Goal: Task Accomplishment & Management: Complete application form

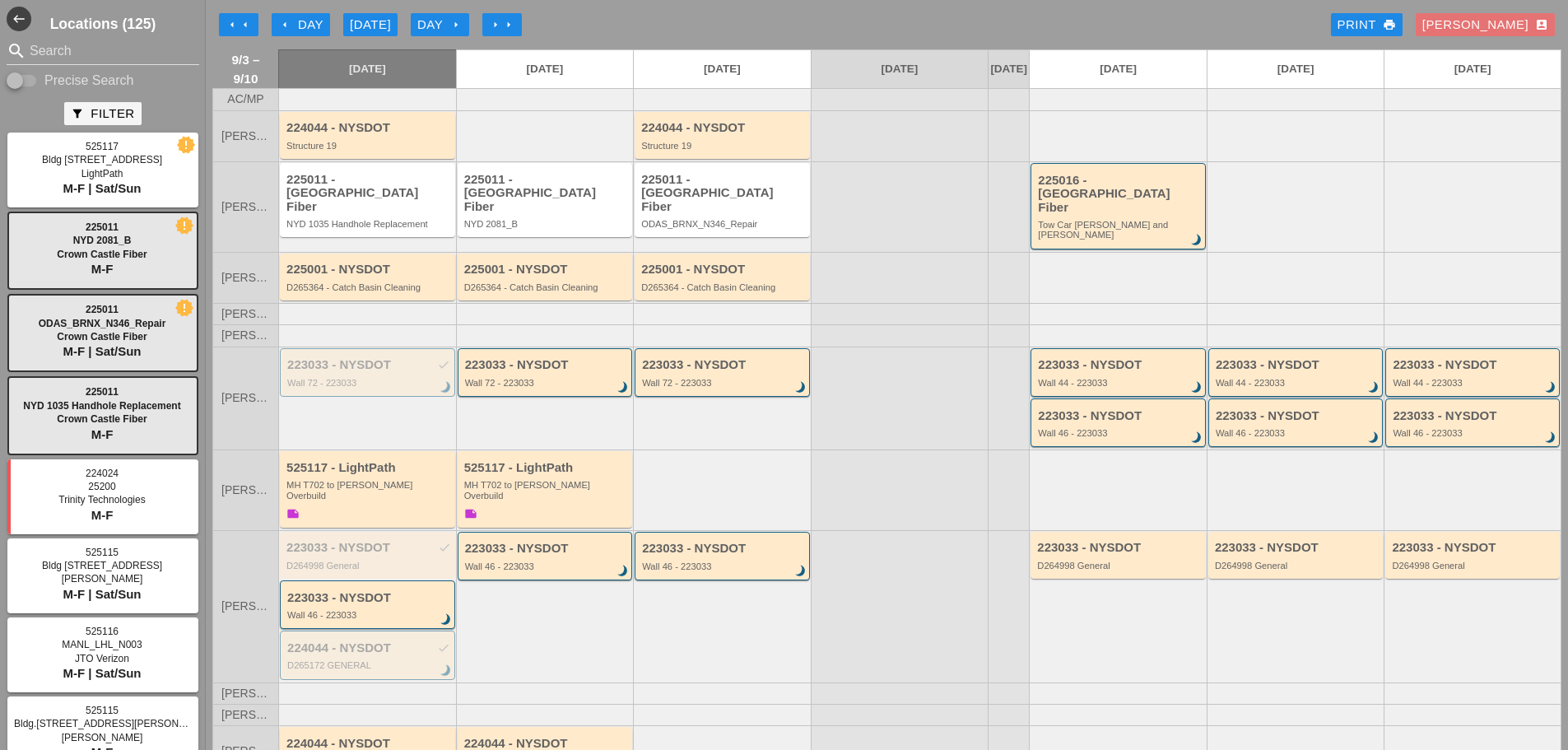
click at [445, 16] on div "Day arrow_right" at bounding box center [440, 25] width 45 height 19
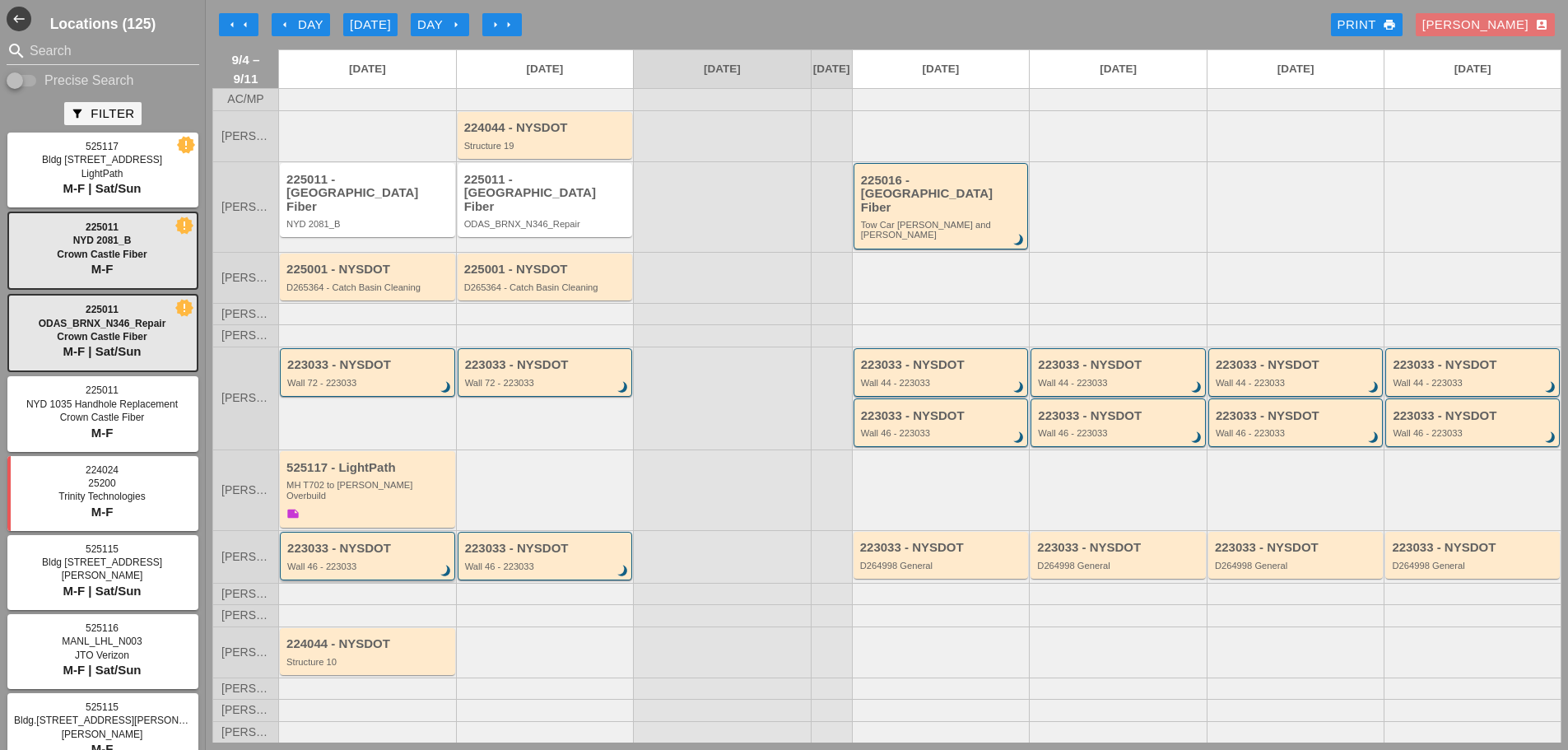
click at [391, 542] on div "223033 - NYSDOT Wall 46 - 223033 brightness_3" at bounding box center [368, 556] width 163 height 29
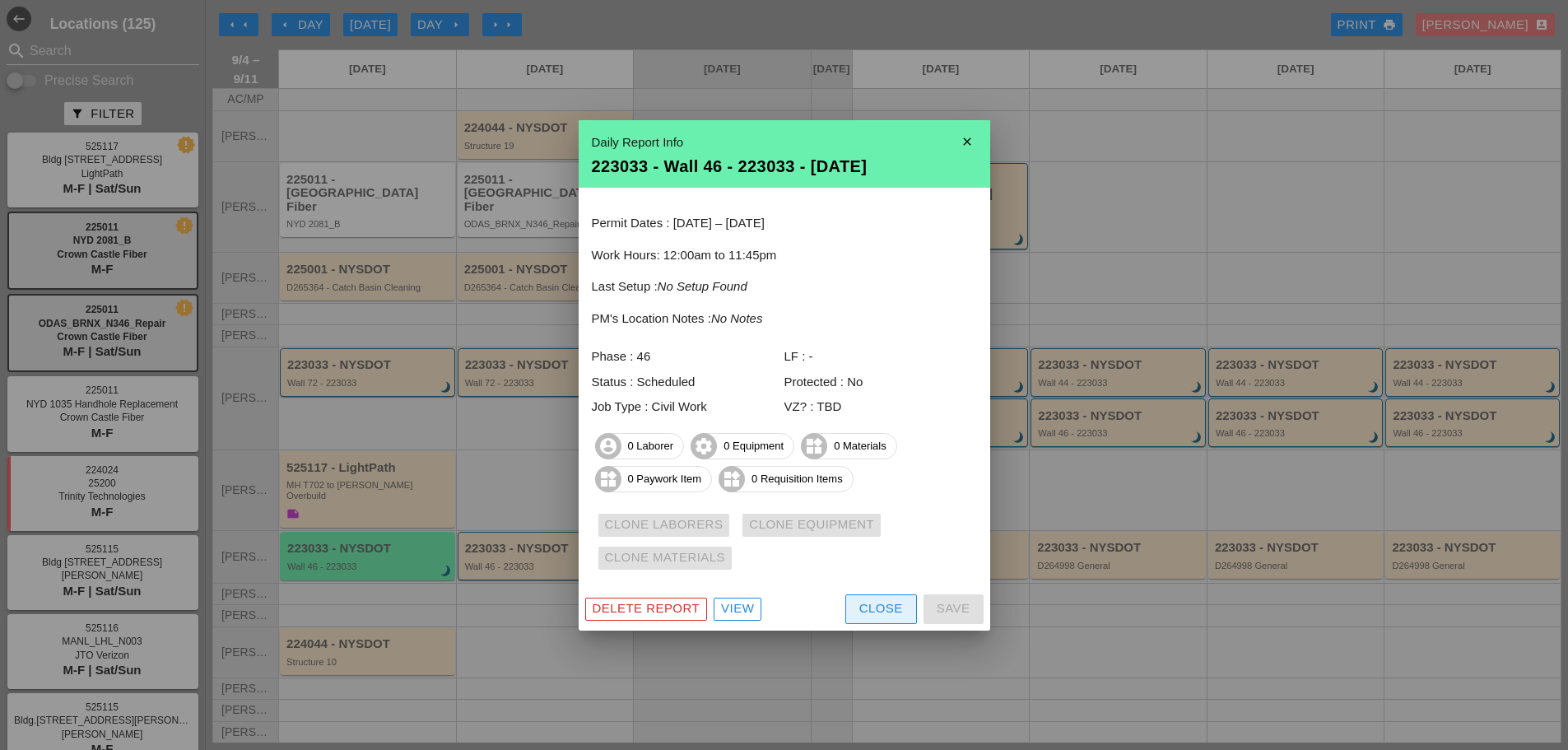
drag, startPoint x: 875, startPoint y: 611, endPoint x: 862, endPoint y: 599, distance: 17.7
click at [874, 611] on div "Close" at bounding box center [881, 608] width 44 height 19
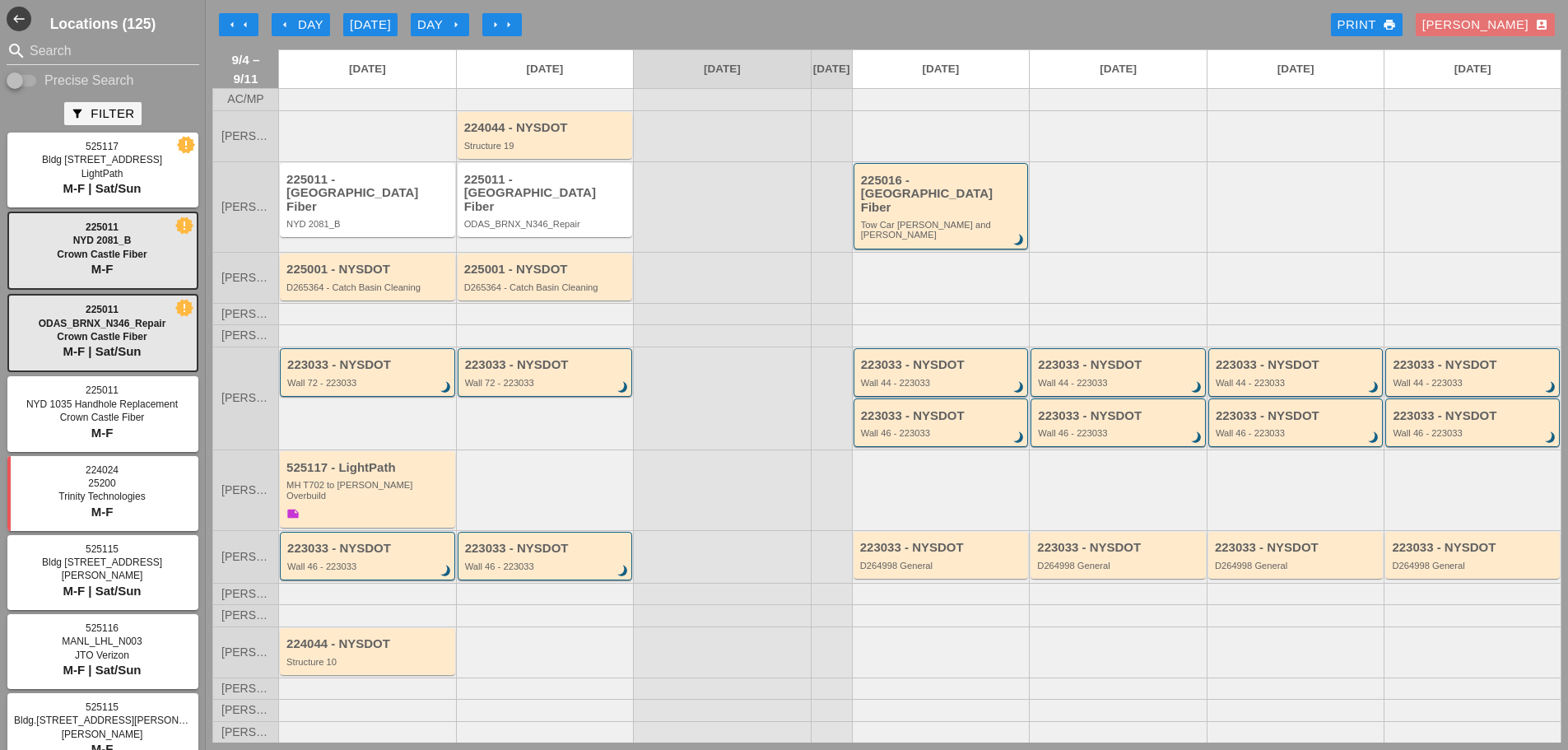
click at [311, 27] on div "arrow_left Day" at bounding box center [301, 25] width 45 height 19
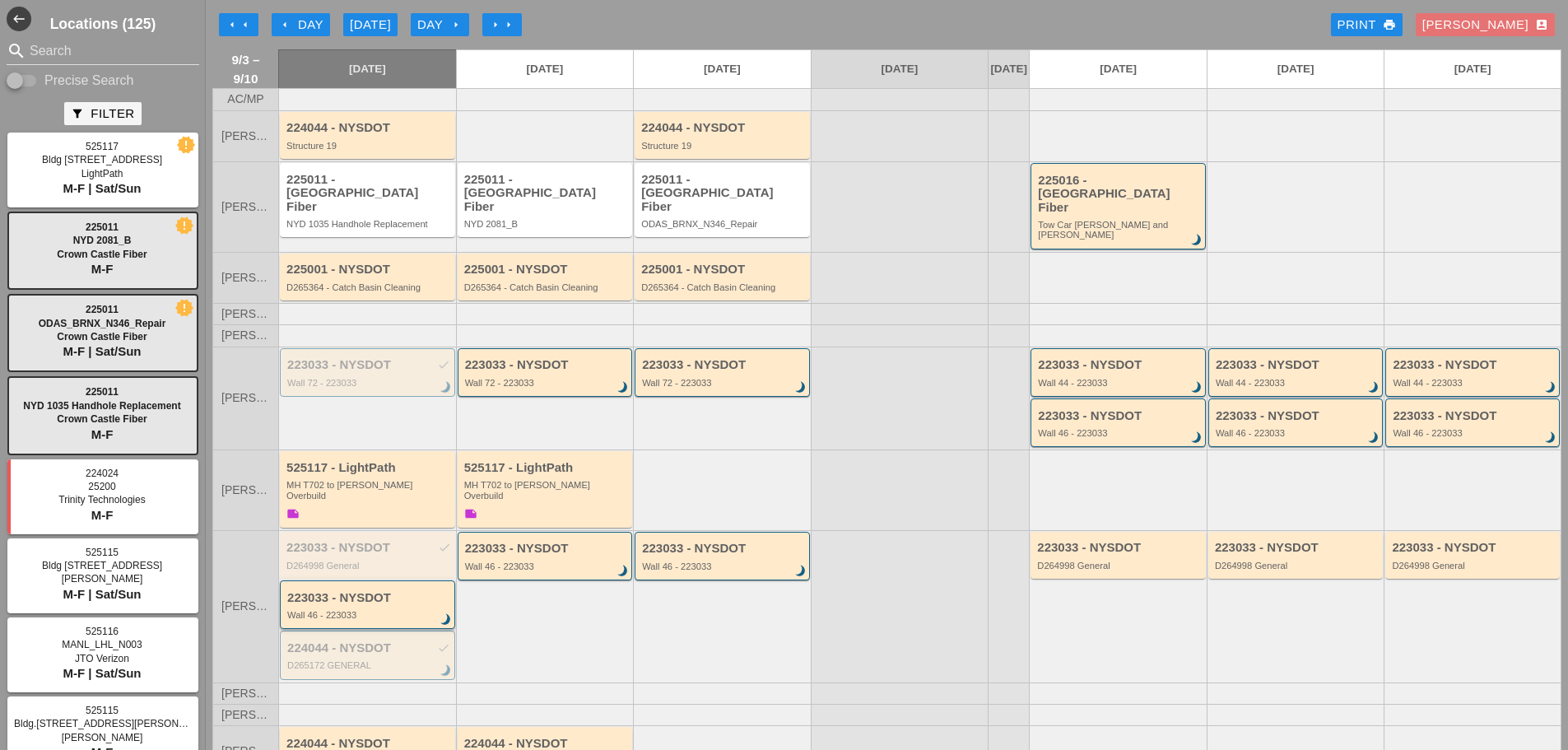
click at [423, 591] on div "223033 - NYSDOT" at bounding box center [368, 598] width 163 height 14
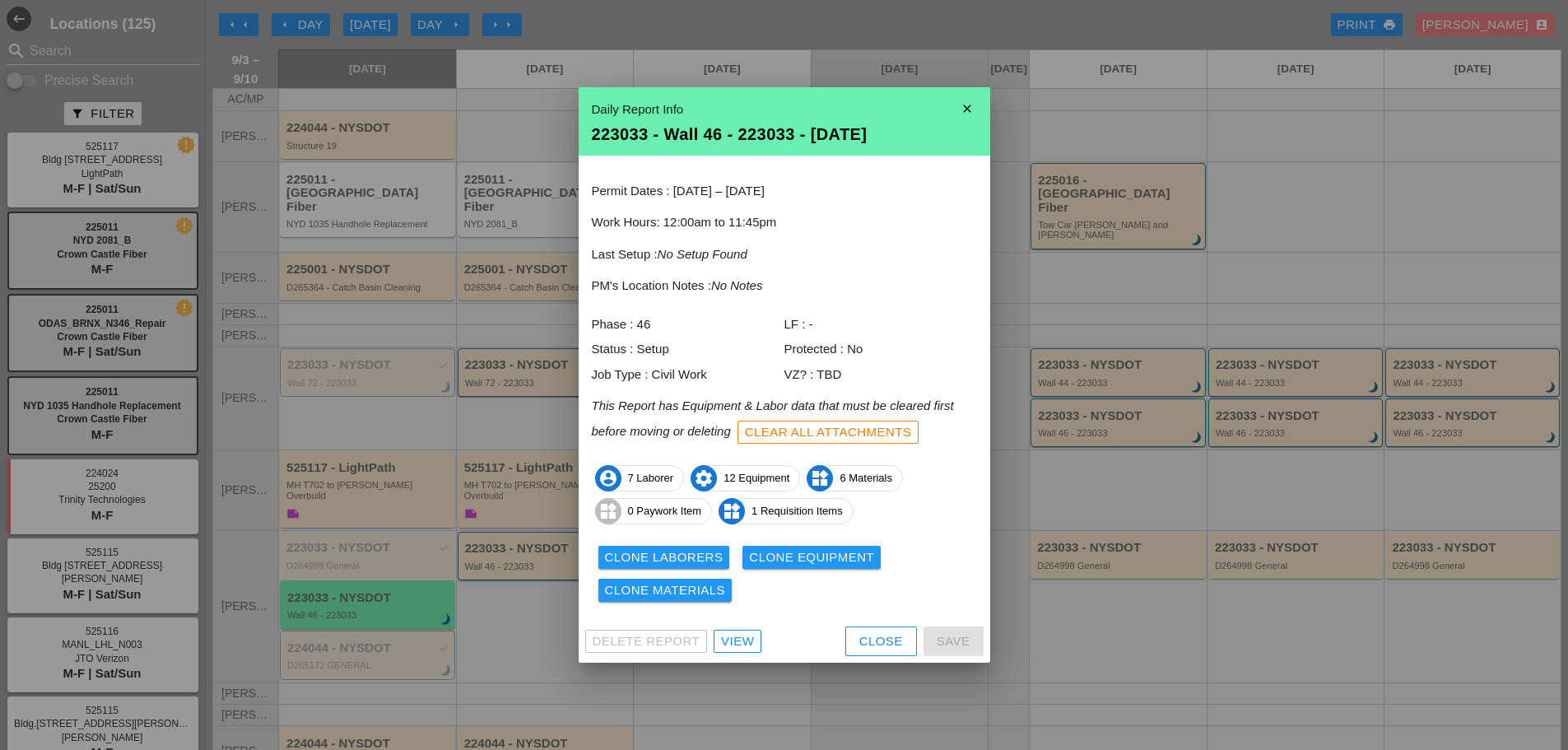
click at [879, 634] on div "Close" at bounding box center [881, 641] width 44 height 19
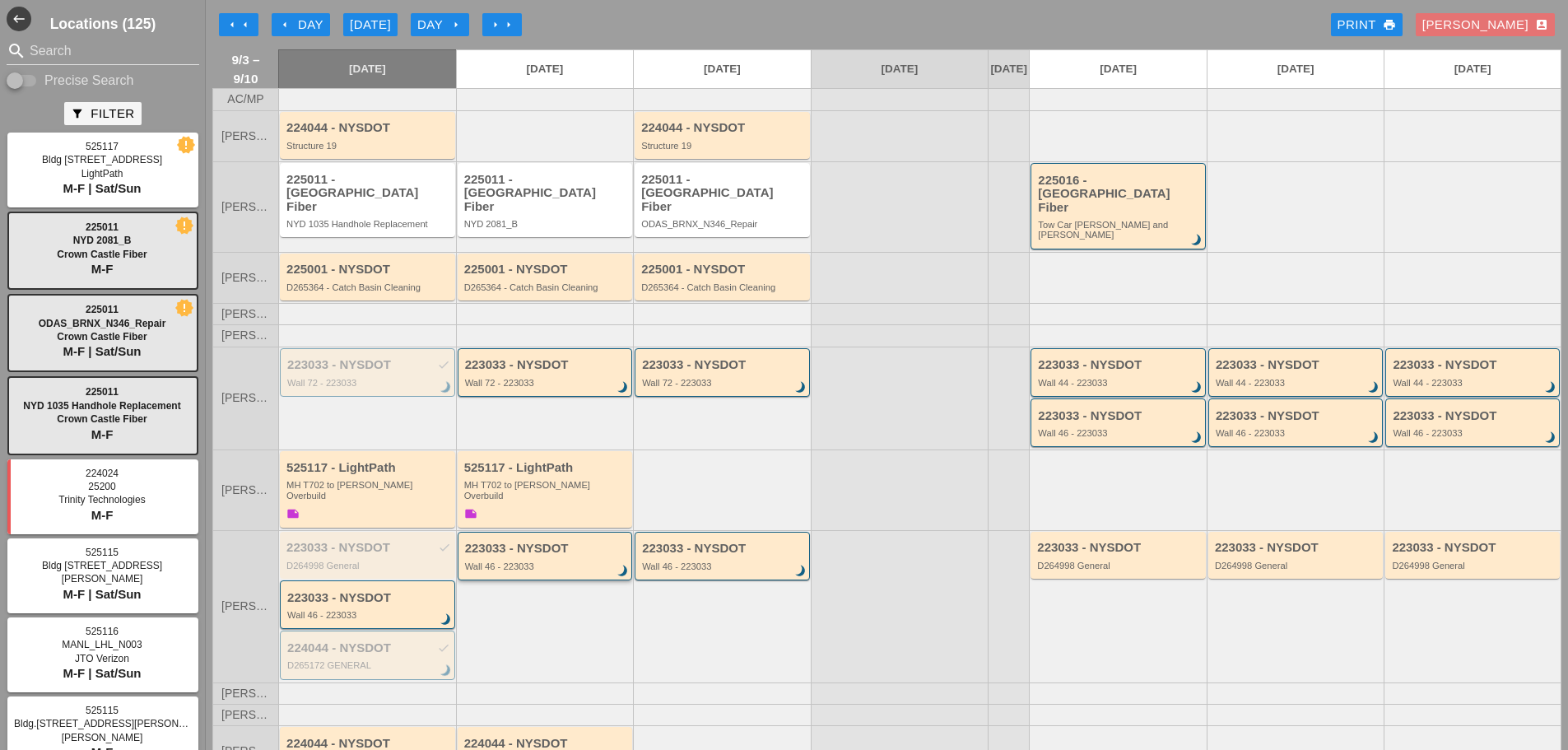
click at [571, 541] on div "223033 - NYSDOT" at bounding box center [547, 548] width 163 height 14
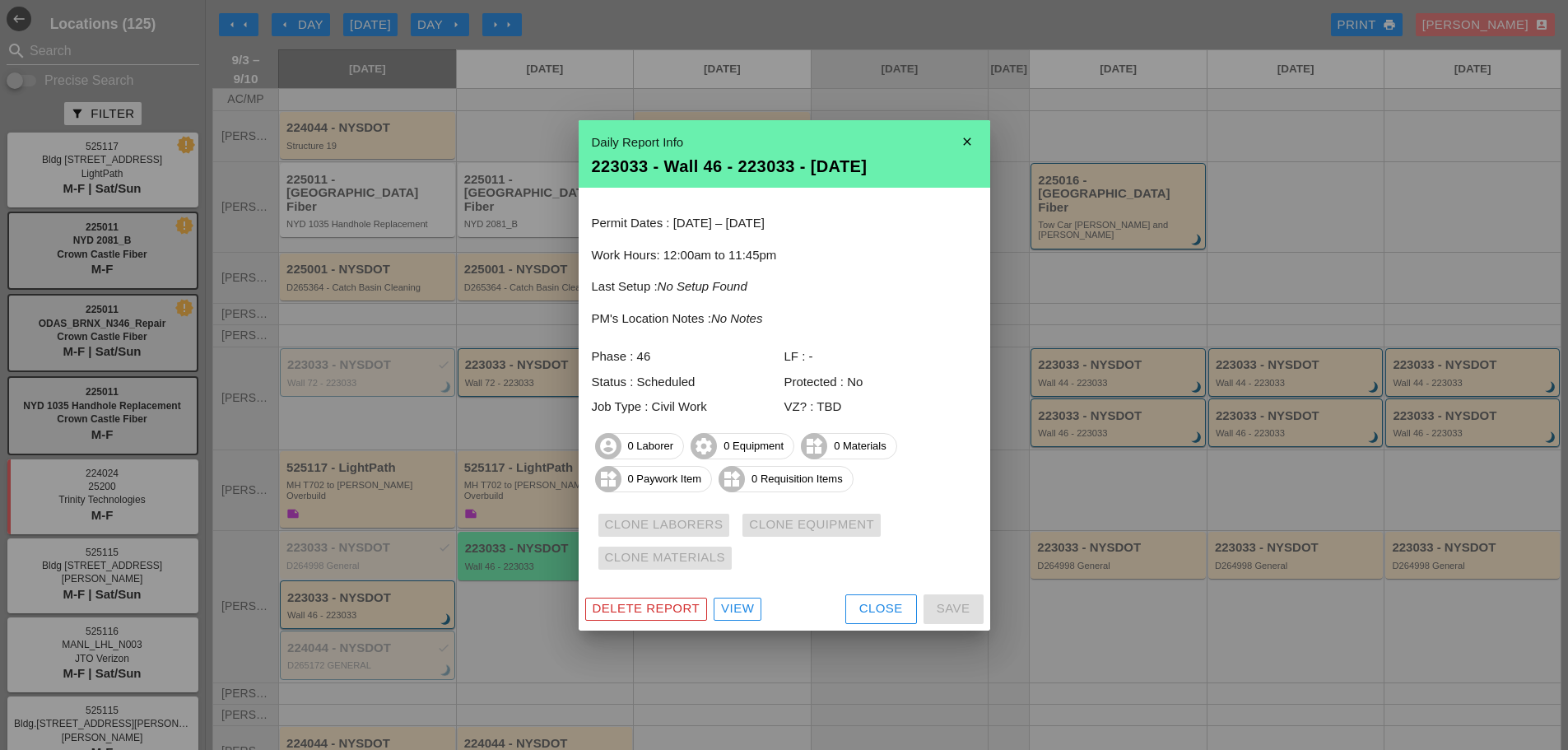
click at [869, 621] on button "Close" at bounding box center [881, 608] width 71 height 29
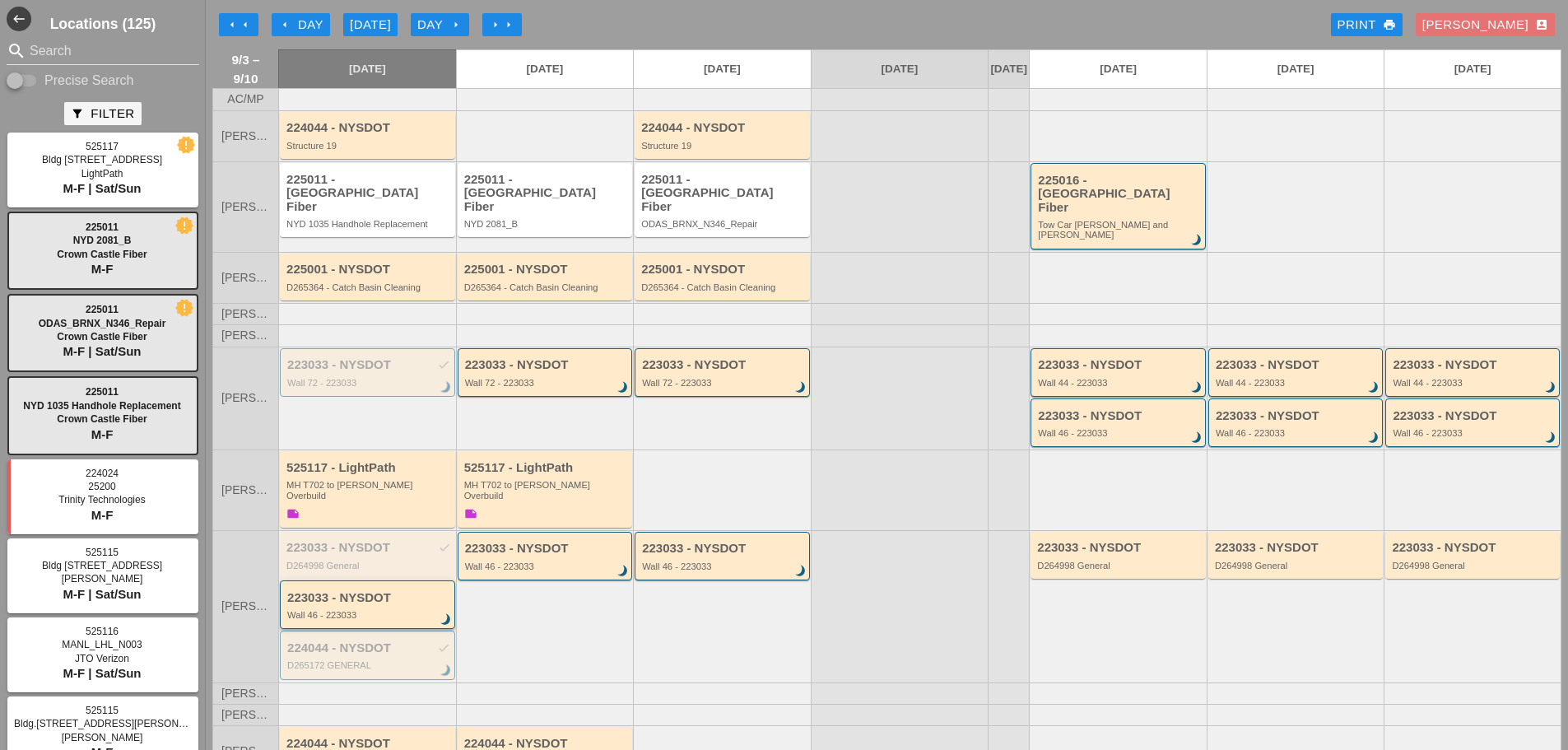
click at [408, 591] on div "223033 - NYSDOT" at bounding box center [368, 598] width 163 height 14
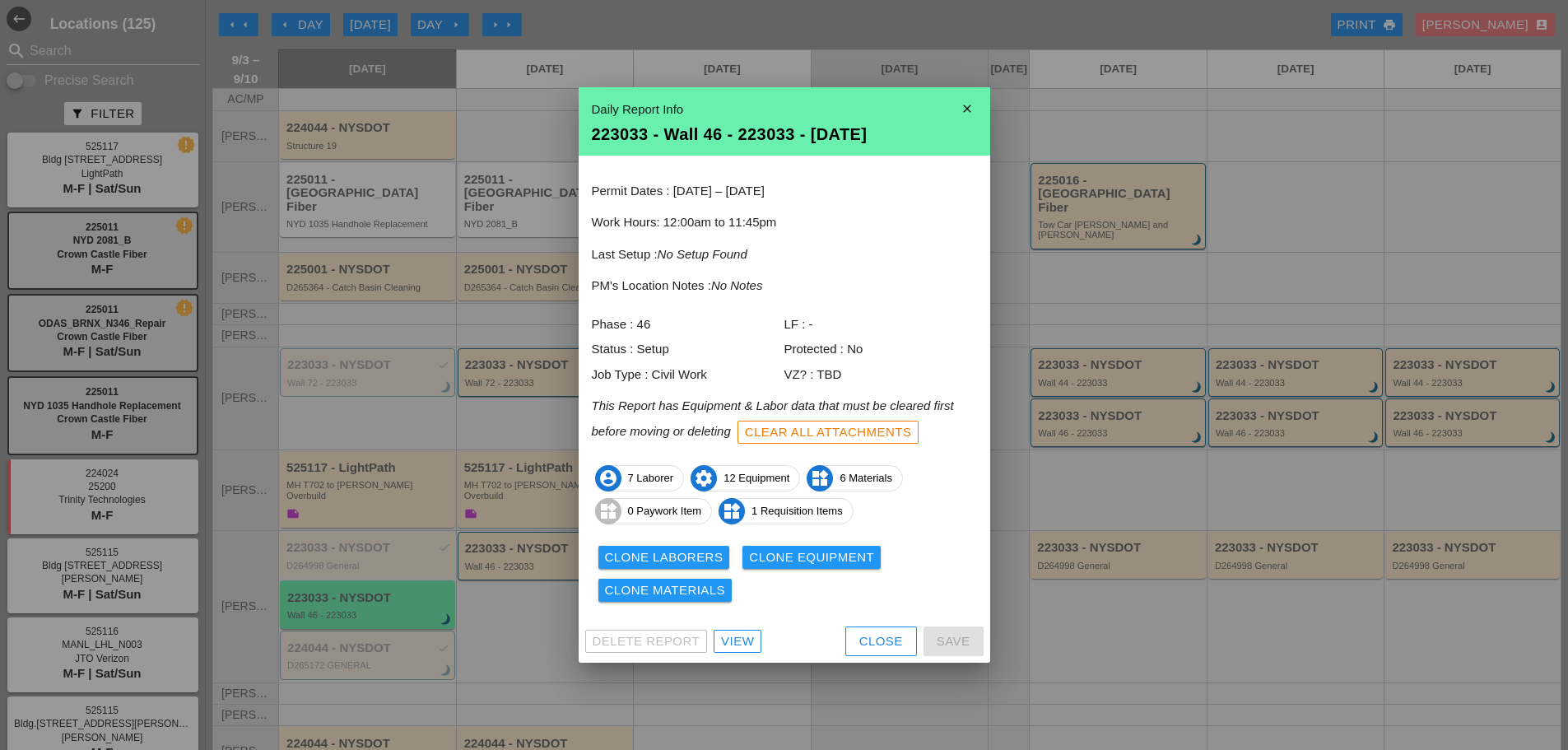
click at [669, 555] on div "Clone Laborers" at bounding box center [664, 557] width 119 height 19
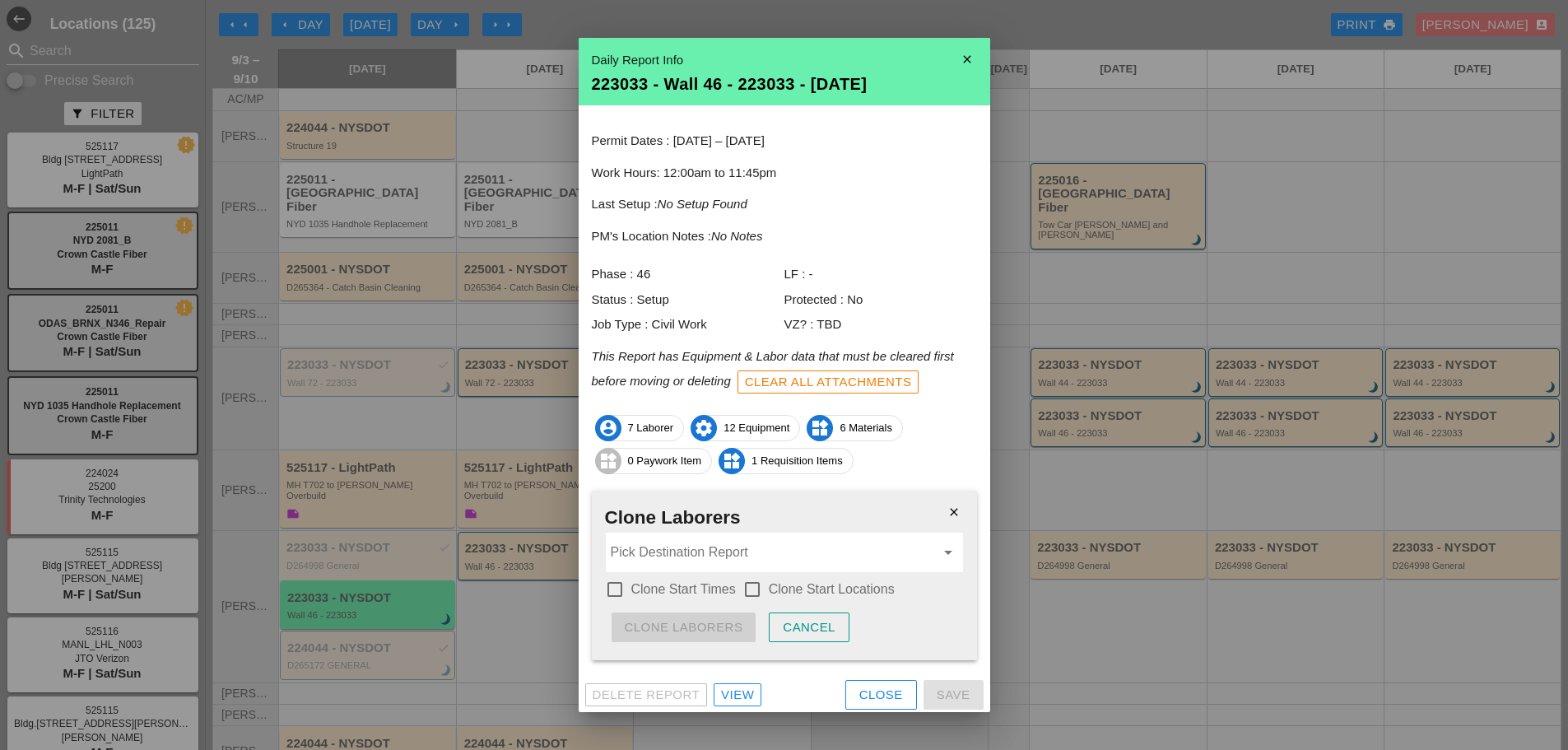
click at [708, 583] on label "Clone Start Times" at bounding box center [683, 589] width 104 height 16
checkbox input "true"
click at [776, 584] on label "Clone Start Locations" at bounding box center [831, 589] width 126 height 16
checkbox input "true"
click at [785, 562] on input "Pick Destination Report" at bounding box center [773, 553] width 325 height 27
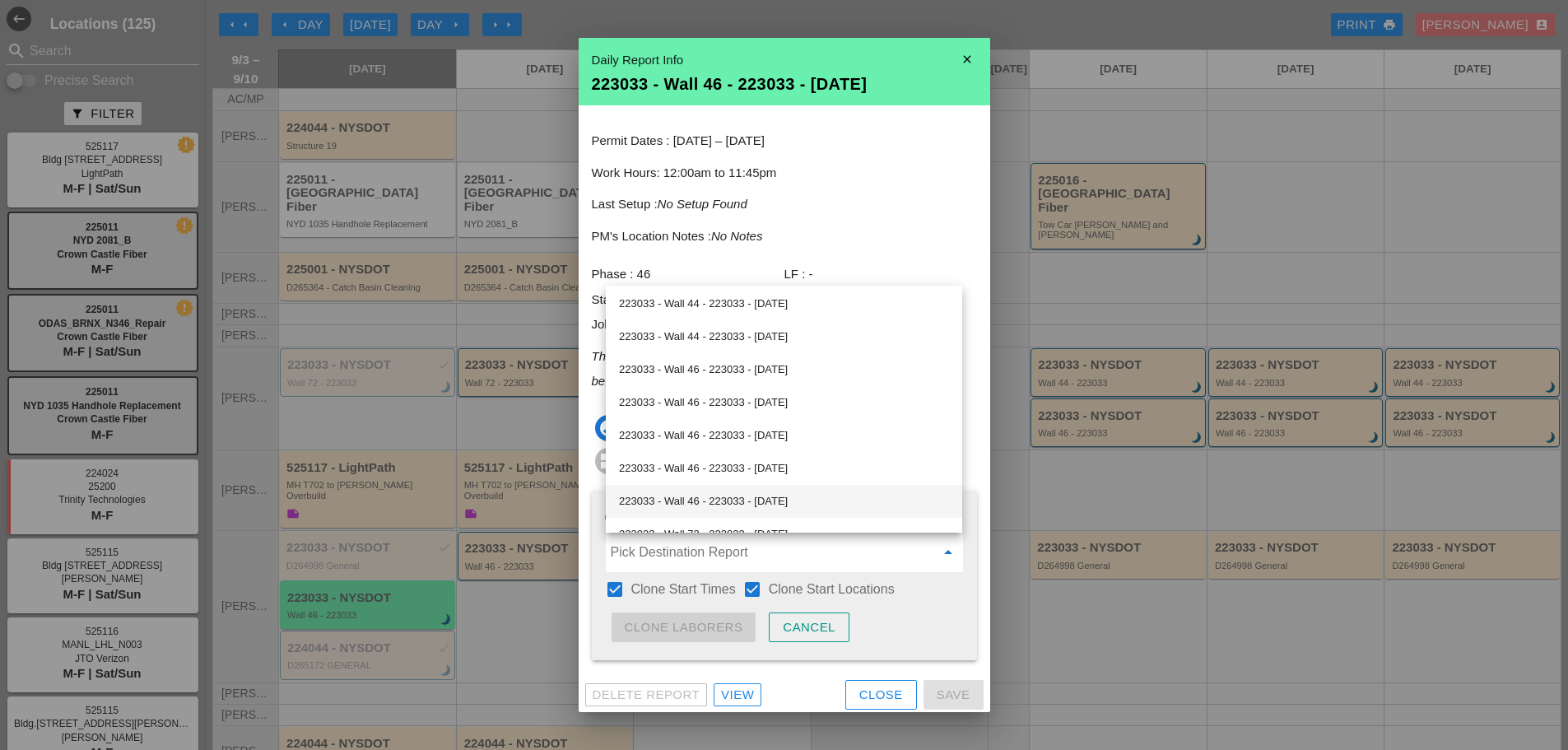
scroll to position [165, 0]
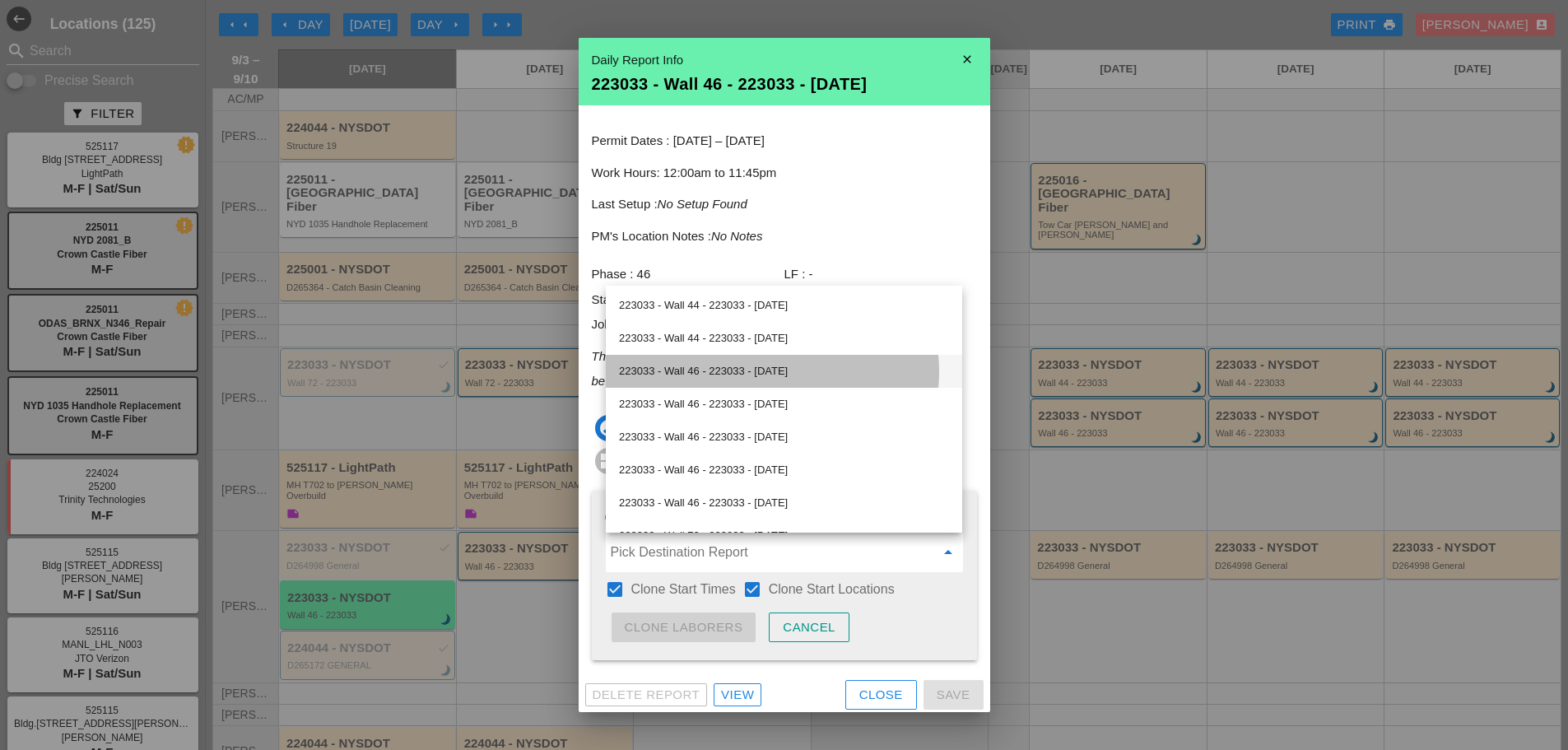
click at [711, 382] on div "223033 - Wall 46 - 223033 - [DATE]" at bounding box center [784, 371] width 330 height 33
type input "223033 - Wall 46 - 223033 - [DATE]"
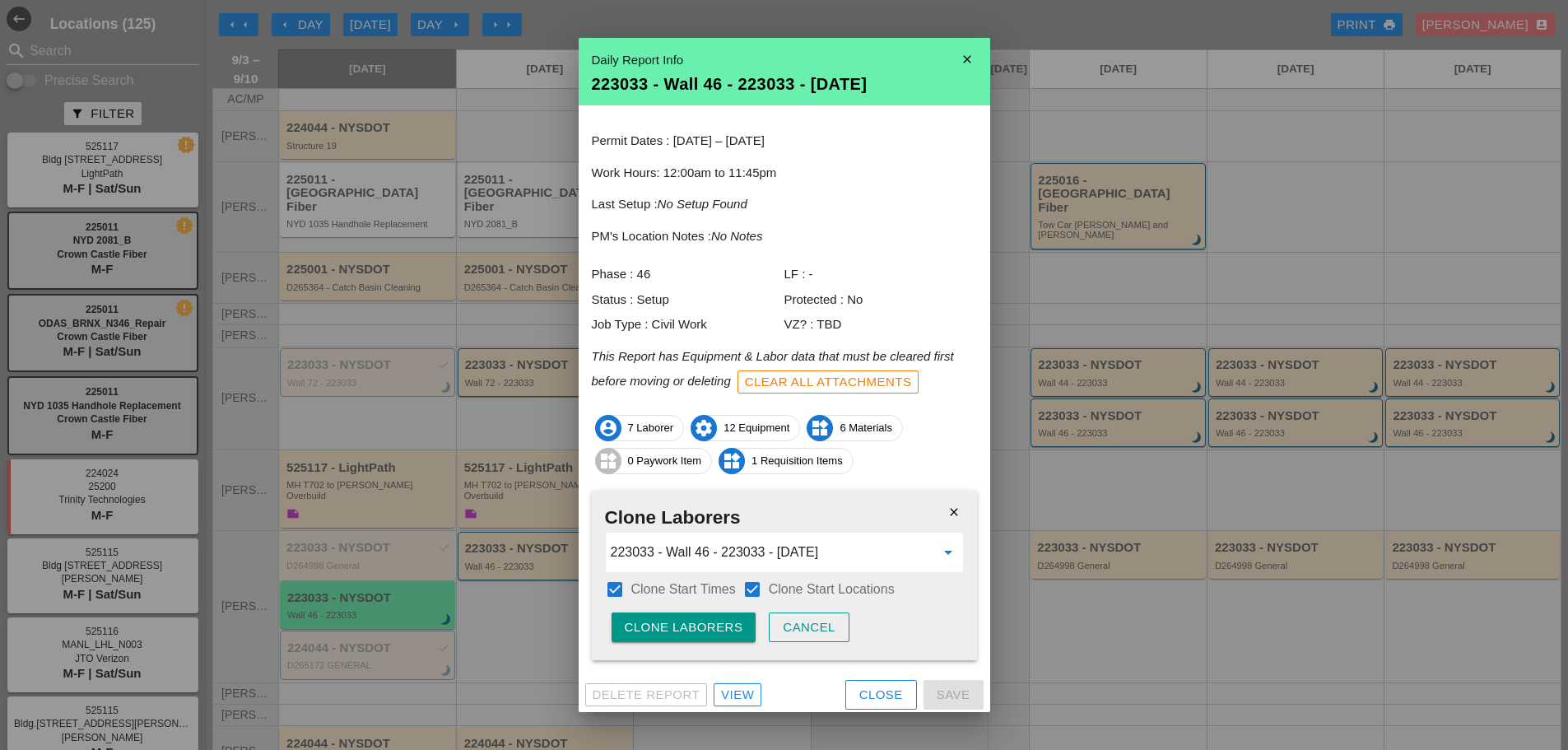
click at [717, 615] on button "Clone Laborers" at bounding box center [684, 627] width 144 height 29
click at [717, 615] on button "Are you sure?" at bounding box center [677, 627] width 131 height 29
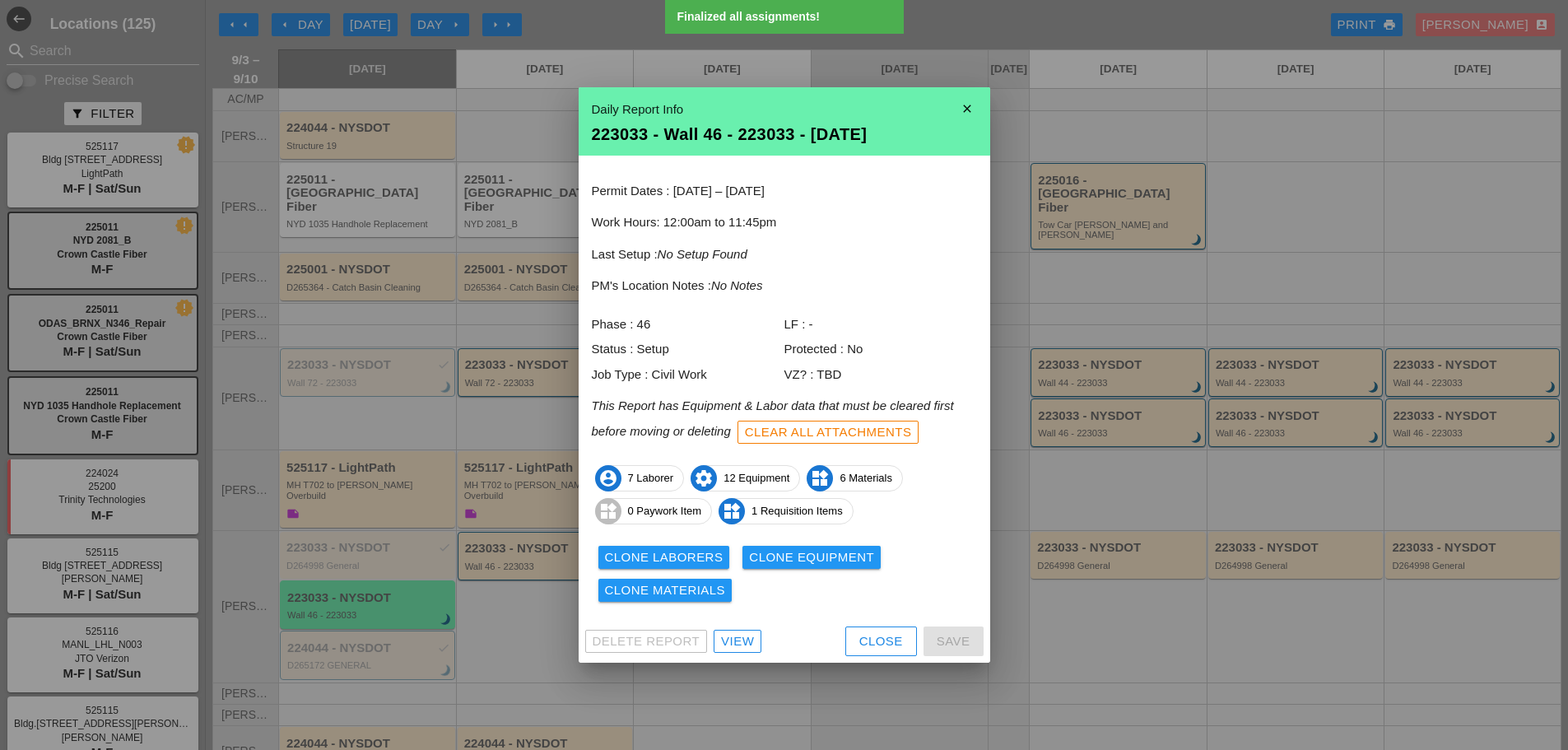
click at [834, 565] on div "Clone Equipment" at bounding box center [812, 557] width 125 height 19
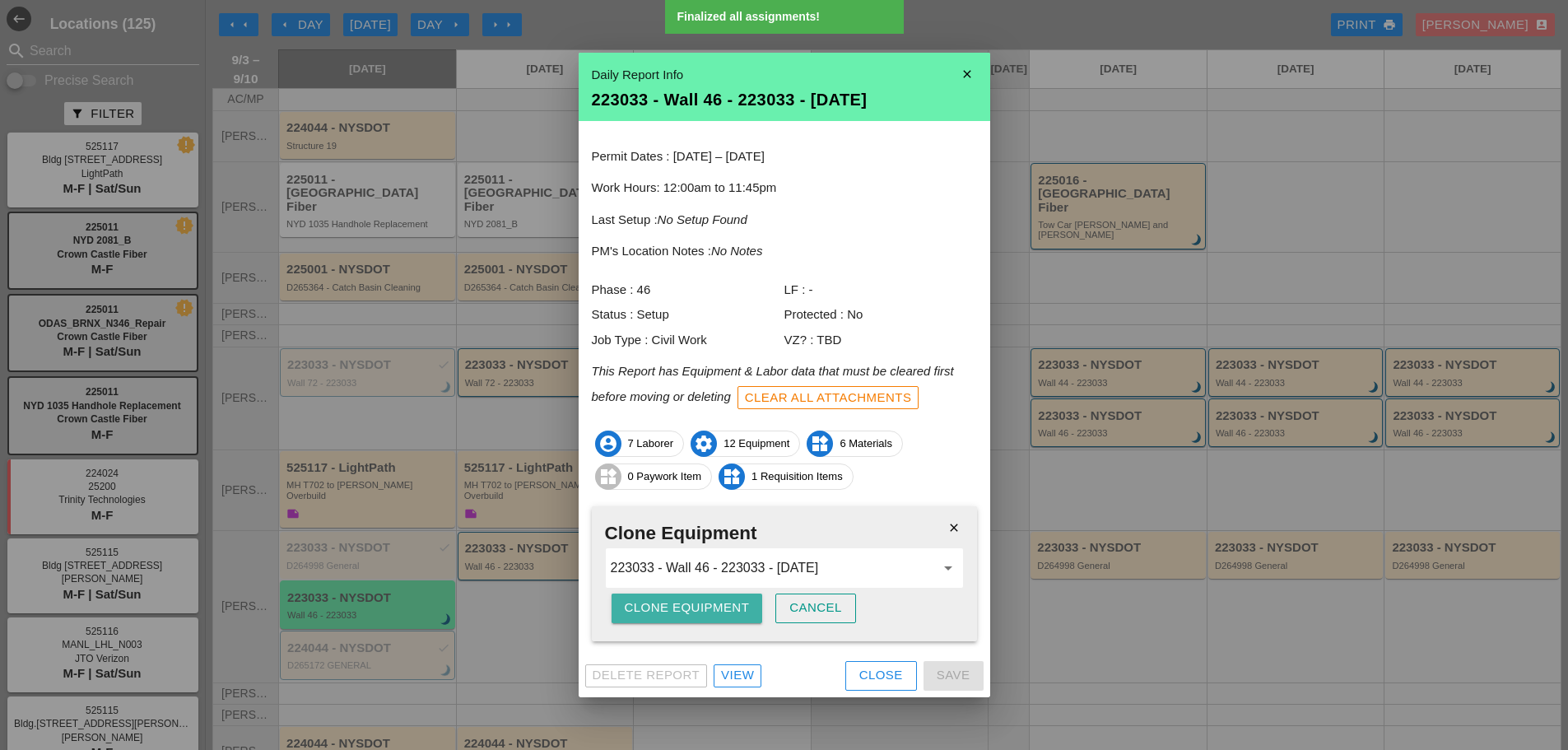
click at [720, 608] on div "Clone Equipment" at bounding box center [688, 607] width 125 height 19
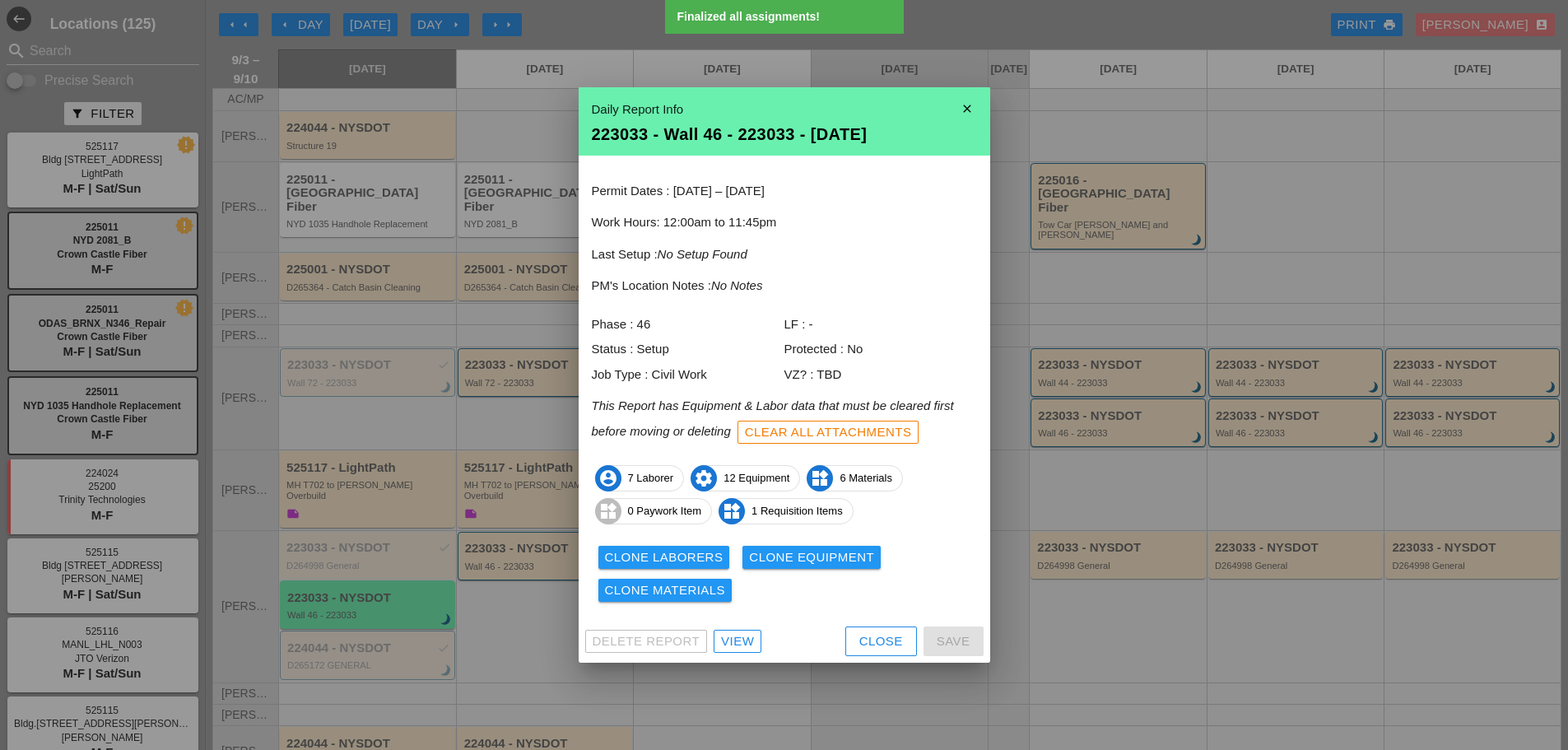
click at [662, 598] on div "Clone Materials" at bounding box center [665, 590] width 121 height 19
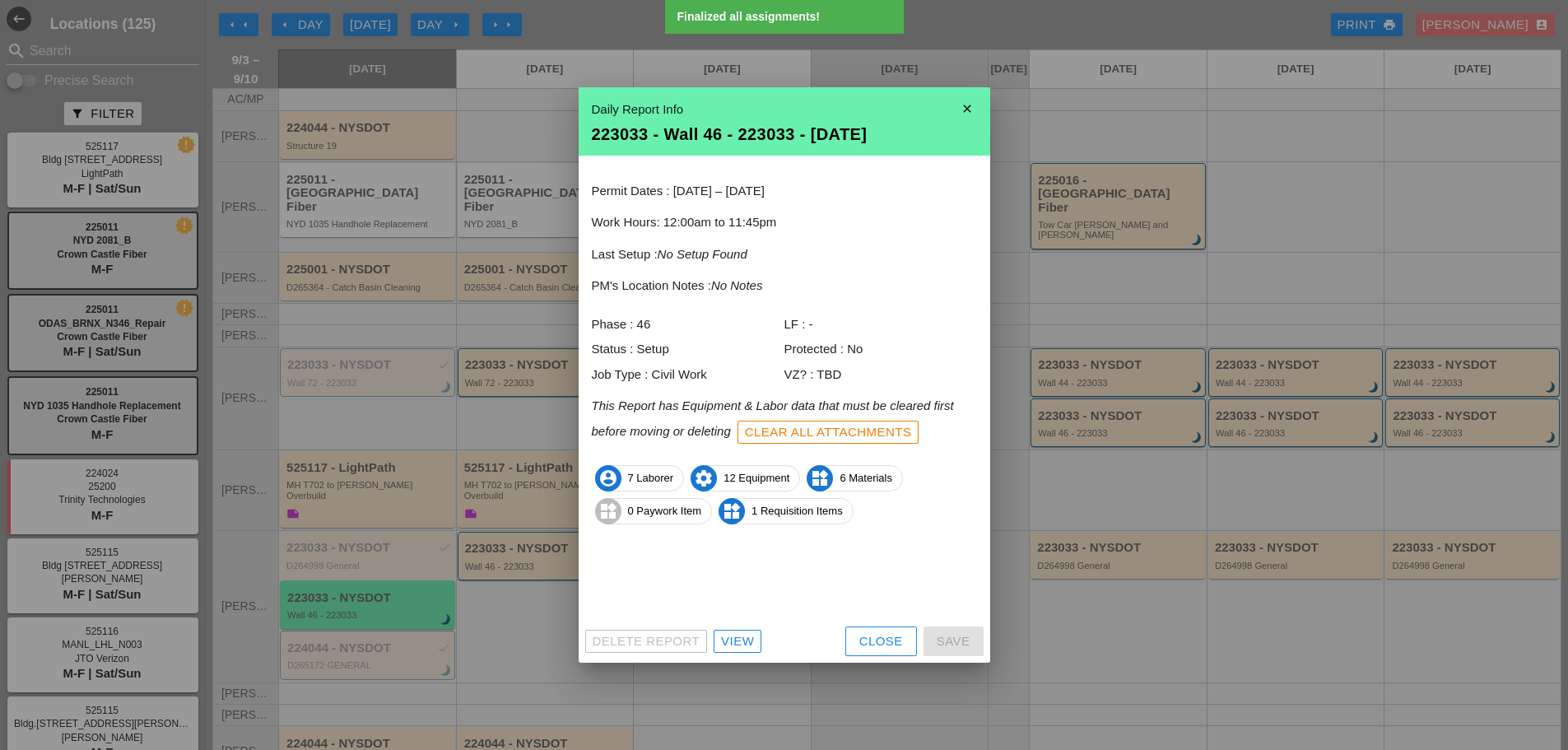
click at [662, 598] on div "Clone Materials" at bounding box center [665, 590] width 121 height 19
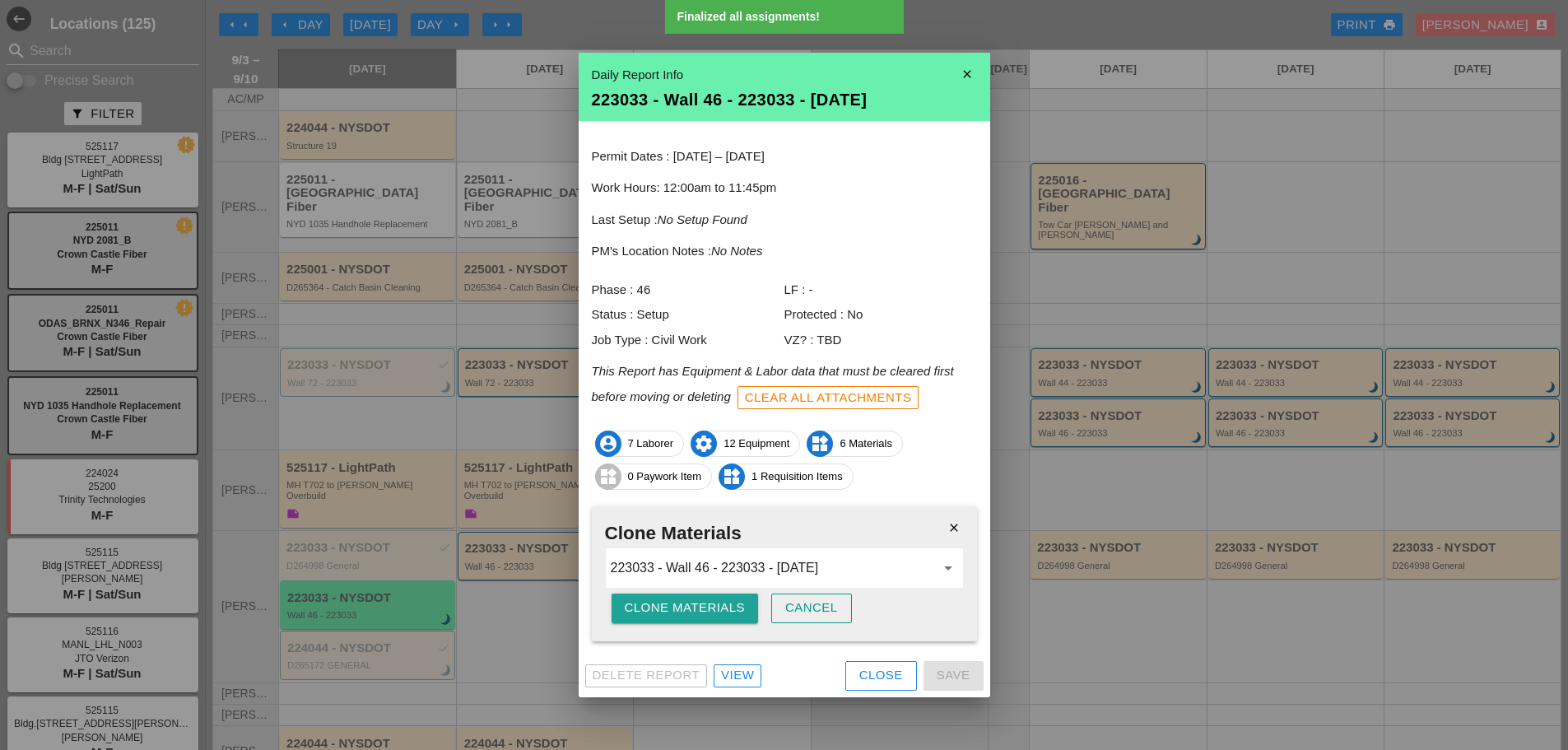
click at [662, 598] on button "Clone Materials" at bounding box center [685, 608] width 147 height 29
click at [662, 598] on button "Are you sure?" at bounding box center [677, 608] width 131 height 29
click at [712, 614] on div "Clone Materials" at bounding box center [686, 607] width 121 height 19
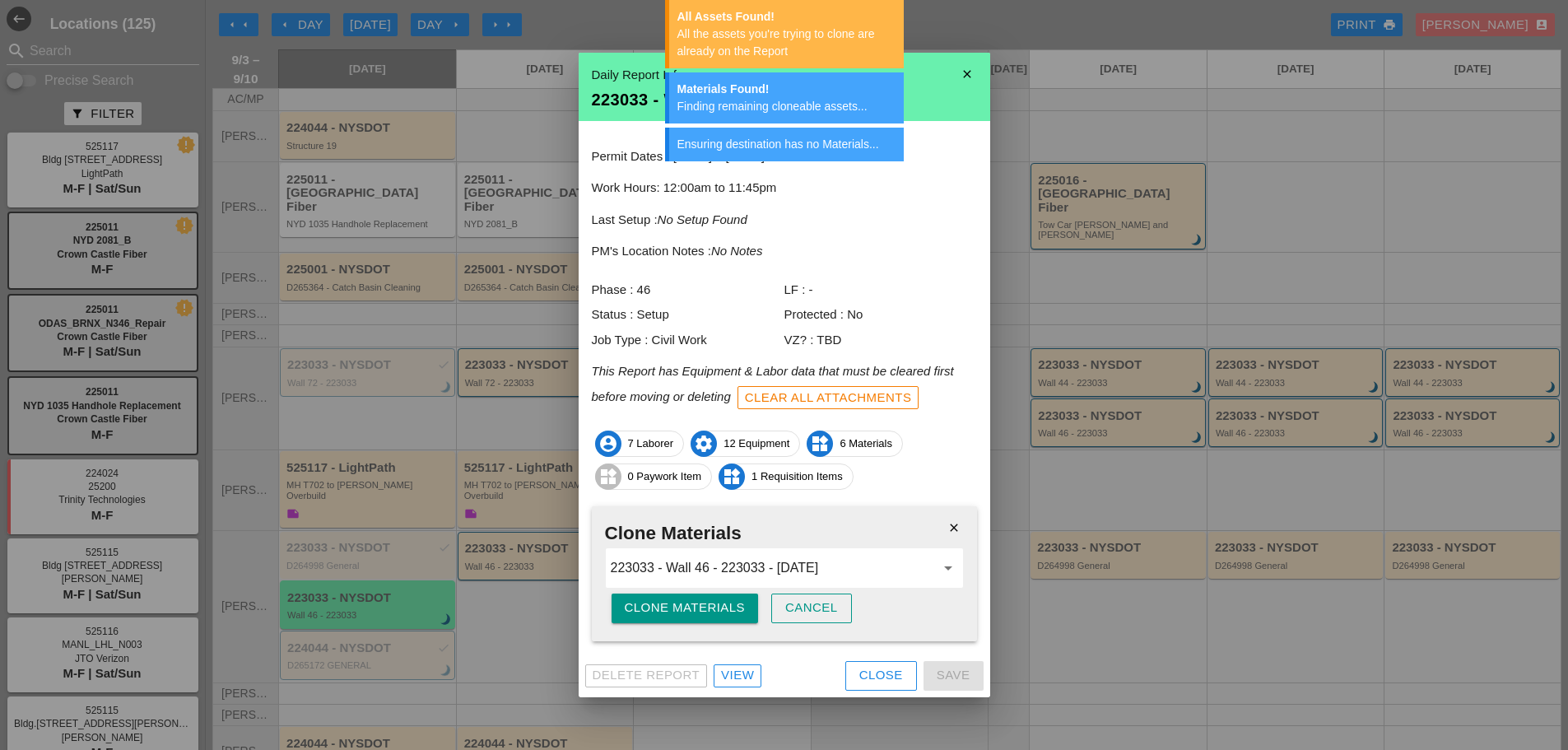
click at [885, 673] on div "Close" at bounding box center [881, 675] width 44 height 19
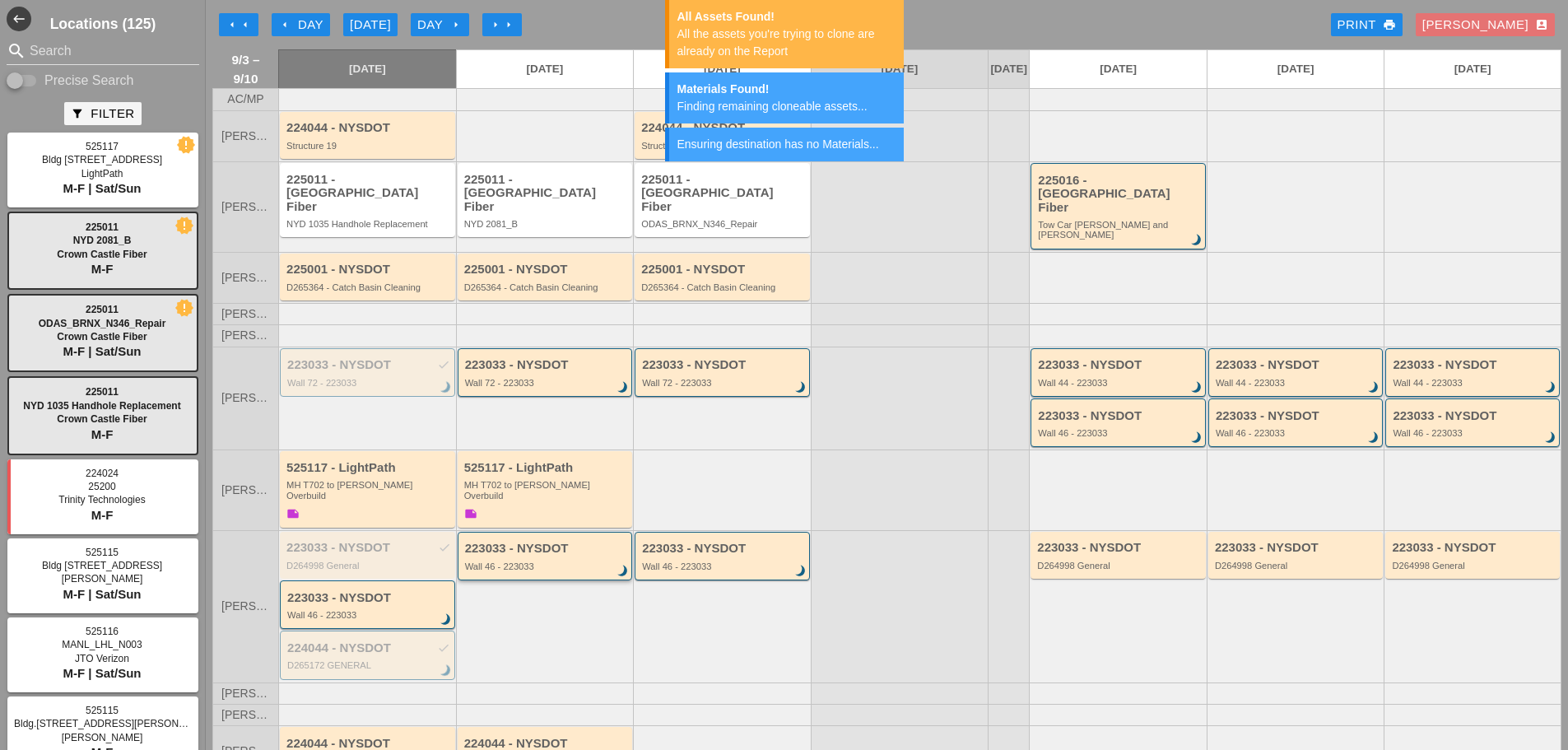
click at [526, 562] on div "Wall 46 - 223033" at bounding box center [547, 566] width 163 height 10
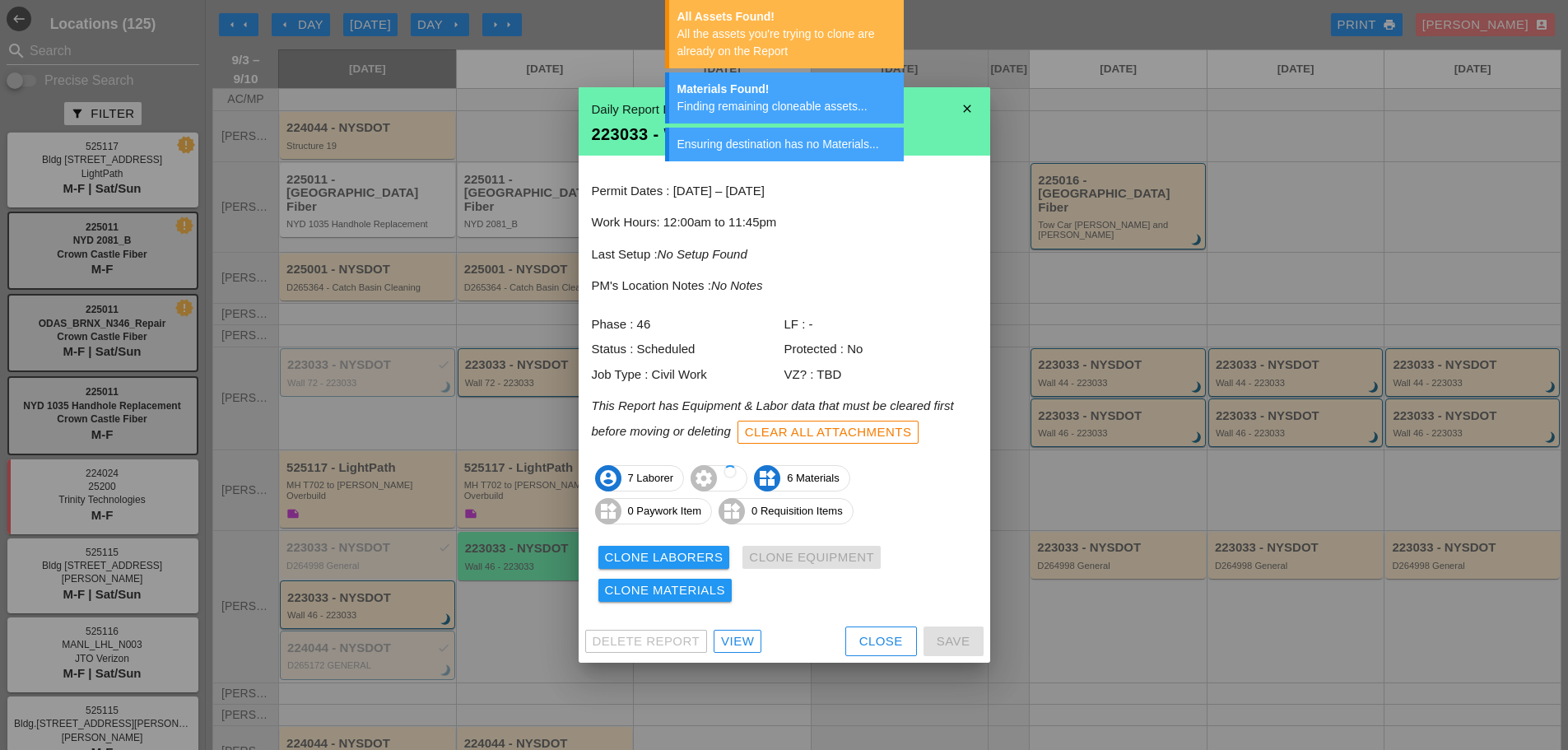
click at [660, 556] on div "Clone Laborers" at bounding box center [664, 557] width 119 height 19
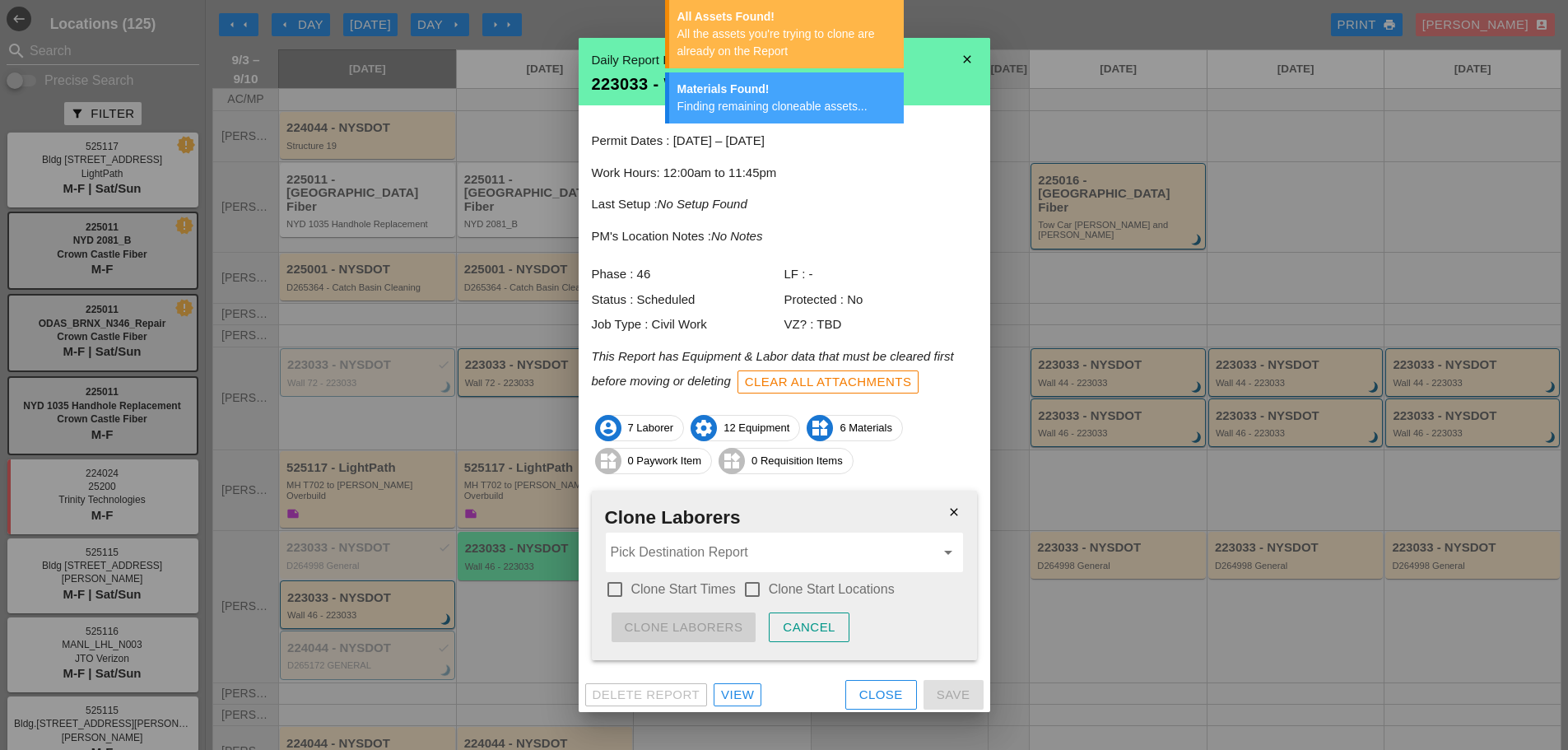
click at [677, 584] on label "Clone Start Times" at bounding box center [683, 589] width 104 height 16
click at [795, 586] on label "Clone Start Locations" at bounding box center [831, 589] width 126 height 16
click at [771, 565] on input "Pick Destination Report" at bounding box center [773, 553] width 325 height 27
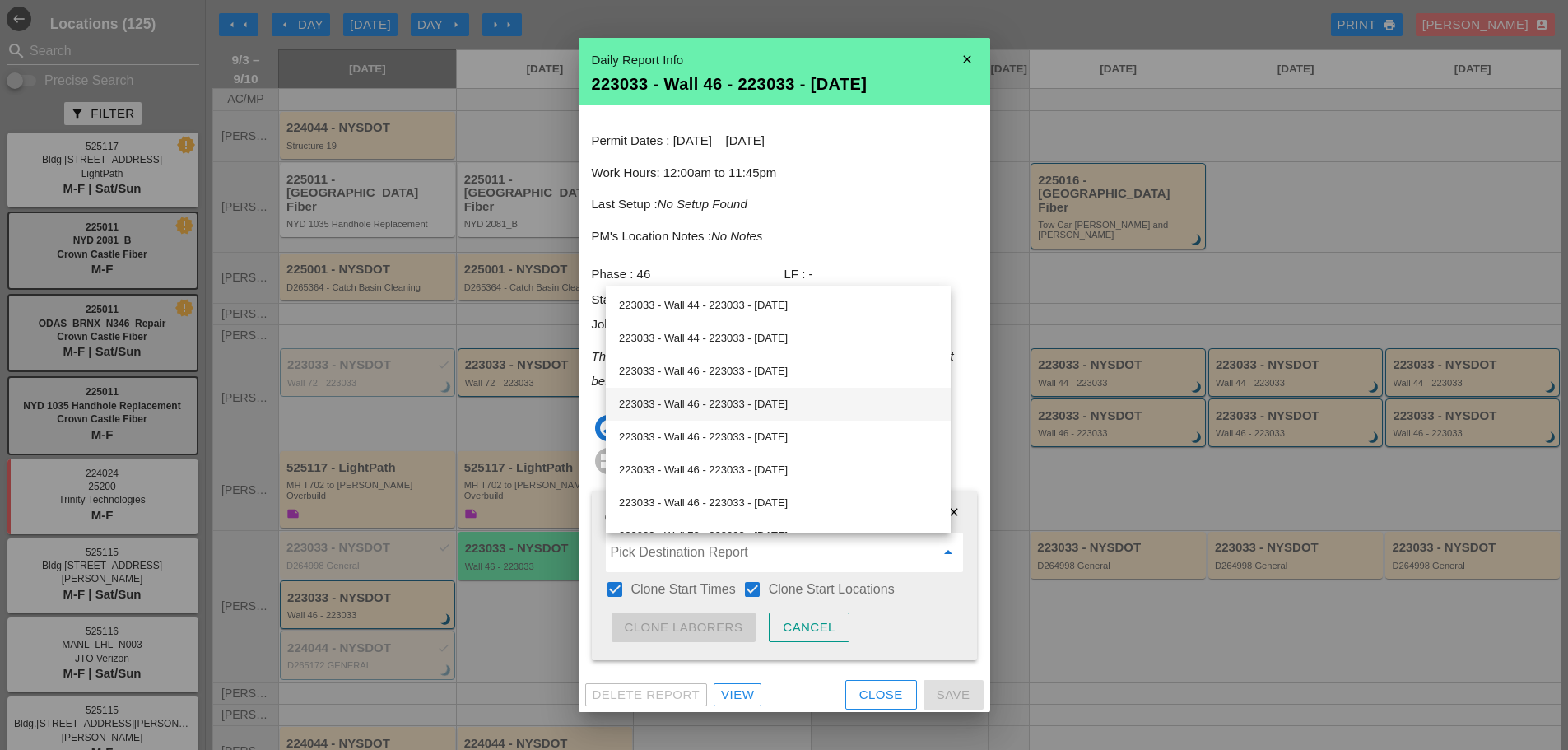
click at [734, 409] on div "223033 - Wall 46 - 223033 - 09/05/2025" at bounding box center [778, 404] width 318 height 20
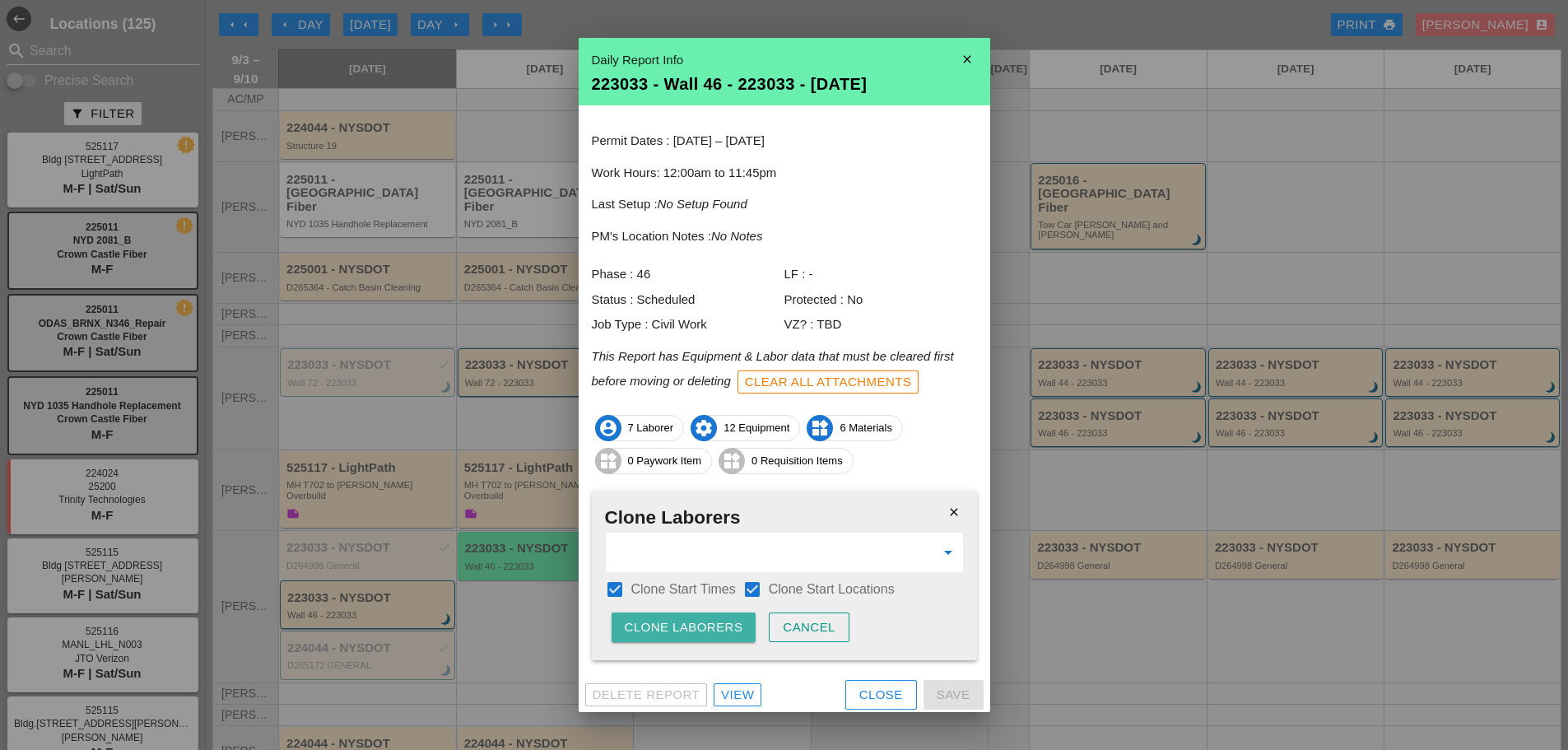
click at [703, 614] on button "Clone Laborers" at bounding box center [684, 627] width 144 height 29
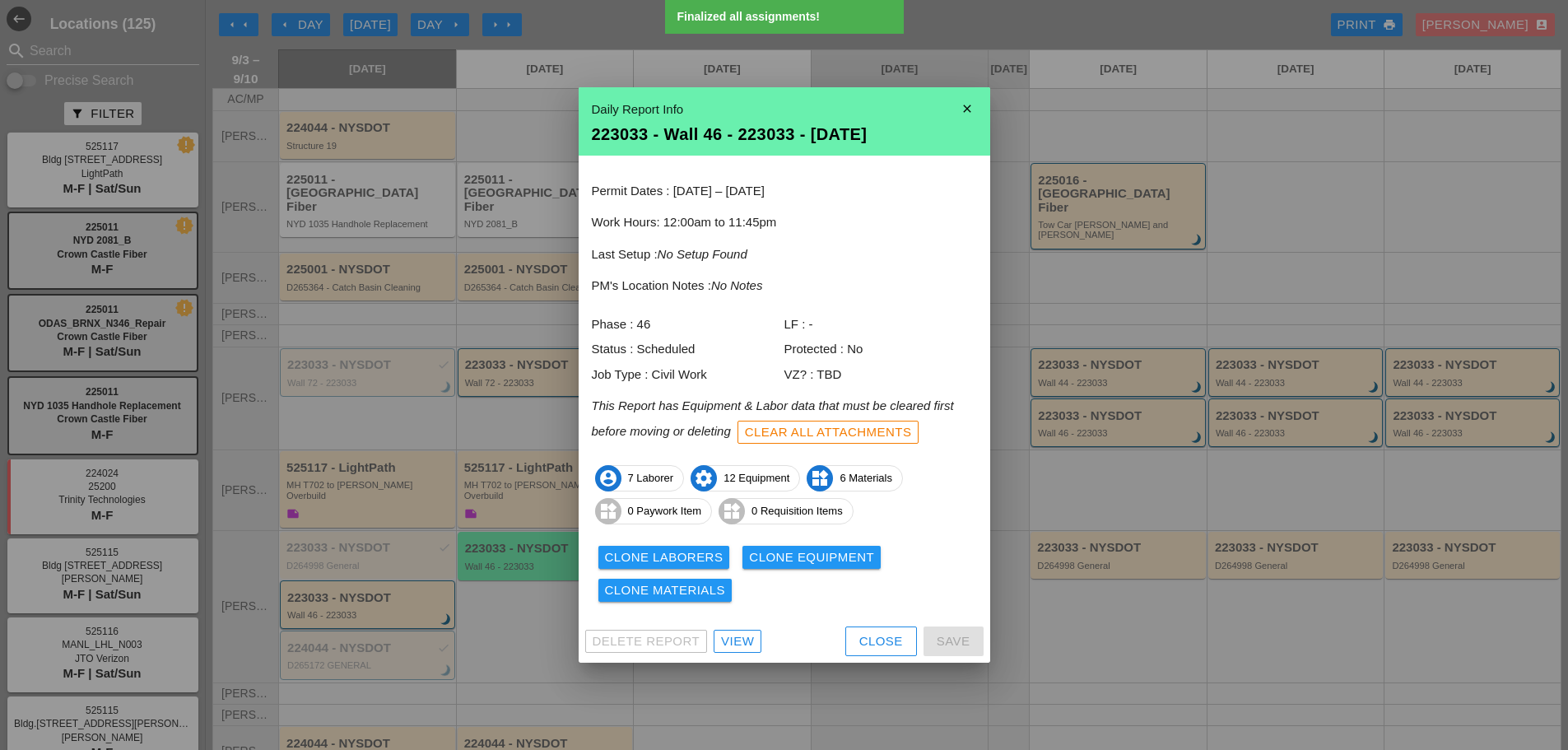
click at [765, 561] on div "Clone Equipment" at bounding box center [812, 557] width 125 height 19
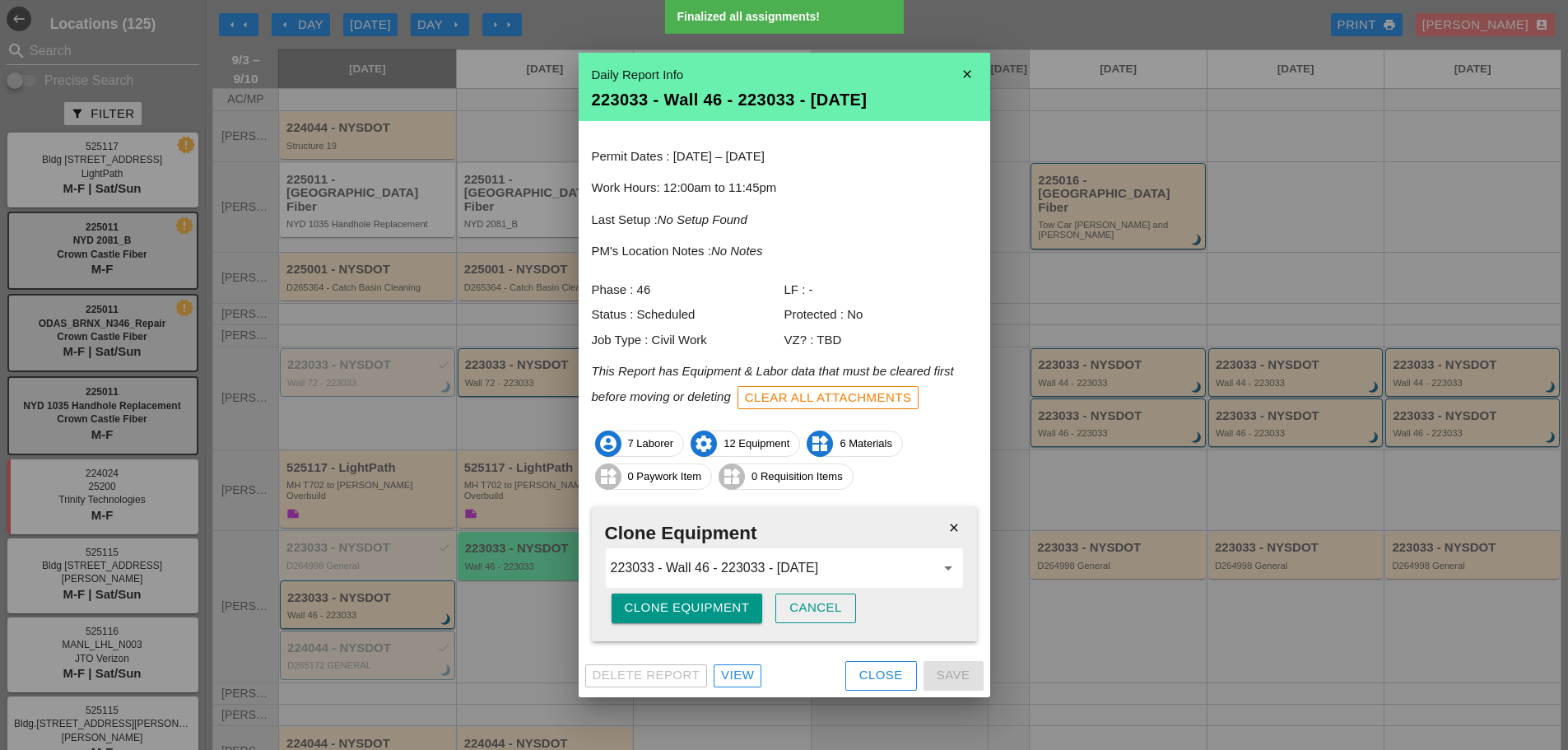
click at [725, 602] on div "Clone Equipment" at bounding box center [688, 607] width 125 height 19
click at [724, 602] on div "Are you sure?" at bounding box center [677, 607] width 104 height 19
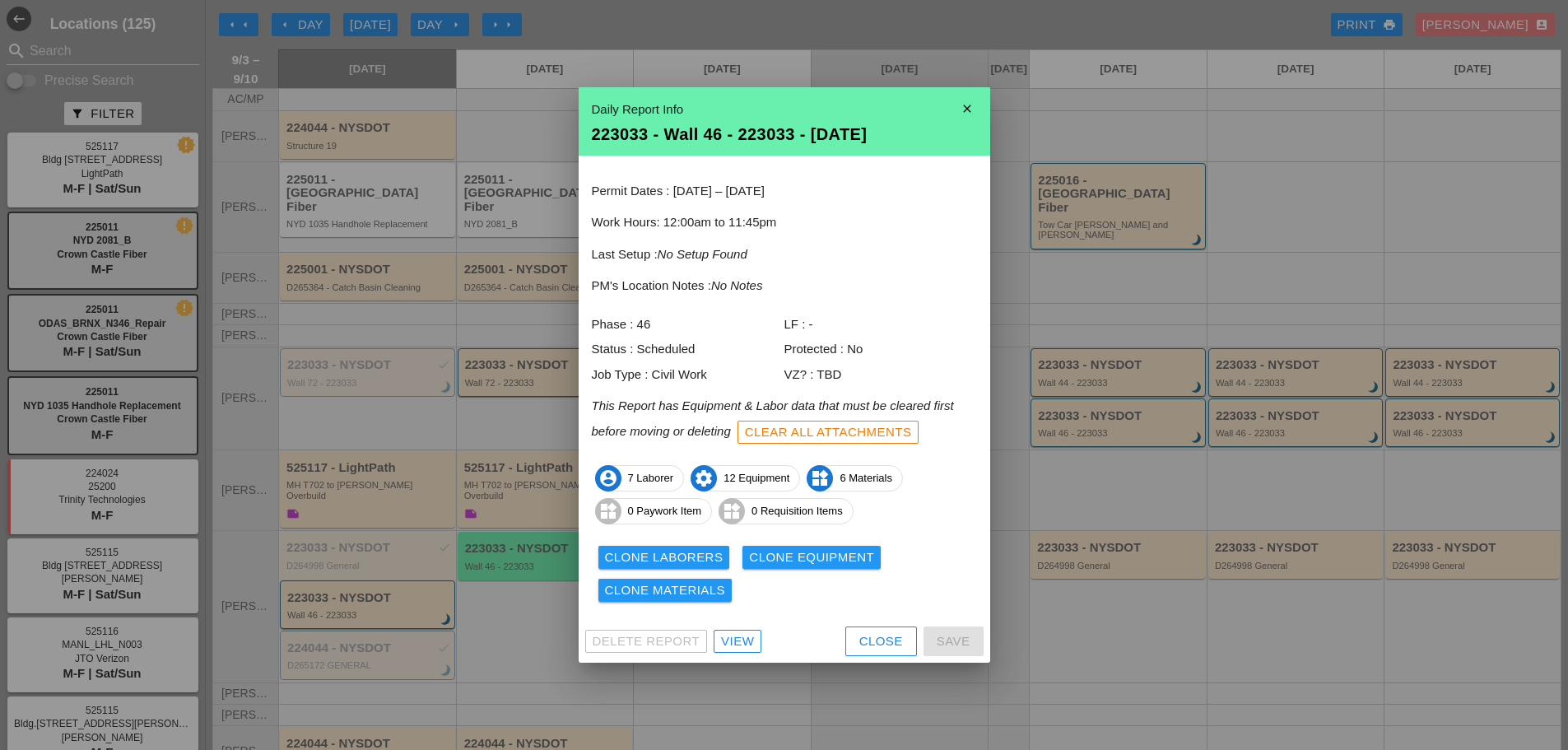
click at [687, 589] on div "Clone Materials" at bounding box center [665, 590] width 121 height 19
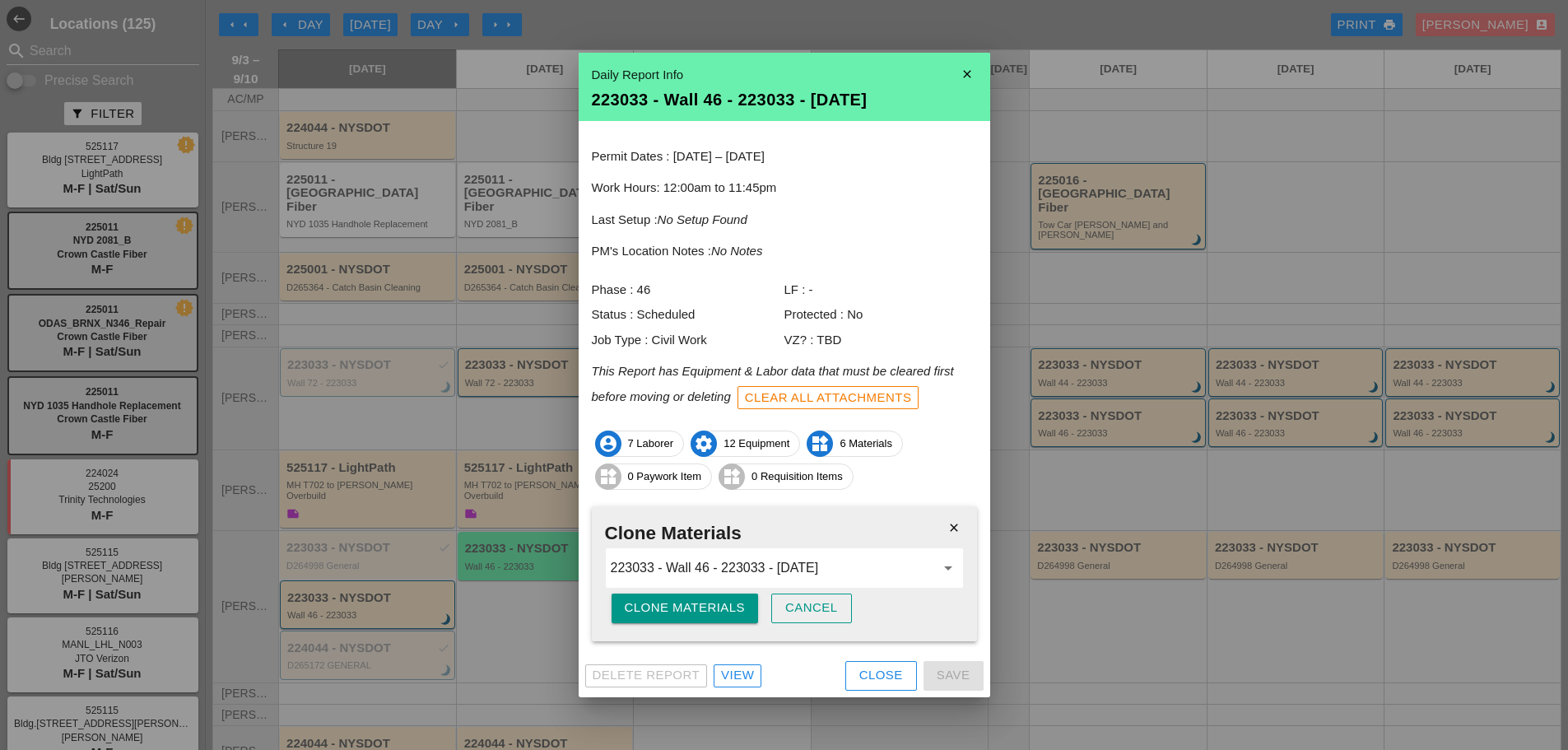
click at [674, 610] on div "Clone Materials" at bounding box center [686, 607] width 121 height 19
click at [674, 610] on div "Are you sure?" at bounding box center [677, 607] width 104 height 19
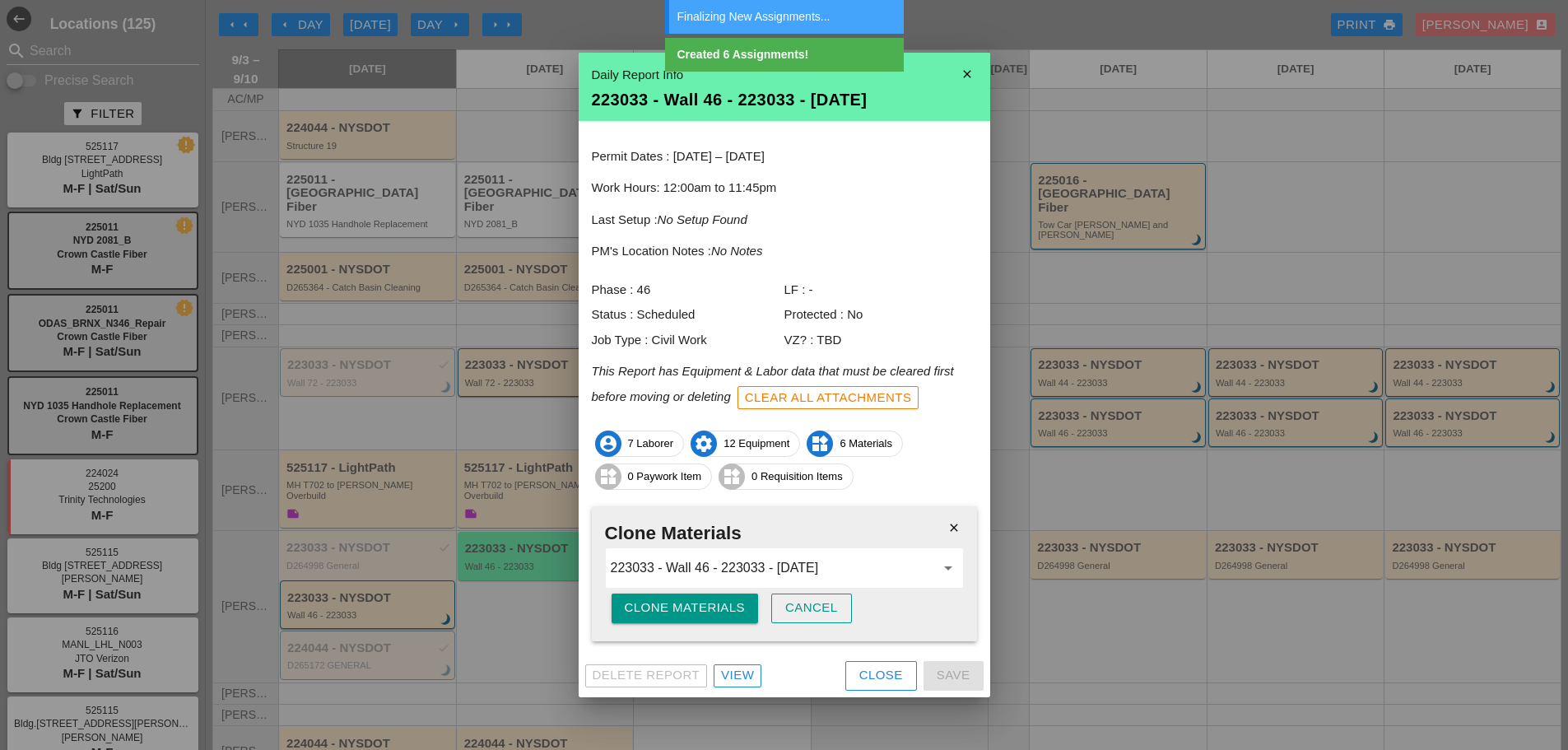
click at [901, 674] on div "Close" at bounding box center [881, 675] width 44 height 19
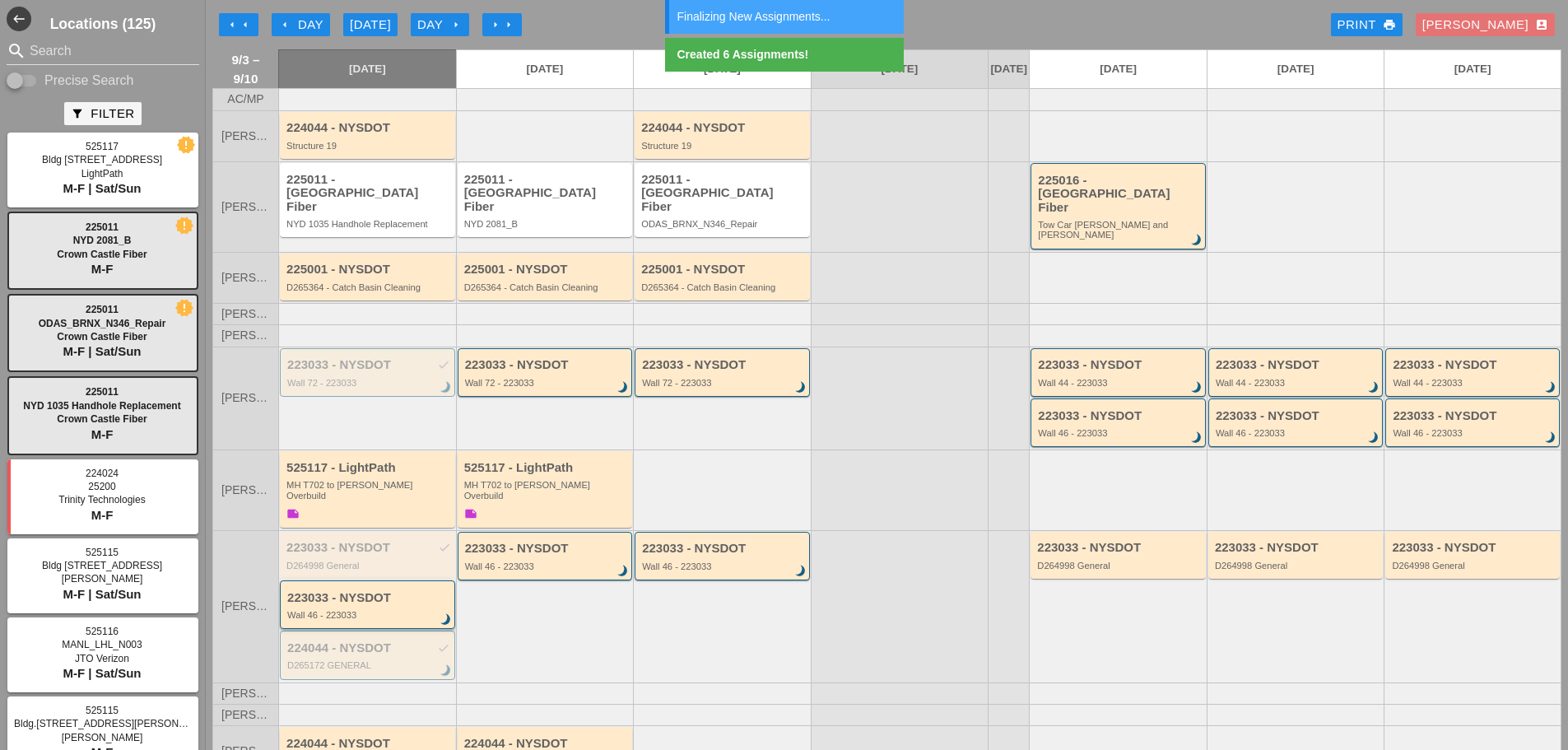
click at [419, 591] on div "223033 - NYSDOT" at bounding box center [368, 598] width 163 height 14
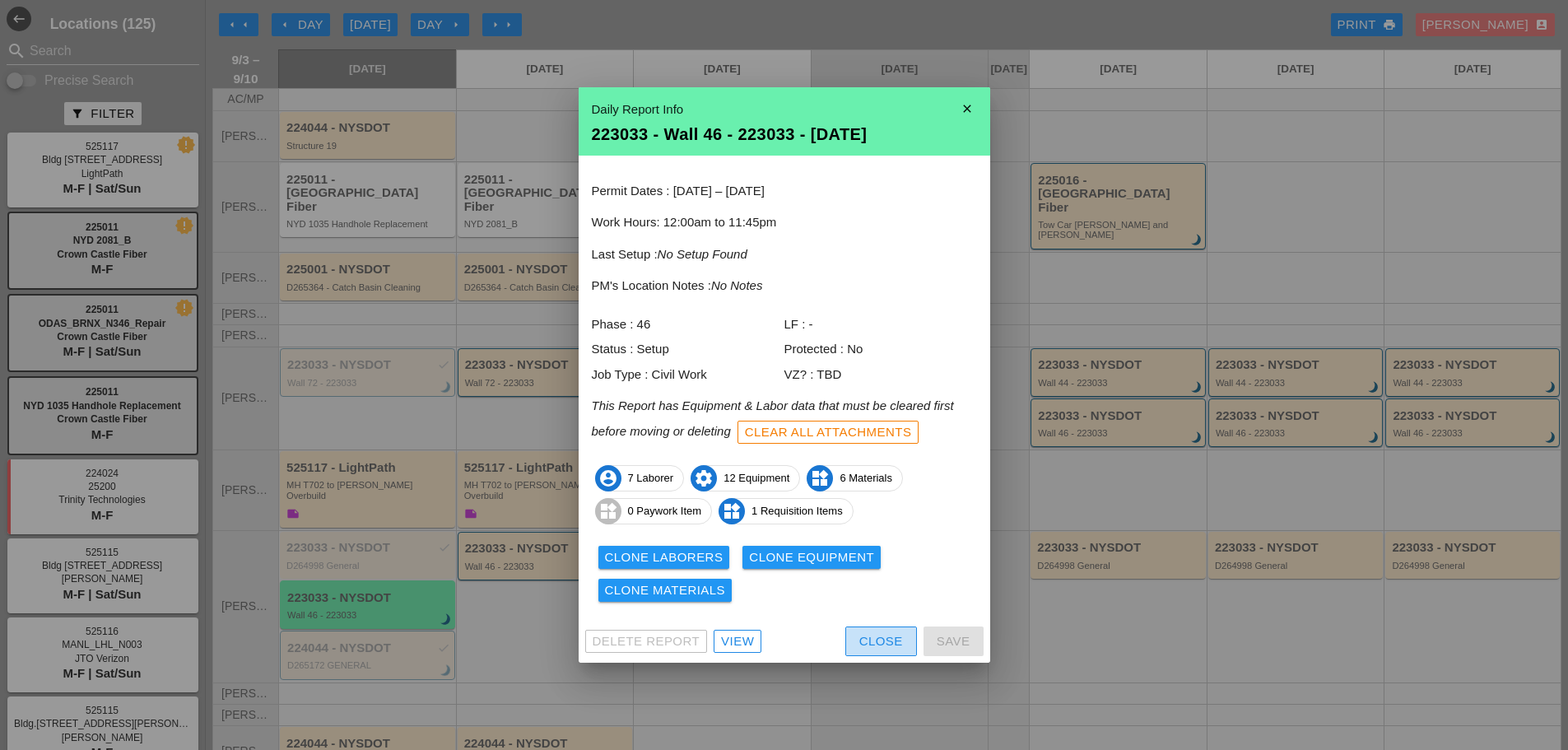
click at [893, 643] on div "Close" at bounding box center [881, 641] width 44 height 19
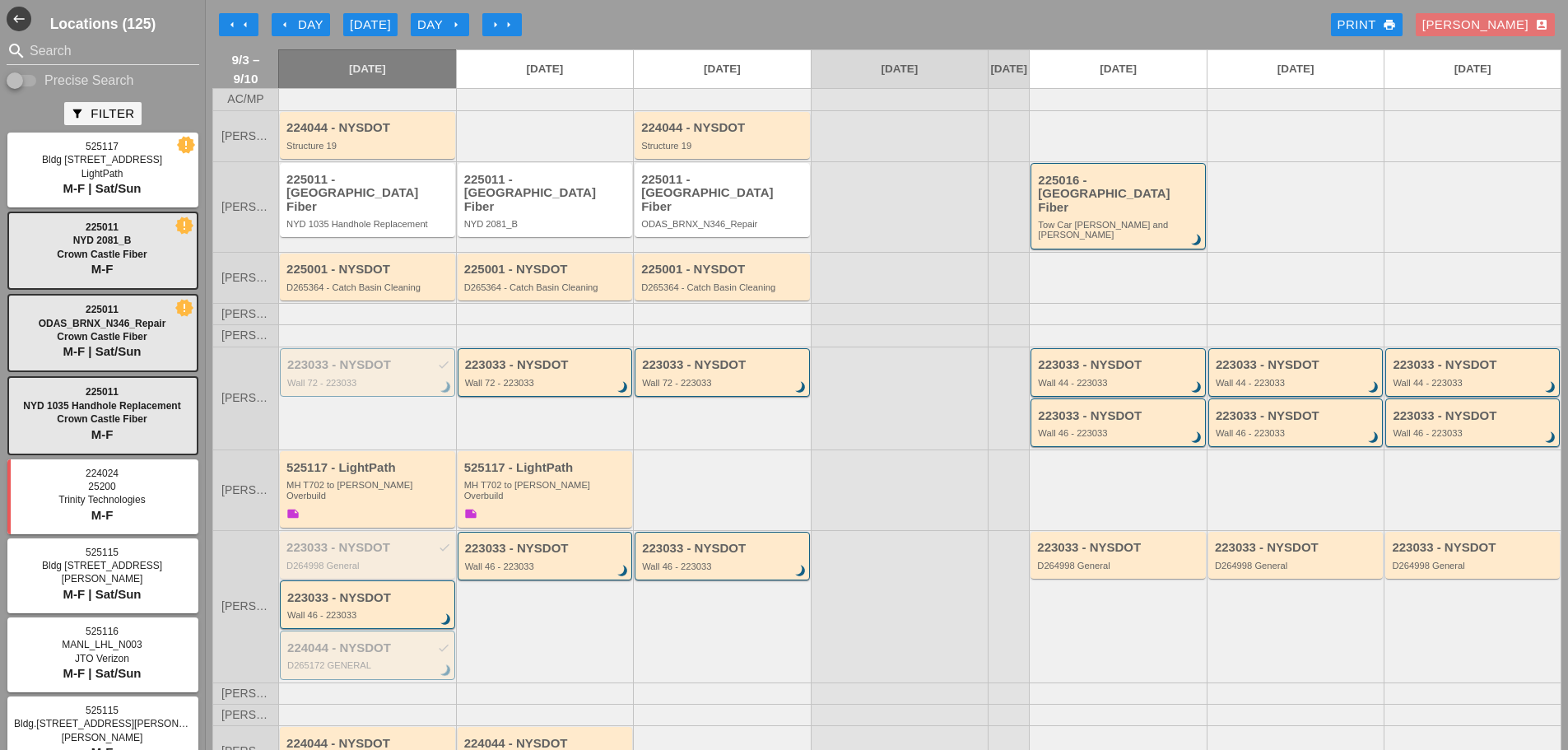
click at [493, 541] on div "223033 - NYSDOT" at bounding box center [547, 548] width 163 height 14
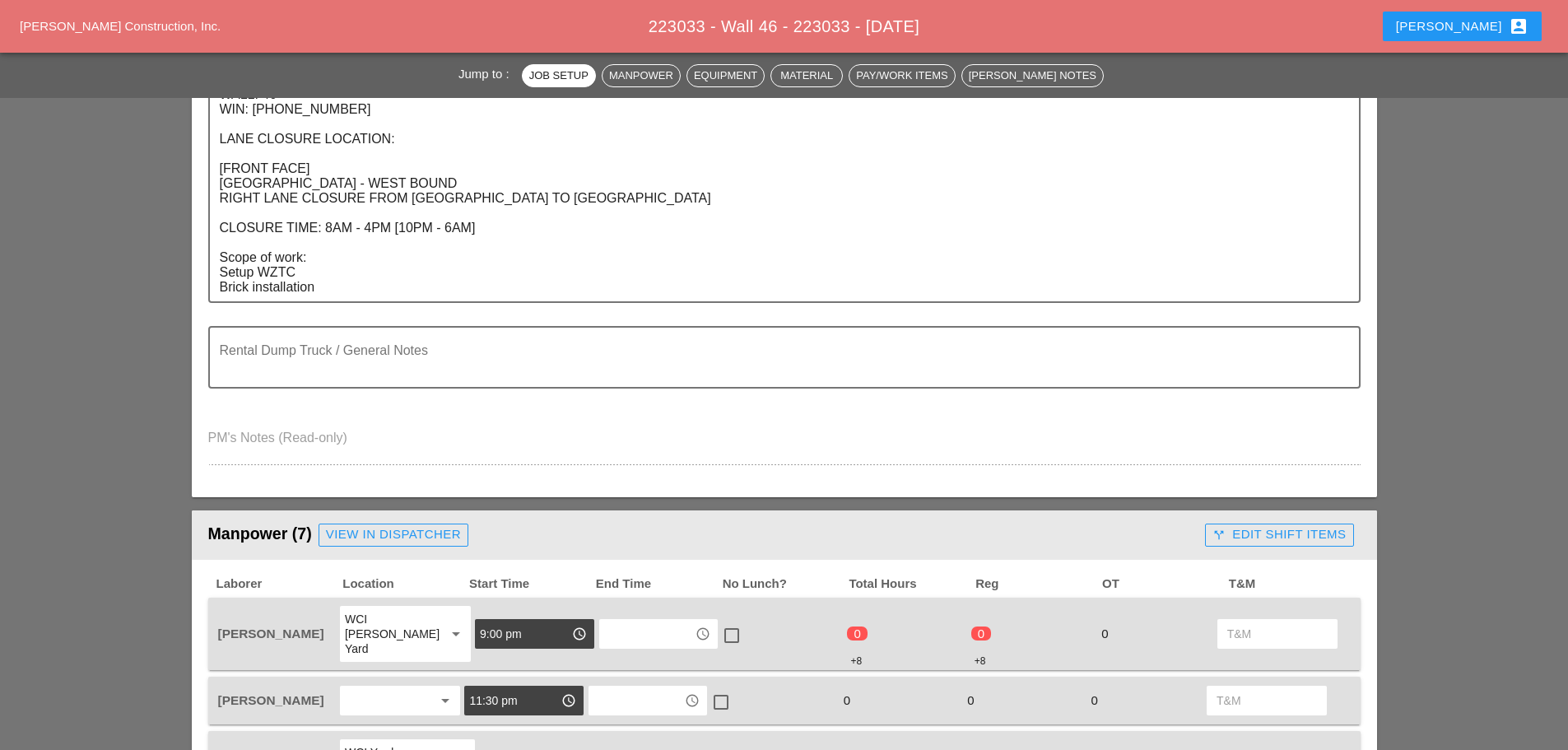
scroll to position [494, 0]
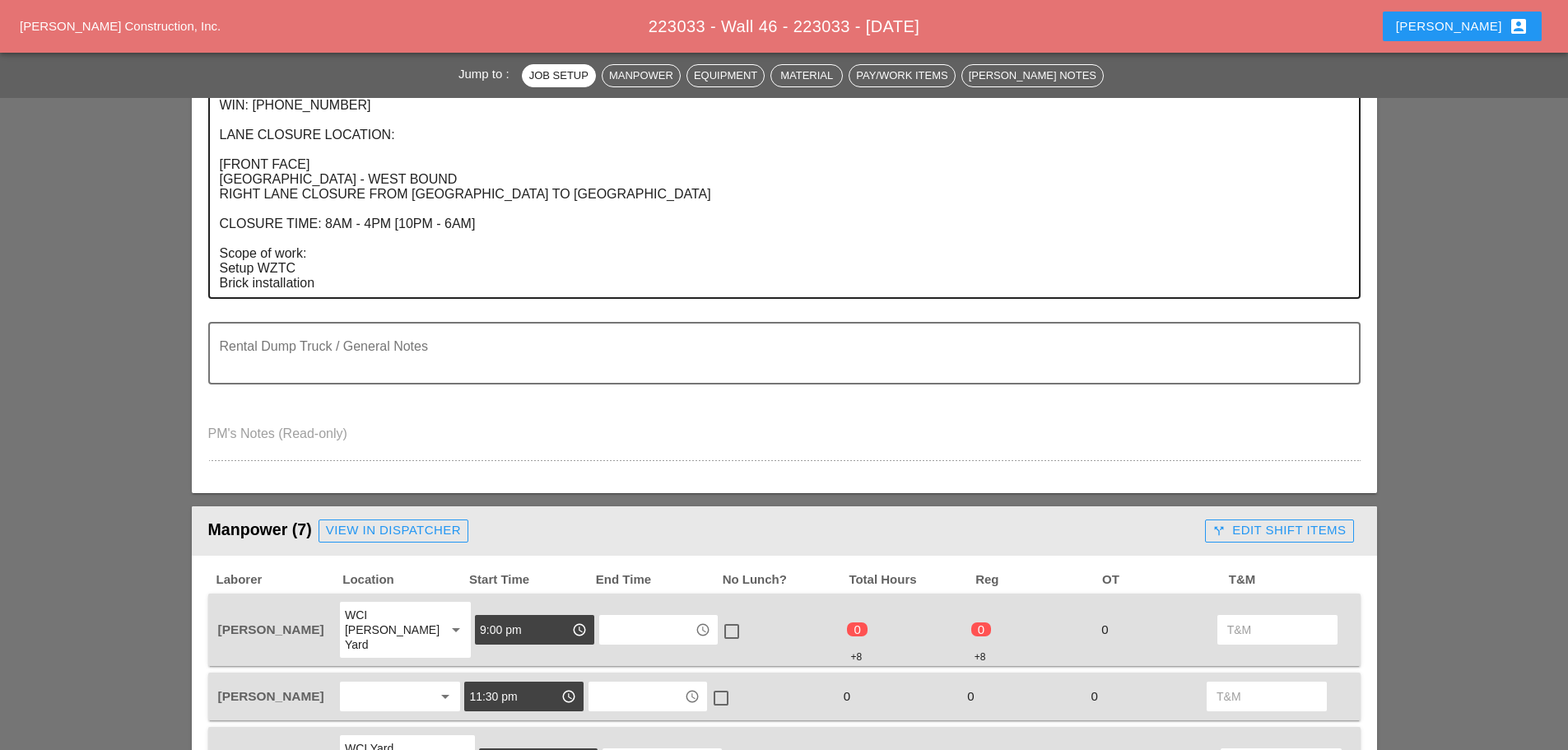
click at [383, 278] on textarea "LOCATION: 04 WALL: 46 WIN: 1-095-048 LANE CLOSURE LOCATION: [FRONT FACE] CROSS …" at bounding box center [778, 179] width 1117 height 235
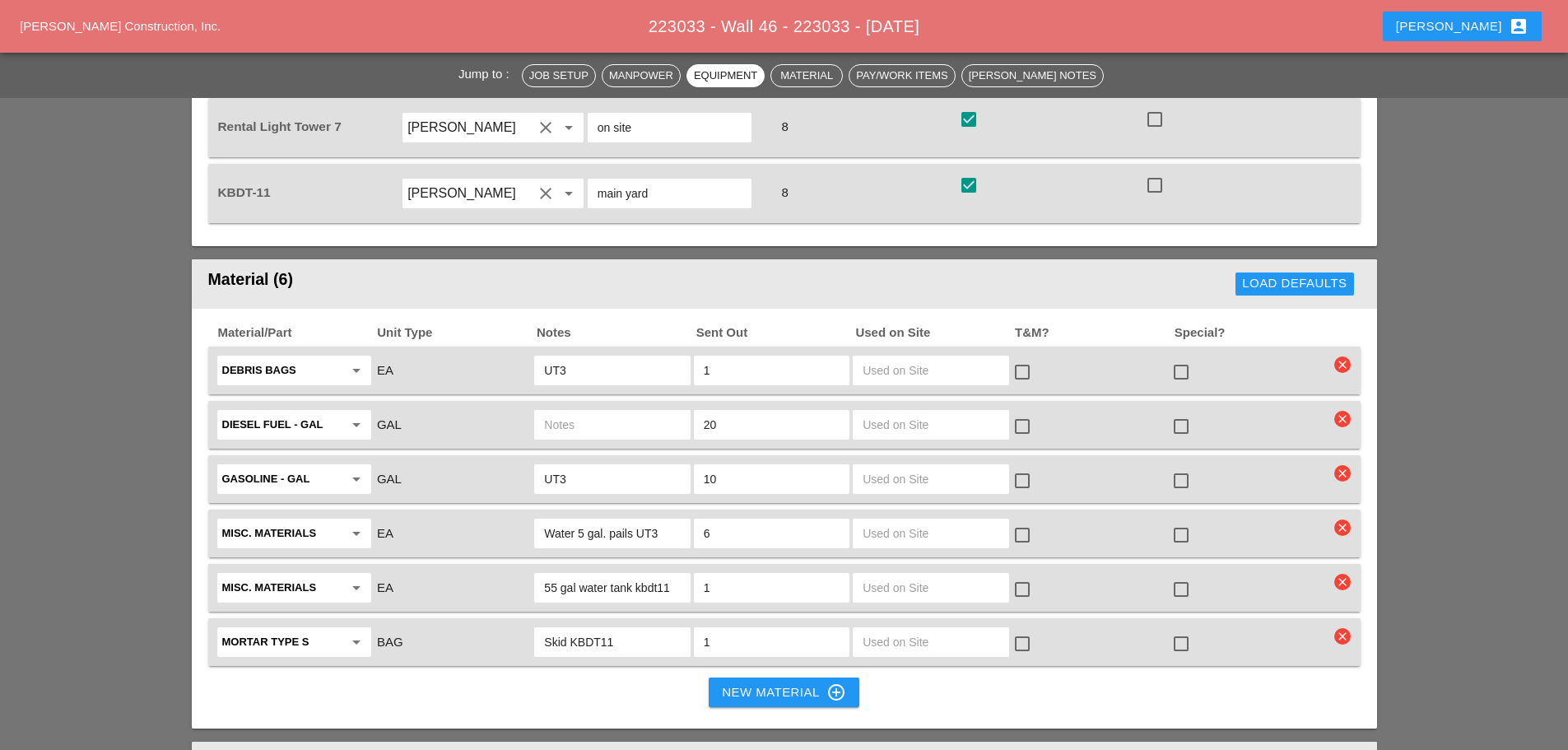
scroll to position [2305, 0]
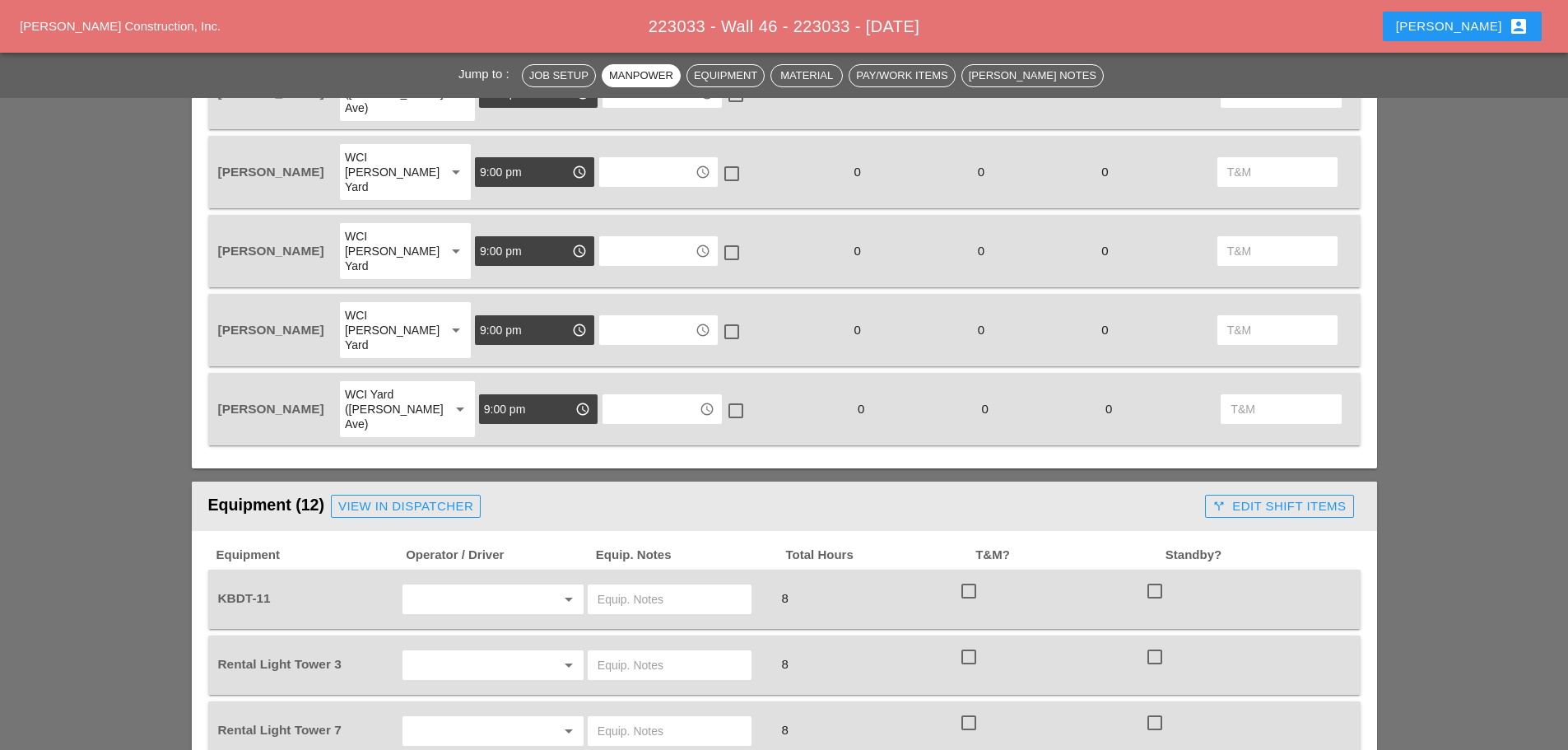
scroll to position [1317, 0]
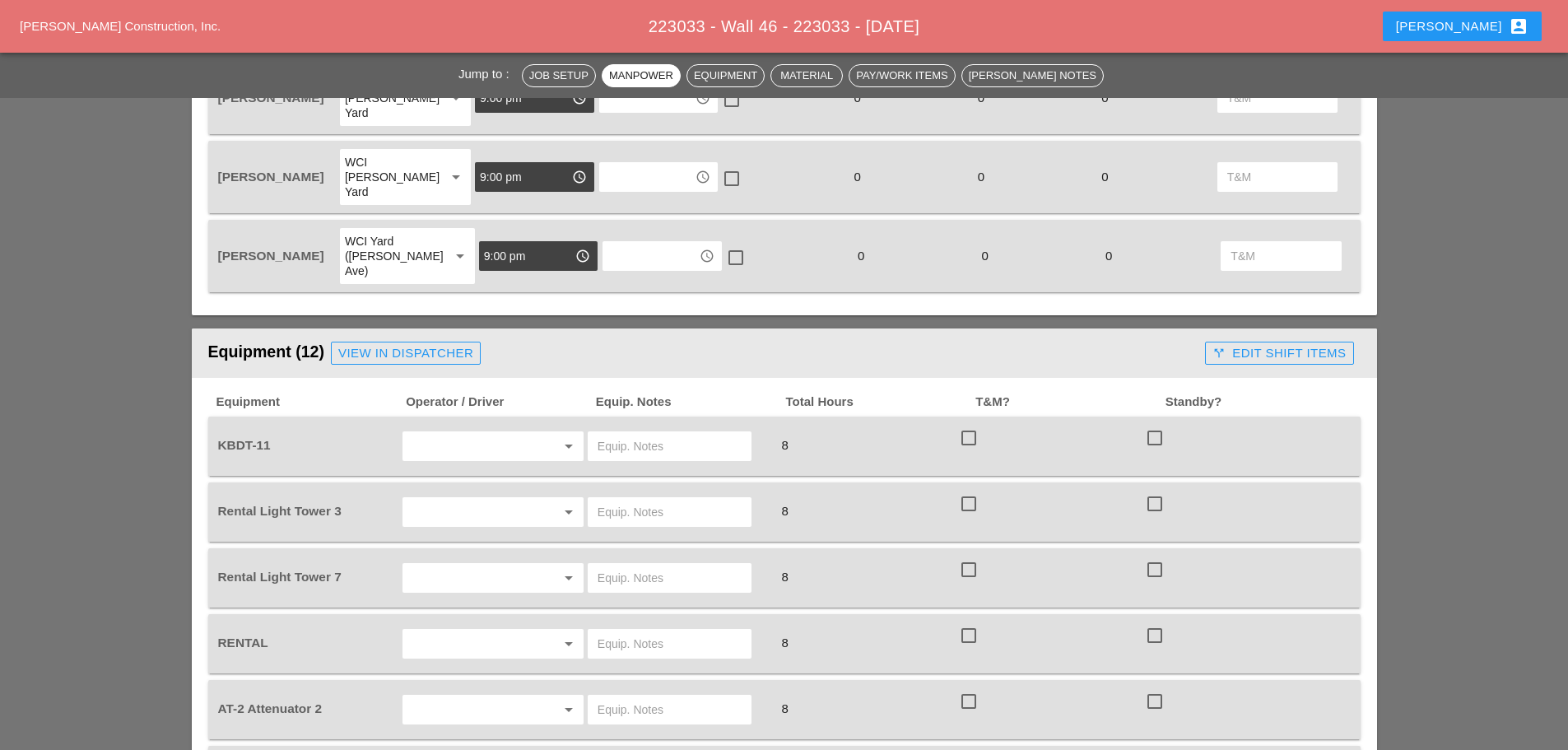
click at [534, 436] on div at bounding box center [544, 446] width 23 height 20
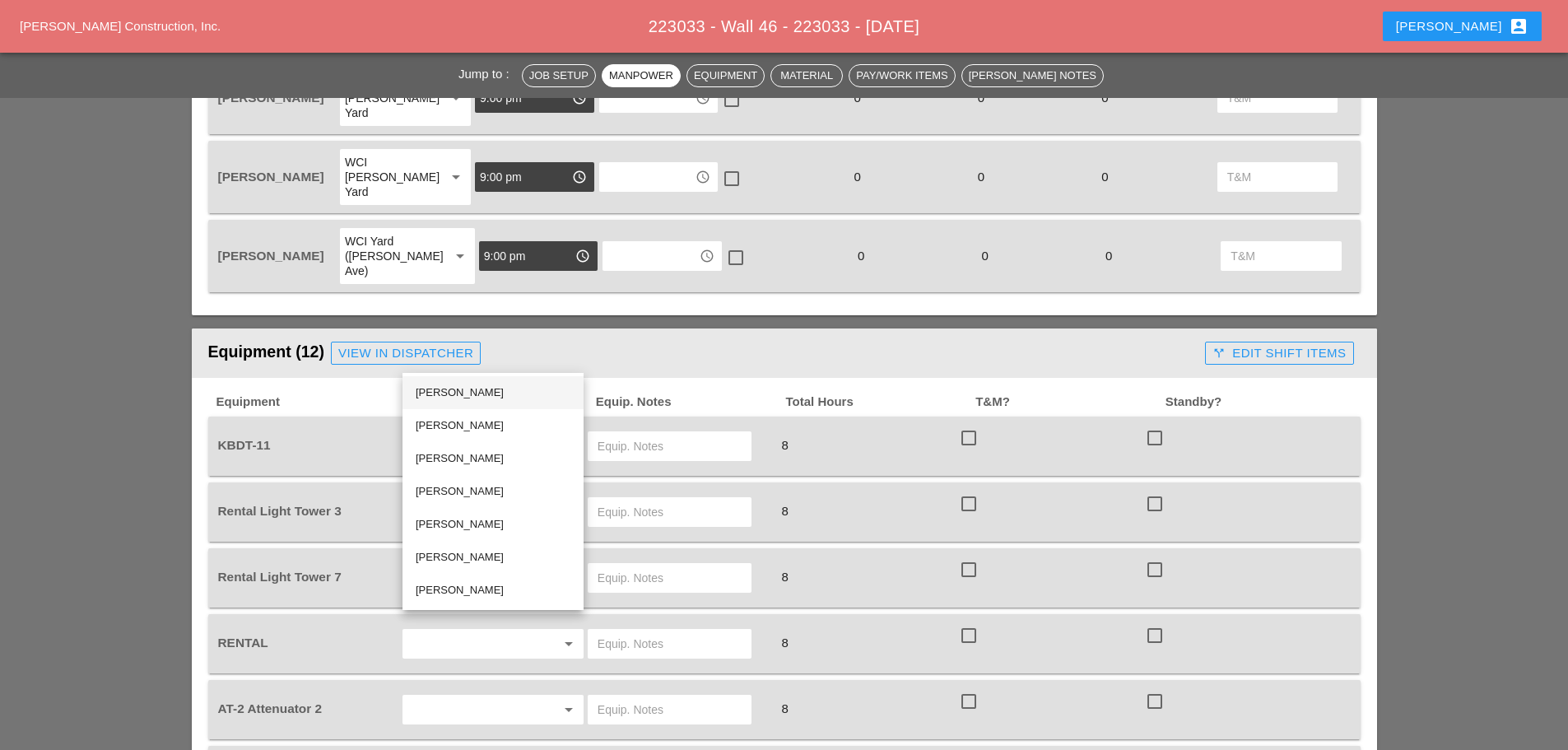
click at [472, 385] on div "[PERSON_NAME]" at bounding box center [493, 392] width 155 height 20
type input "[PERSON_NAME]"
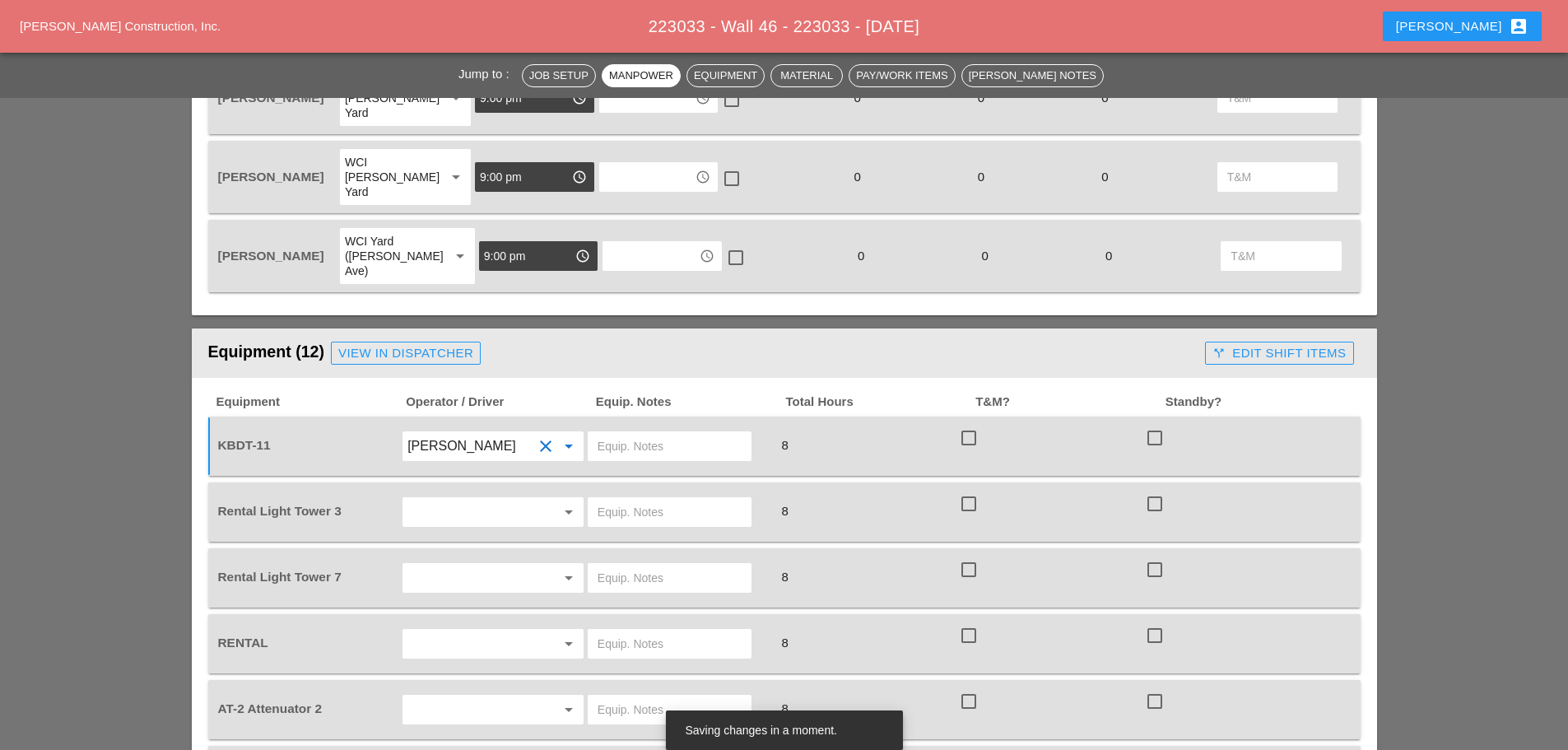
click at [648, 433] on input "text" at bounding box center [670, 447] width 144 height 27
type input "Main yard"
click at [542, 502] on div at bounding box center [546, 512] width 20 height 20
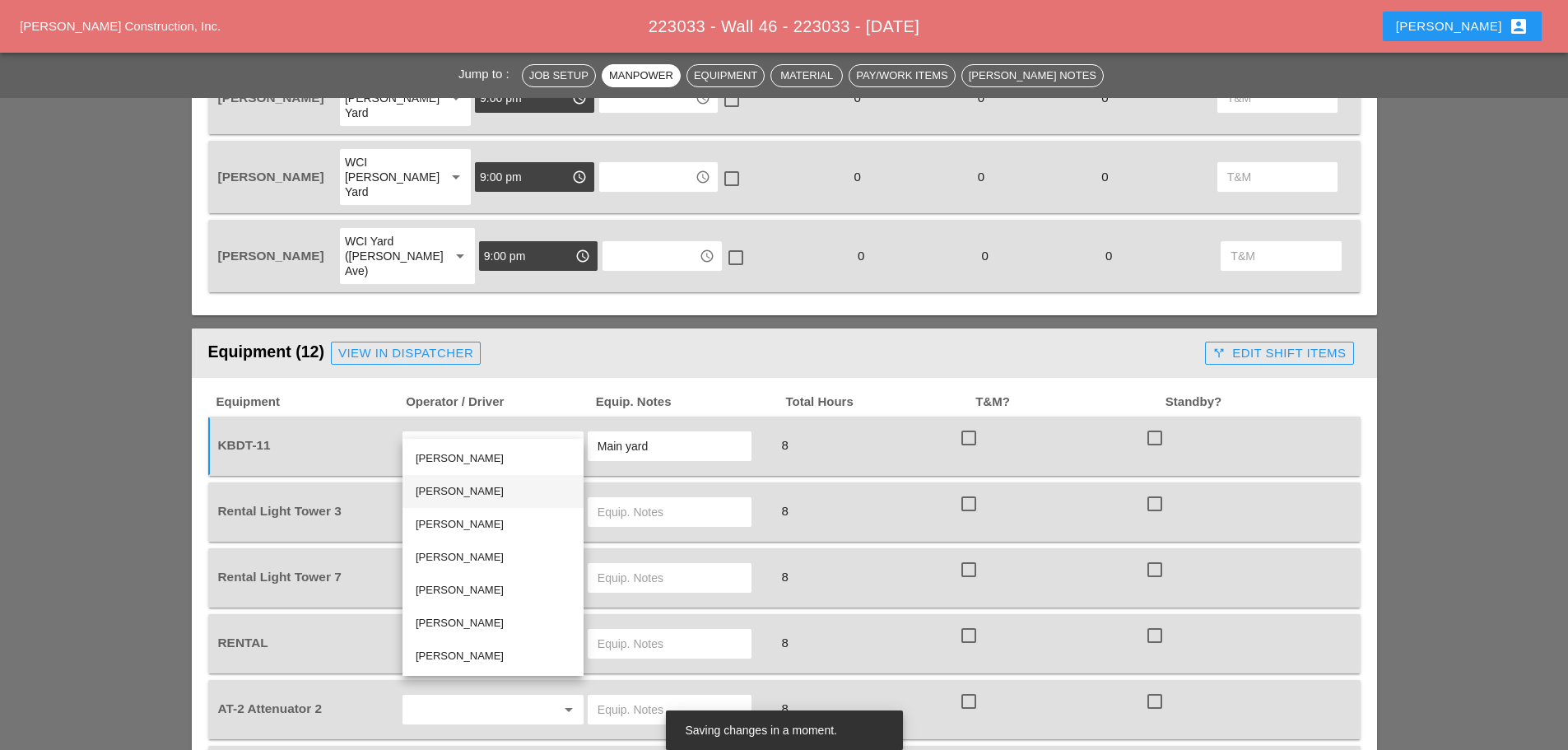
click at [464, 487] on div "[PERSON_NAME]" at bounding box center [493, 491] width 155 height 20
type input "[PERSON_NAME]"
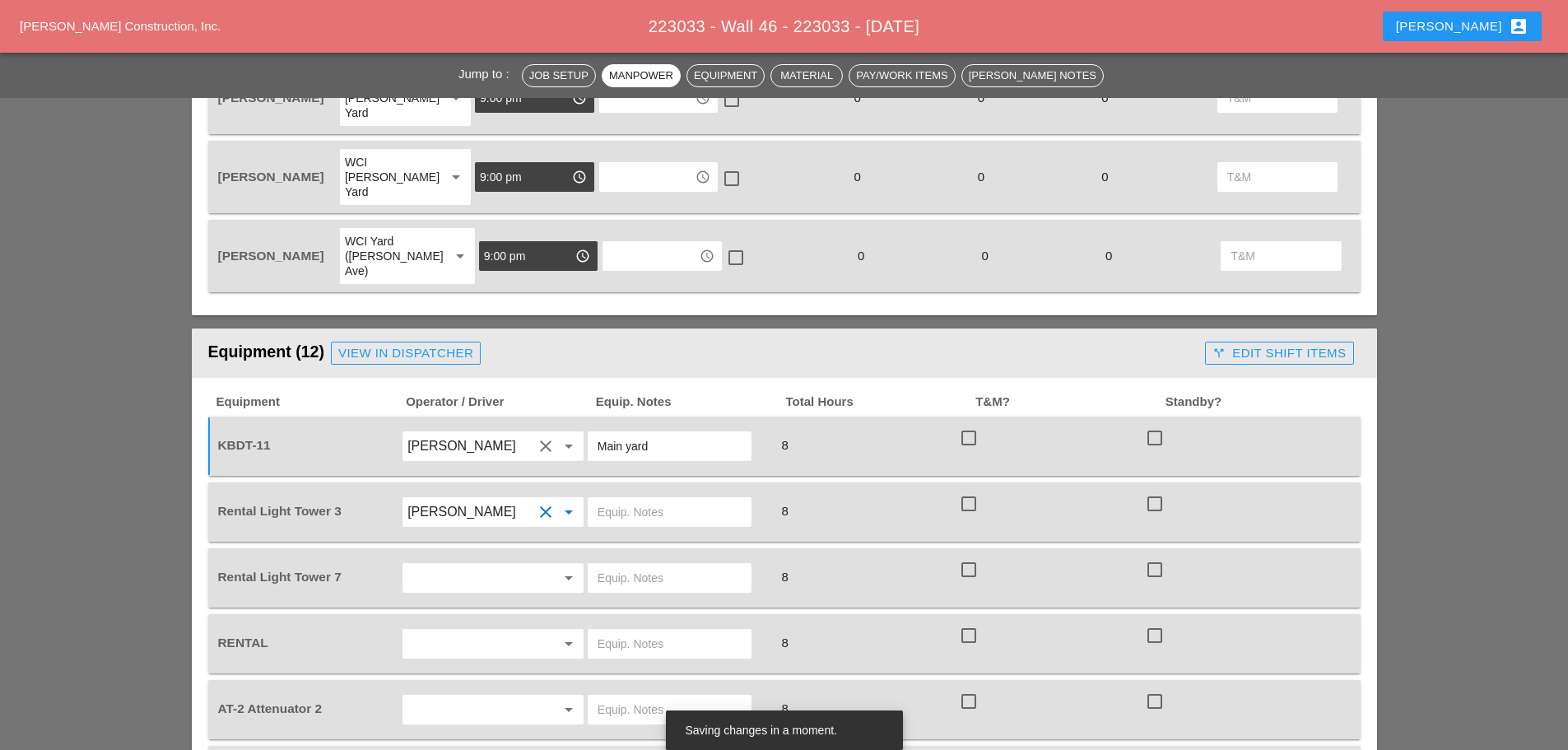
click at [461, 565] on input "text" at bounding box center [470, 578] width 125 height 27
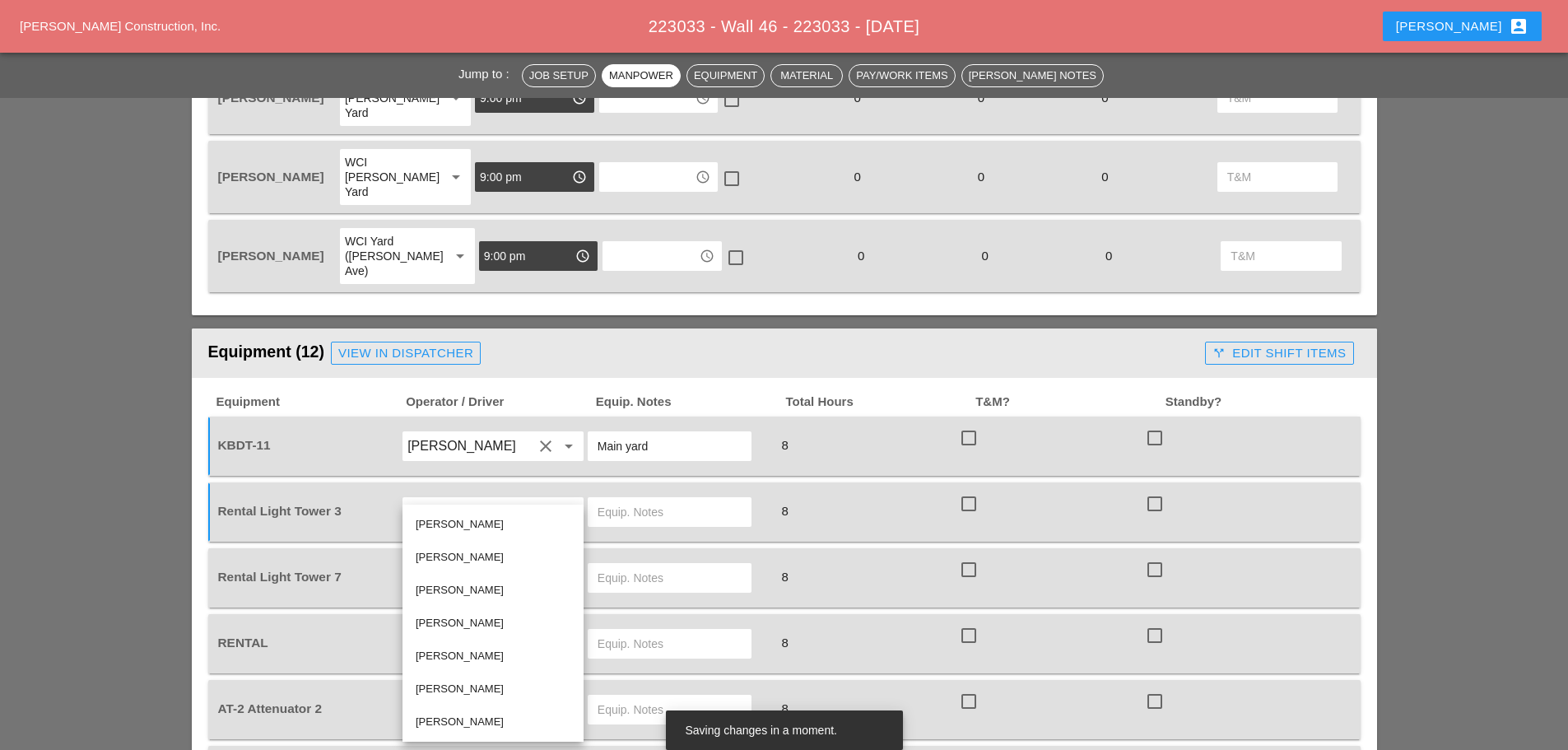
click at [450, 548] on div "[PERSON_NAME]" at bounding box center [493, 557] width 155 height 20
type input "[PERSON_NAME]"
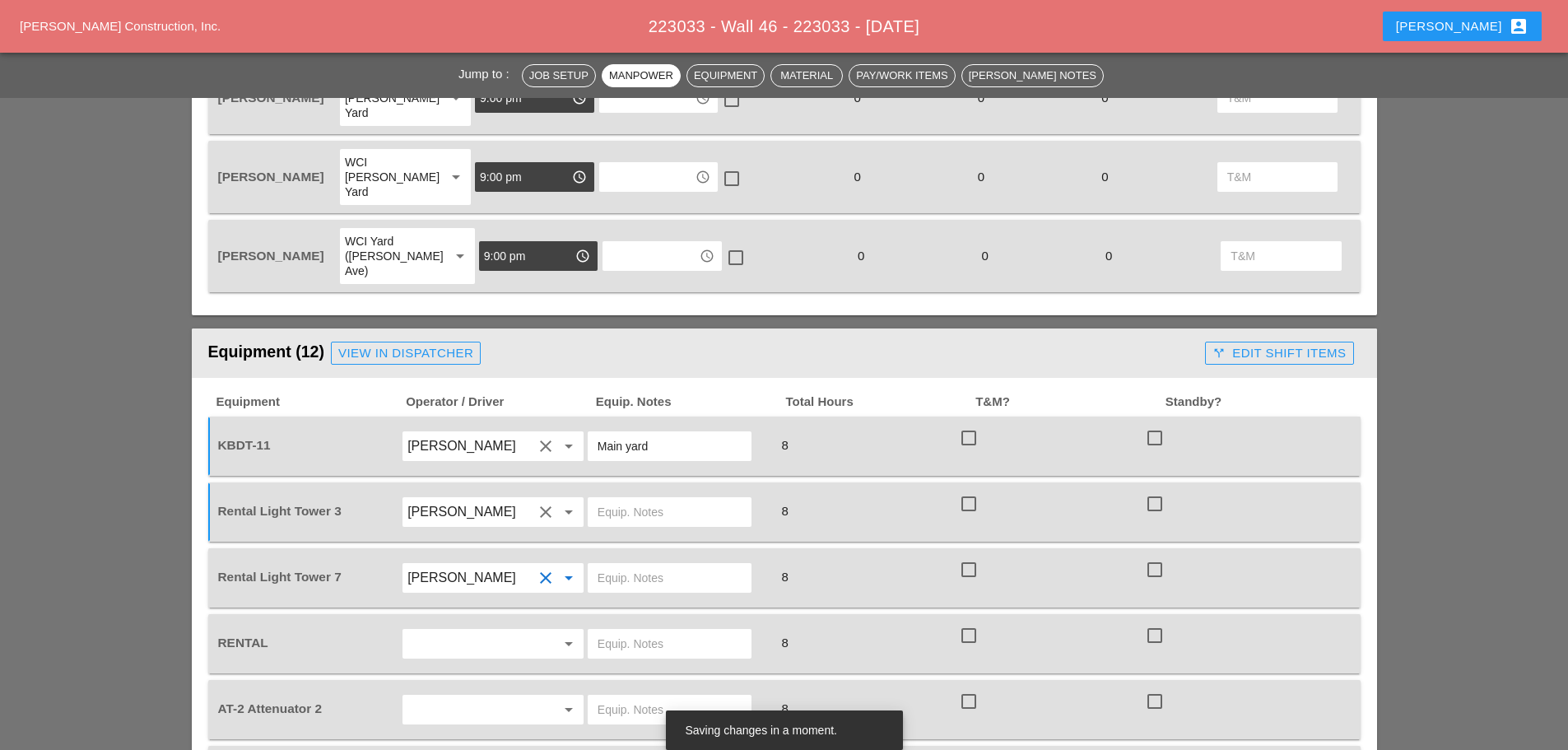
click at [615, 499] on input "text" at bounding box center [670, 512] width 144 height 27
type input "onsite"
click at [656, 565] on input "text" at bounding box center [670, 578] width 144 height 27
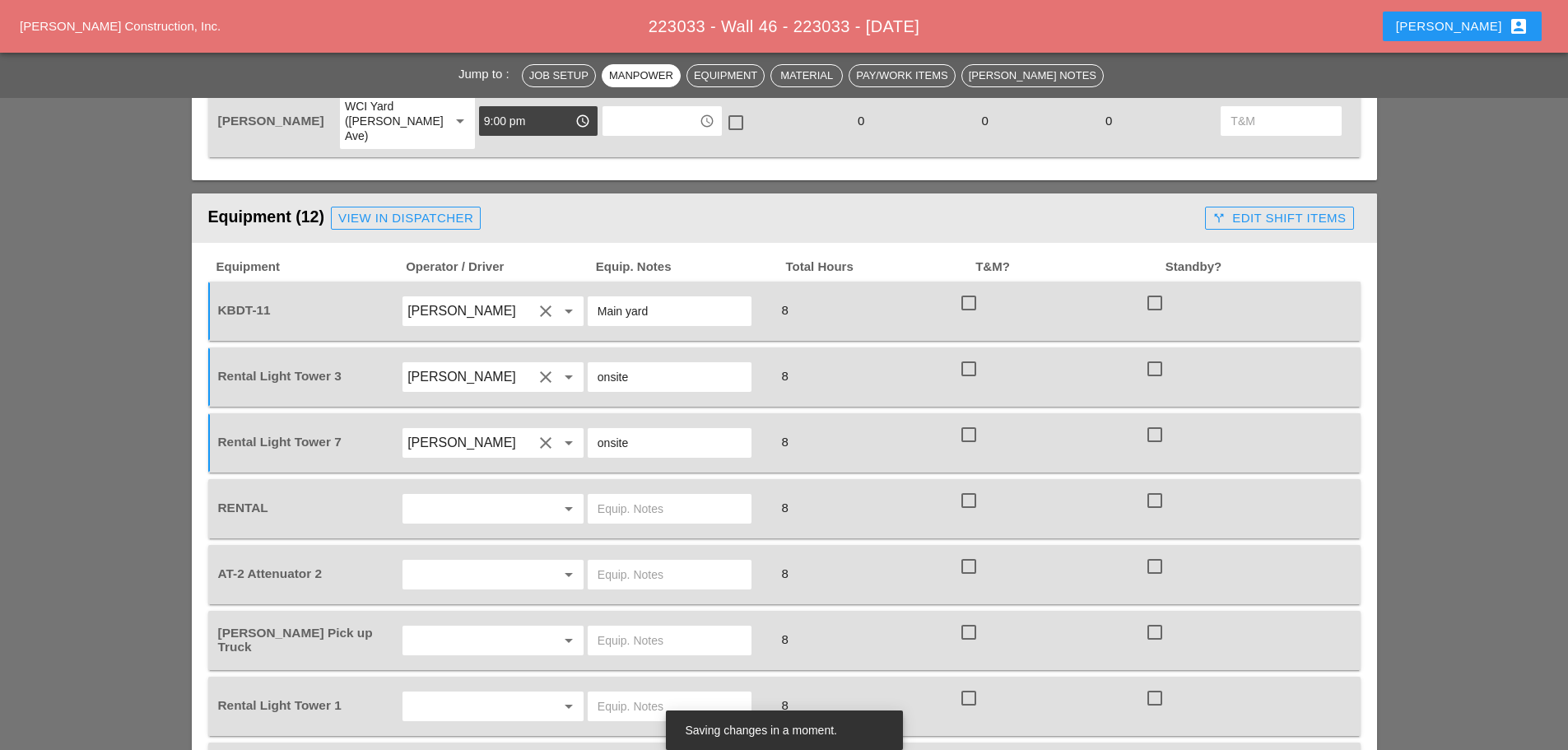
scroll to position [1482, 0]
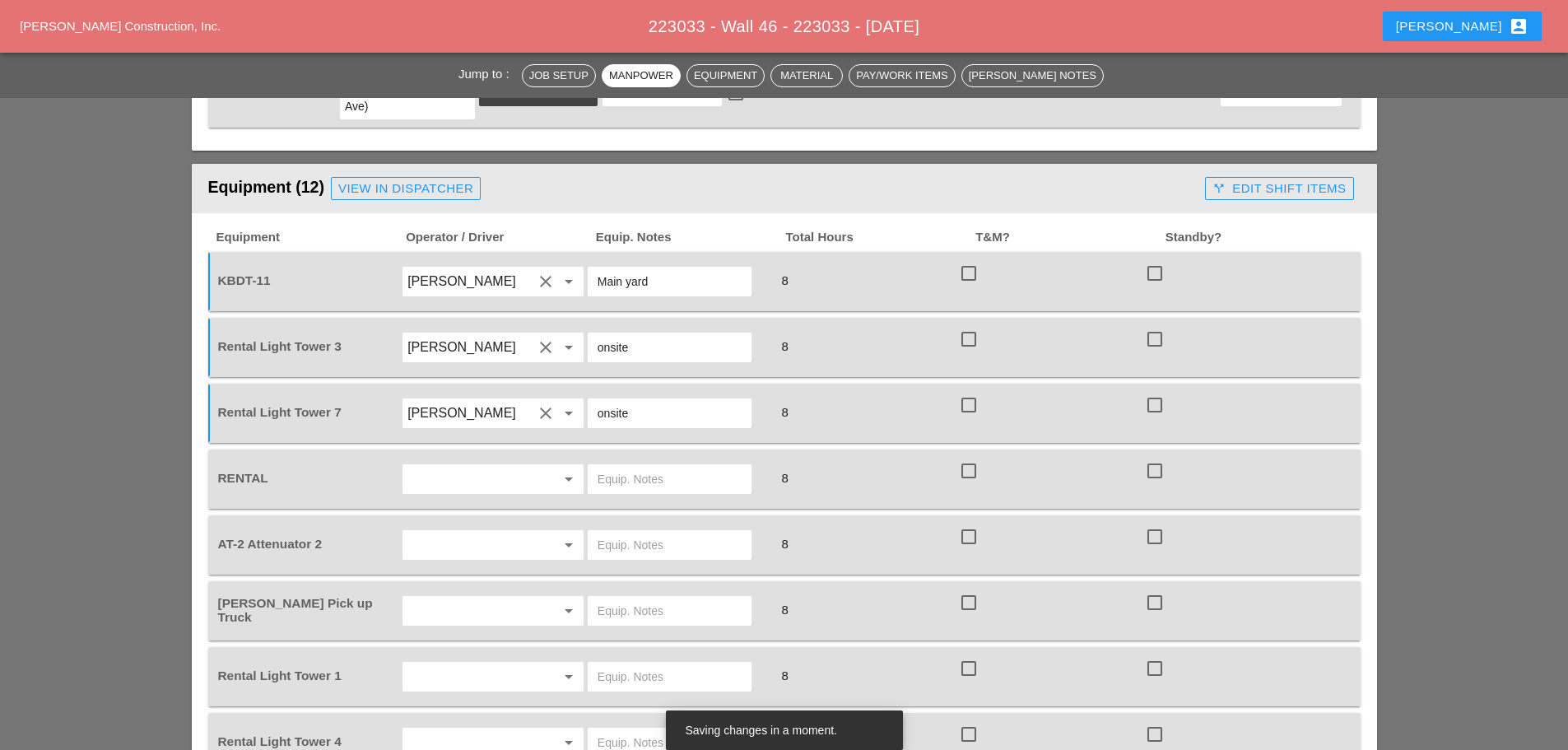
type input "onsite"
click at [659, 466] on input "text" at bounding box center [670, 479] width 144 height 27
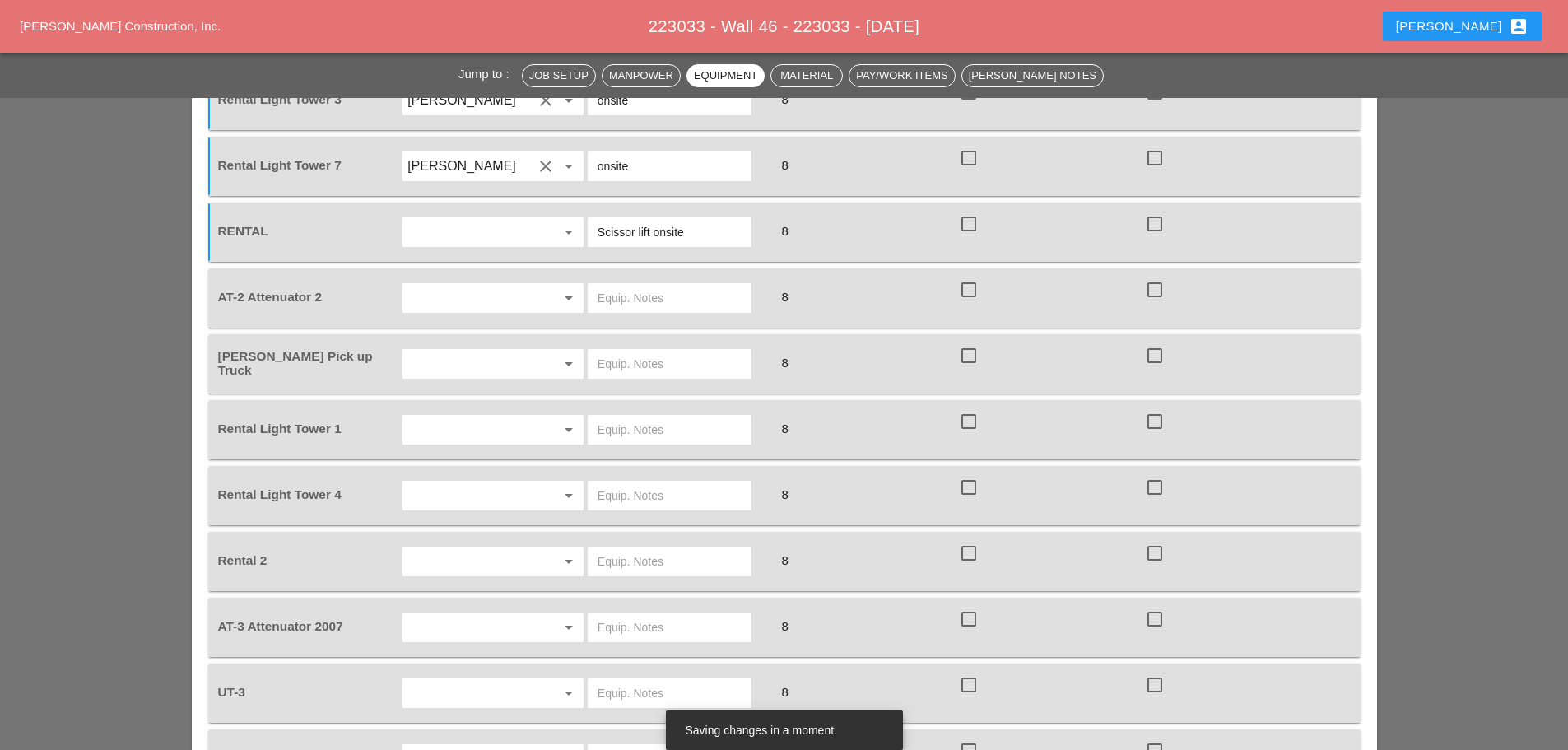
scroll to position [1811, 0]
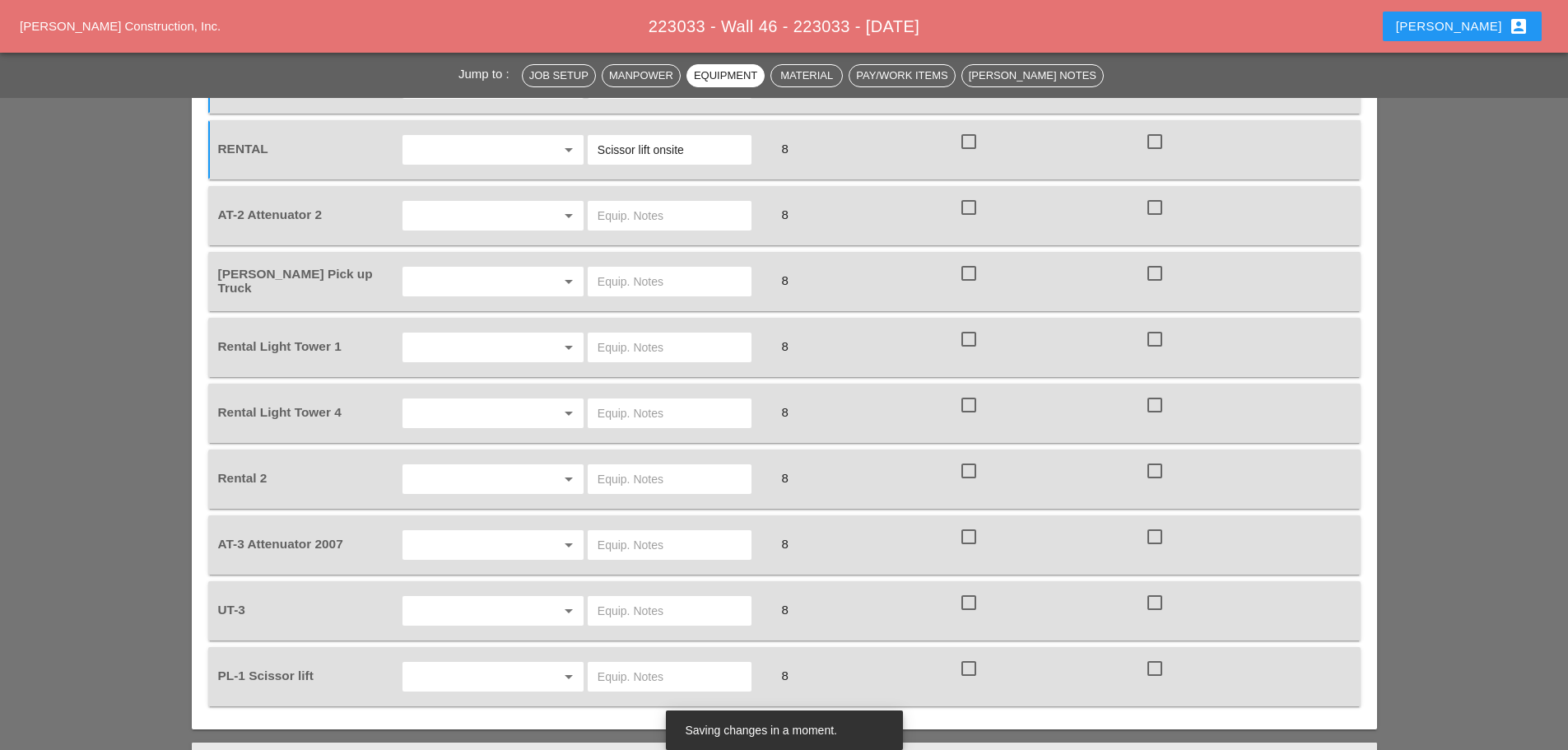
type input "Scissor lift onsite"
click at [450, 532] on input "text" at bounding box center [470, 545] width 125 height 27
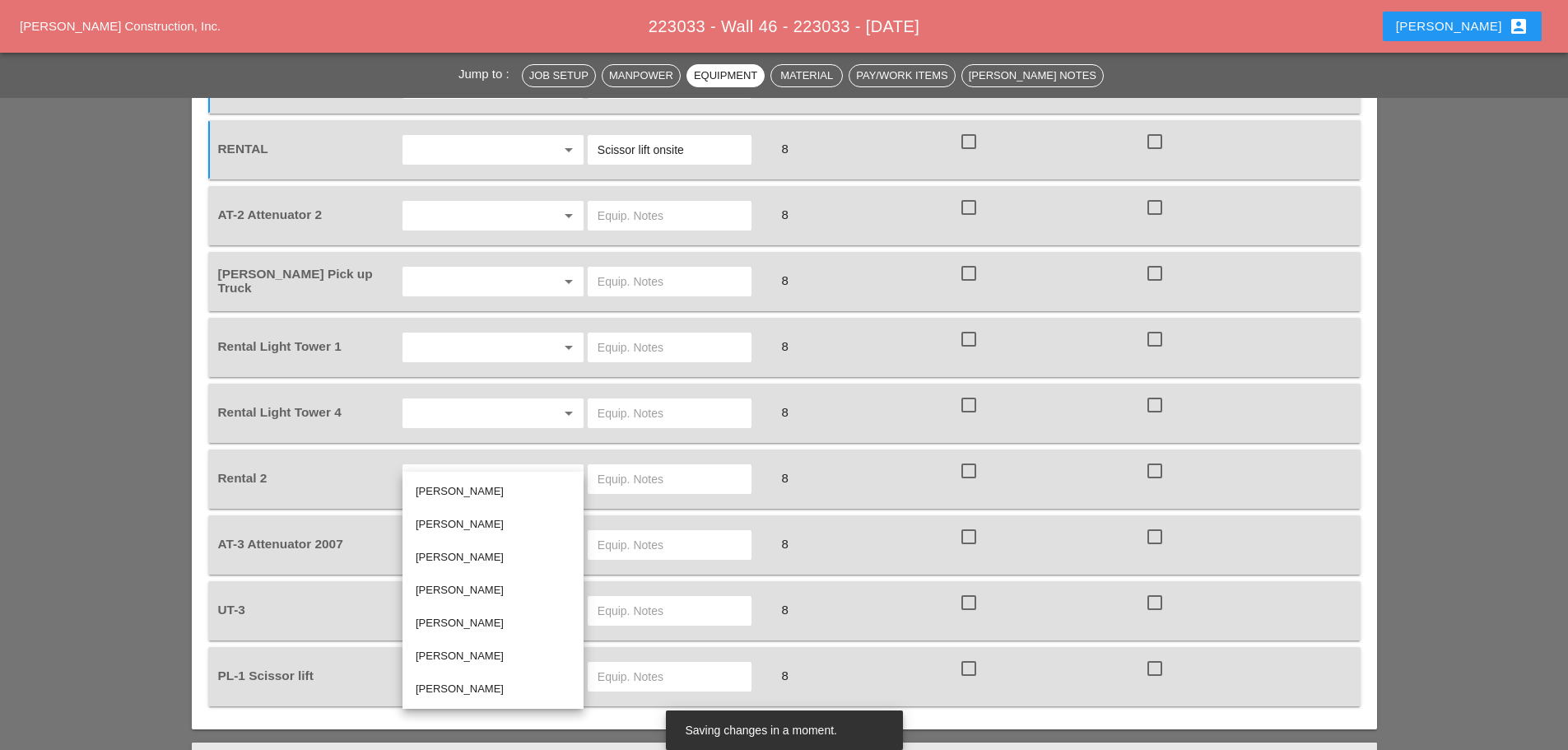
click at [450, 621] on div "[PERSON_NAME]" at bounding box center [493, 623] width 155 height 20
type input "[PERSON_NAME]"
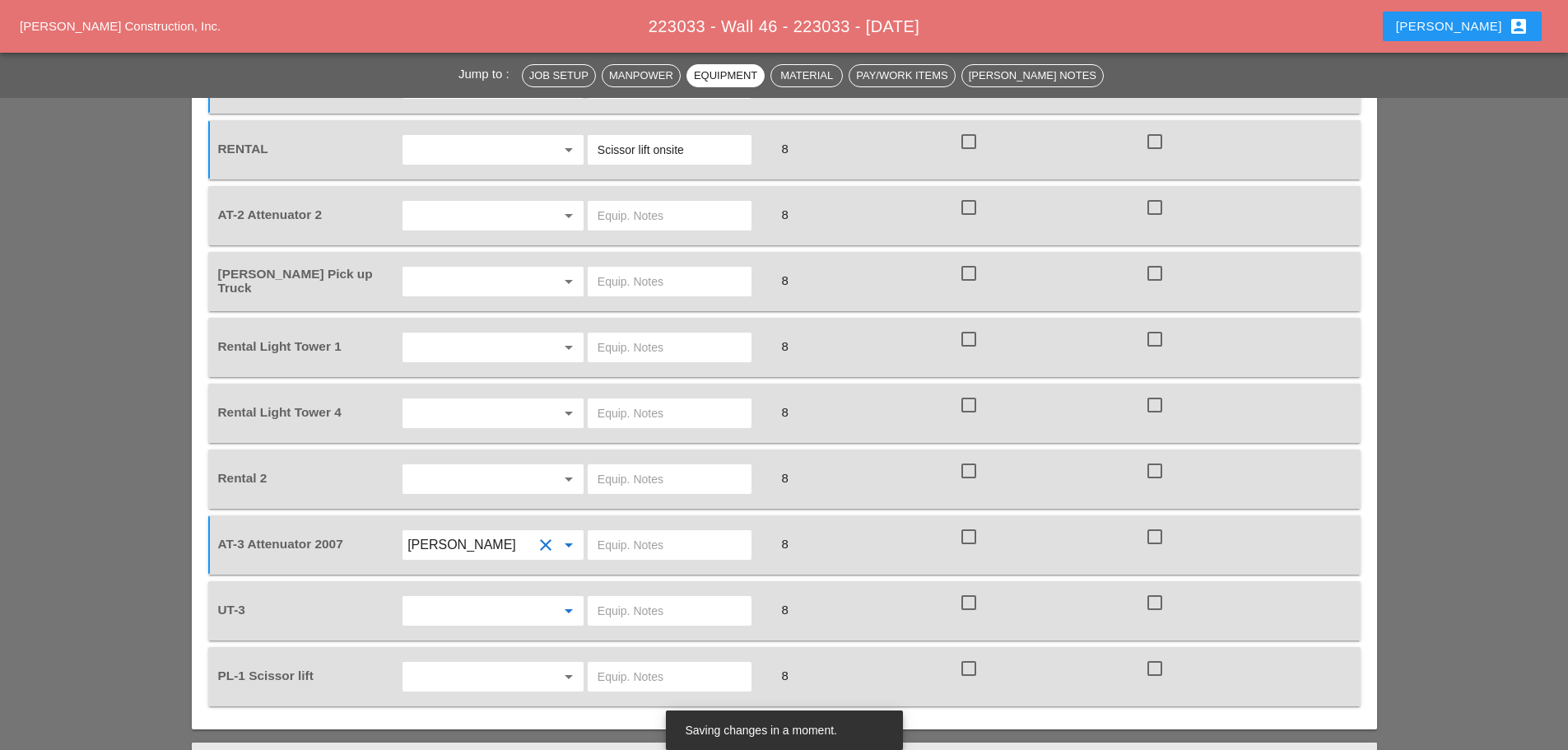
click at [424, 598] on input "text" at bounding box center [470, 611] width 125 height 27
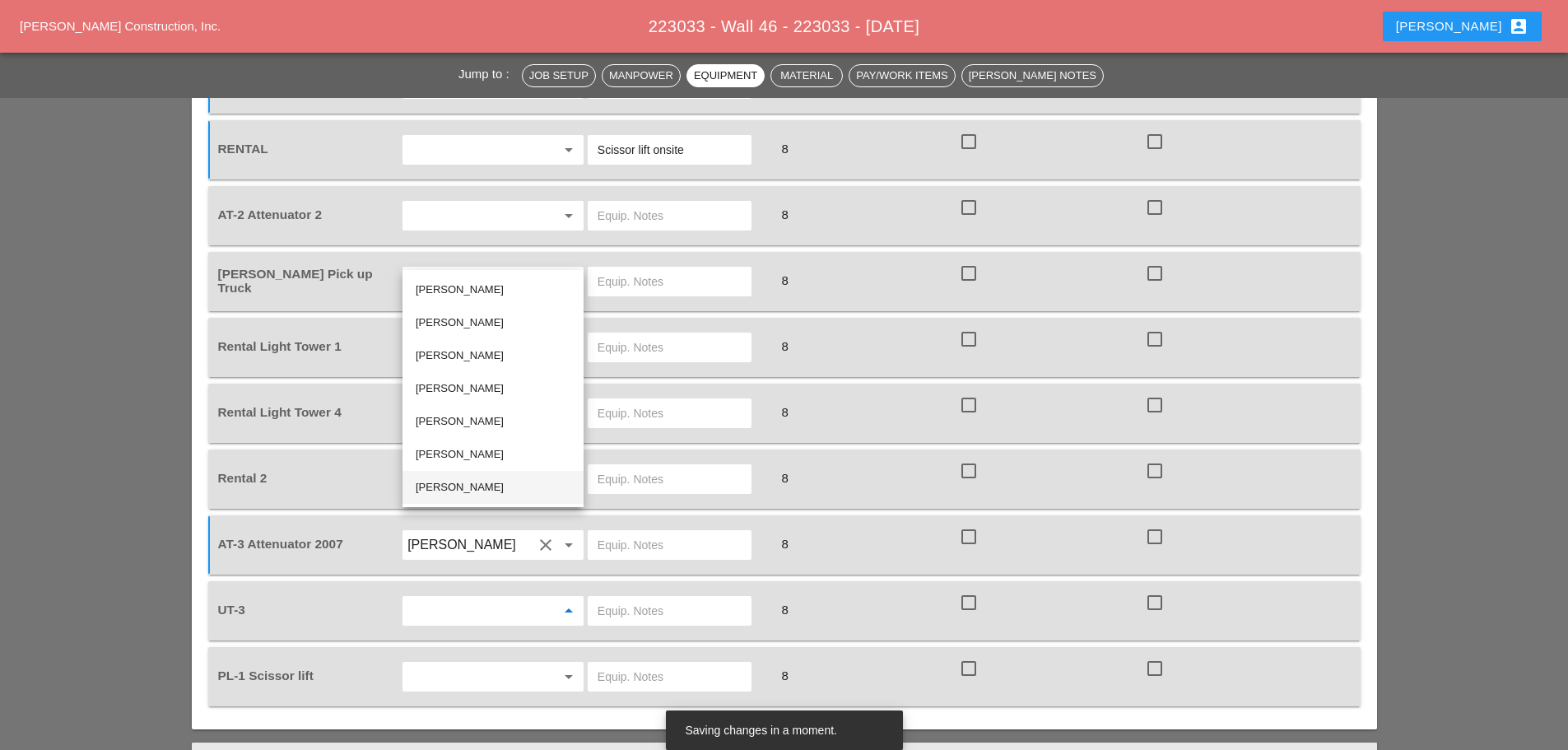
click at [441, 482] on div "[PERSON_NAME]" at bounding box center [493, 487] width 155 height 20
type input "[PERSON_NAME]"
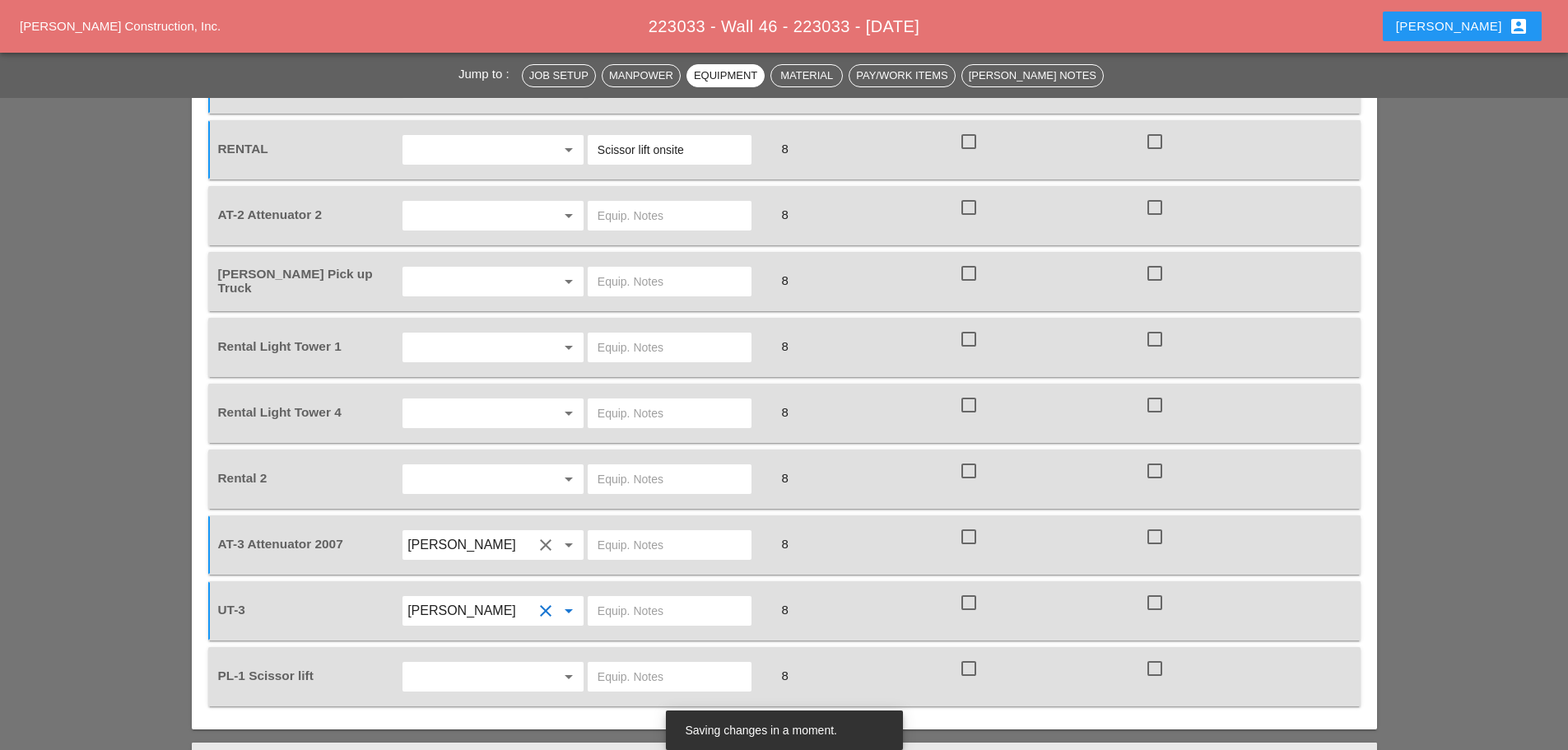
click at [607, 663] on input "text" at bounding box center [670, 677] width 144 height 27
type input "onsite"
click at [699, 466] on input "text" at bounding box center [670, 479] width 144 height 27
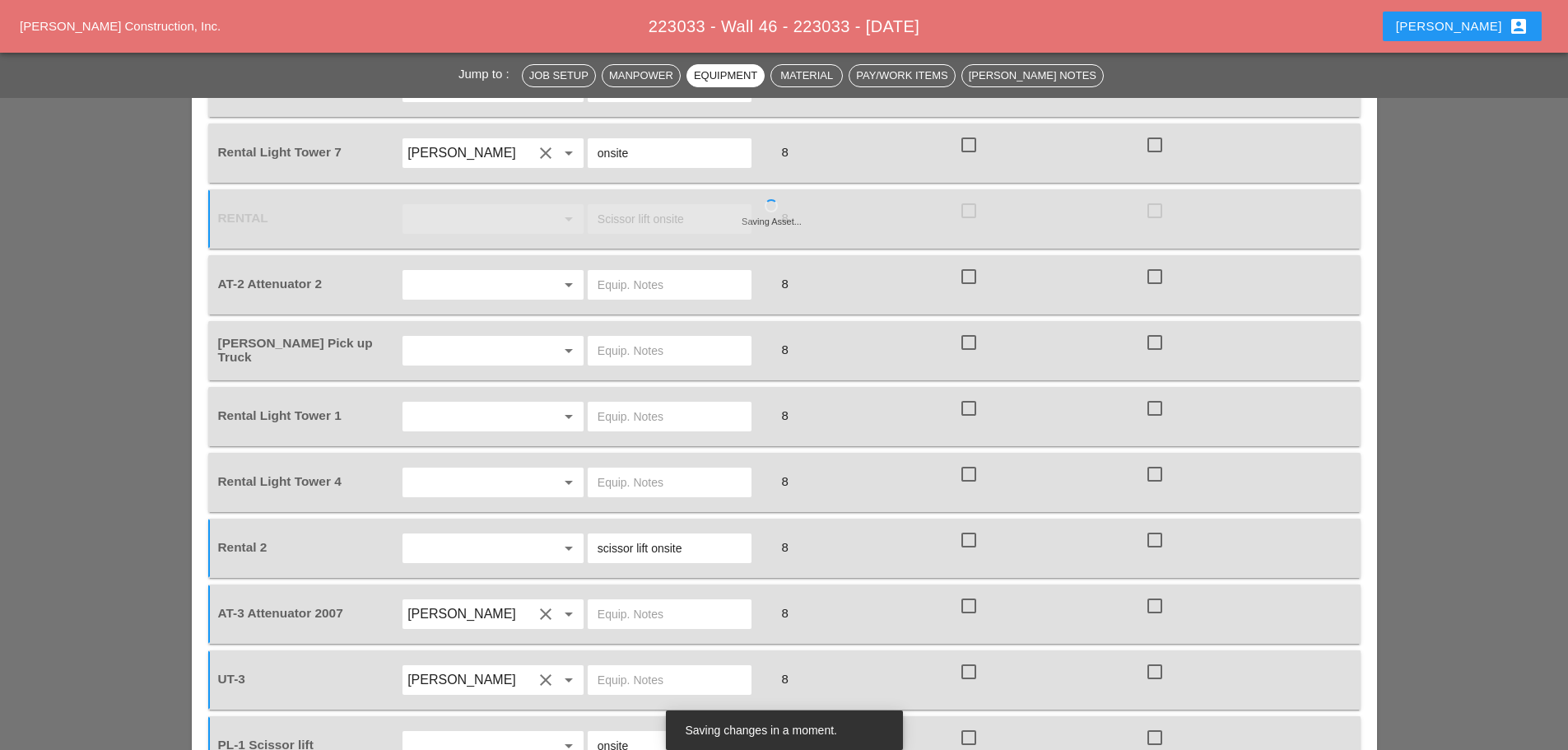
scroll to position [1646, 0]
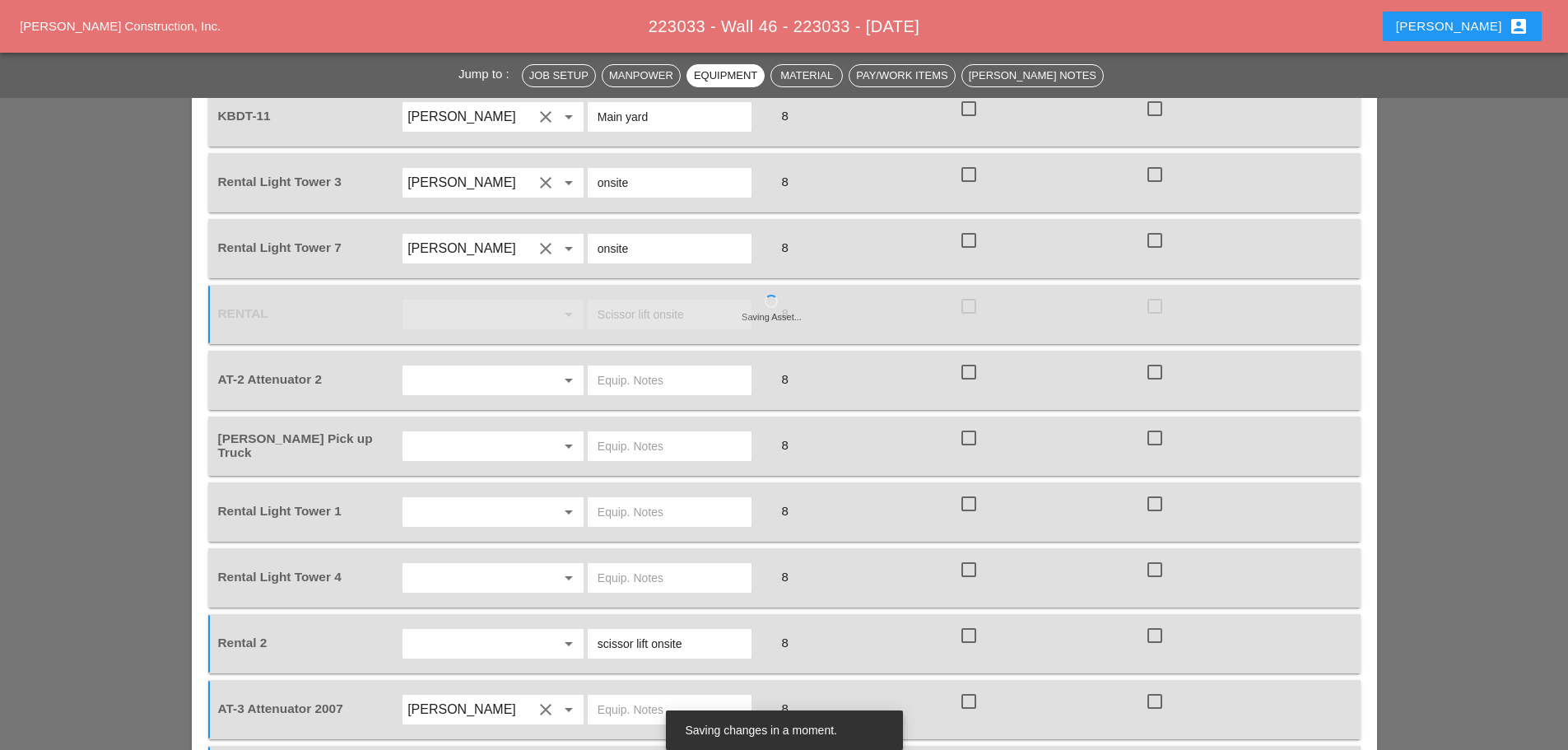
type input "scissor lift onsite"
click at [483, 499] on input "text" at bounding box center [470, 512] width 125 height 27
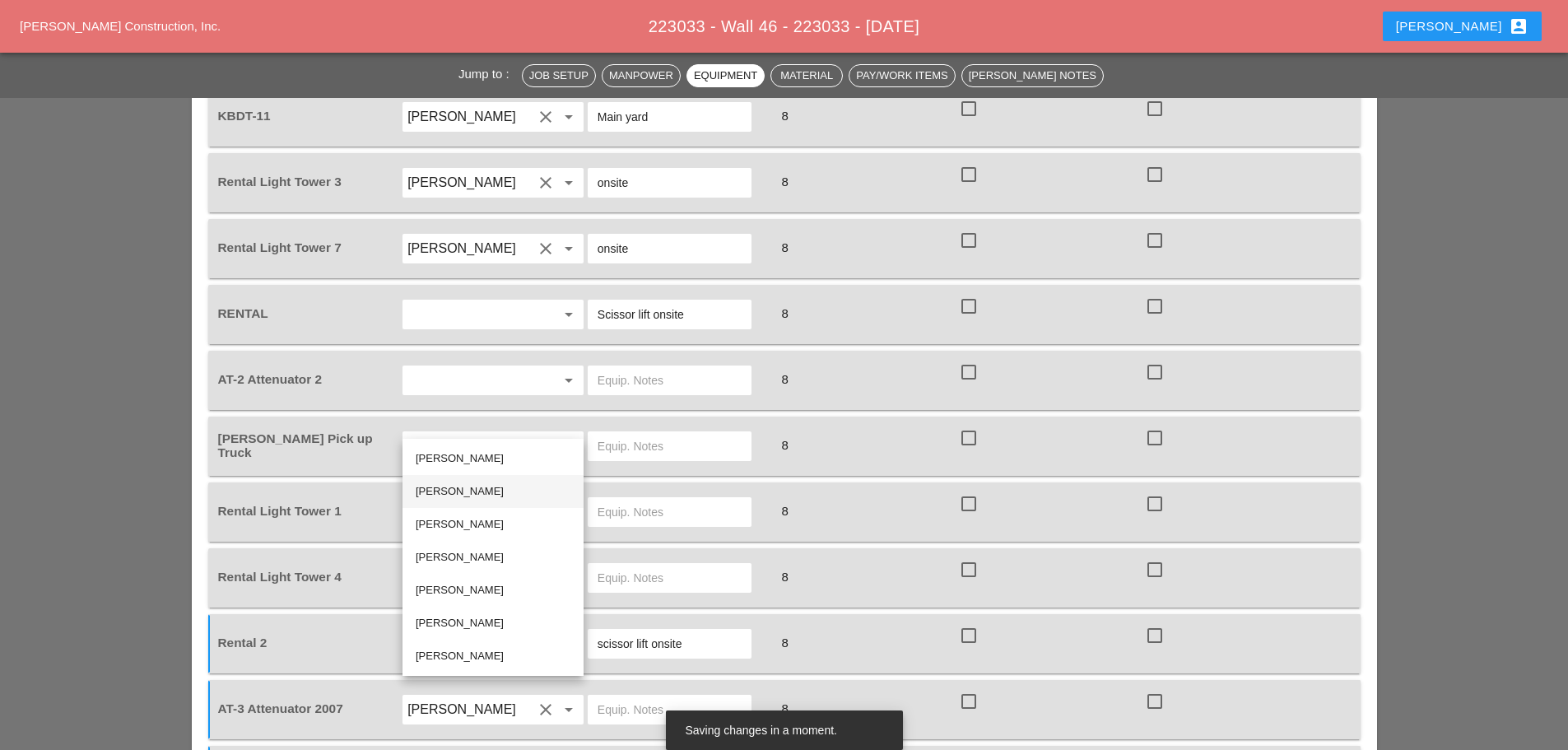
click at [455, 487] on div "[PERSON_NAME]" at bounding box center [493, 491] width 155 height 20
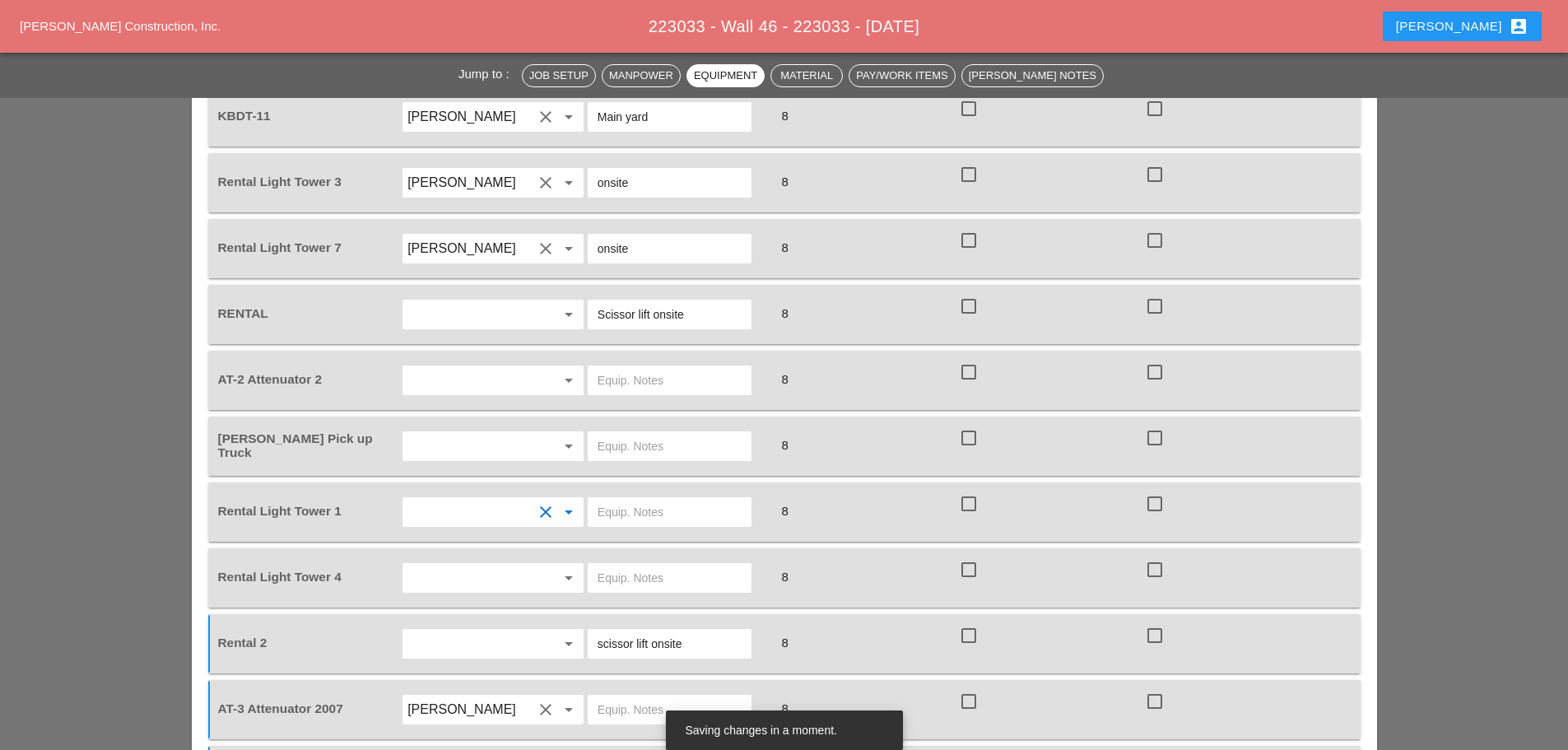
type input "[PERSON_NAME]"
click at [455, 565] on input "text" at bounding box center [470, 578] width 125 height 27
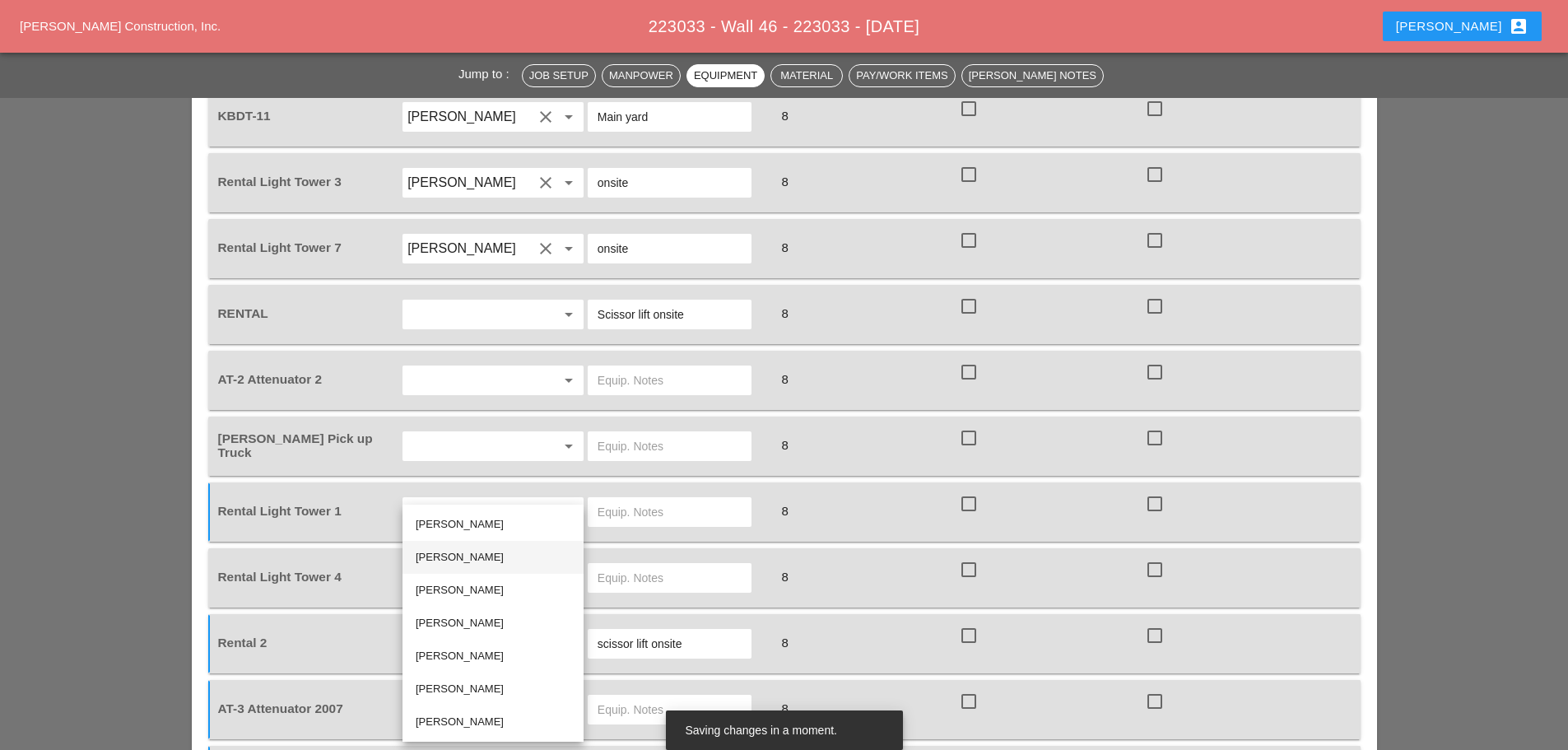
click at [447, 543] on div "[PERSON_NAME]" at bounding box center [493, 556] width 155 height 33
type input "[PERSON_NAME]"
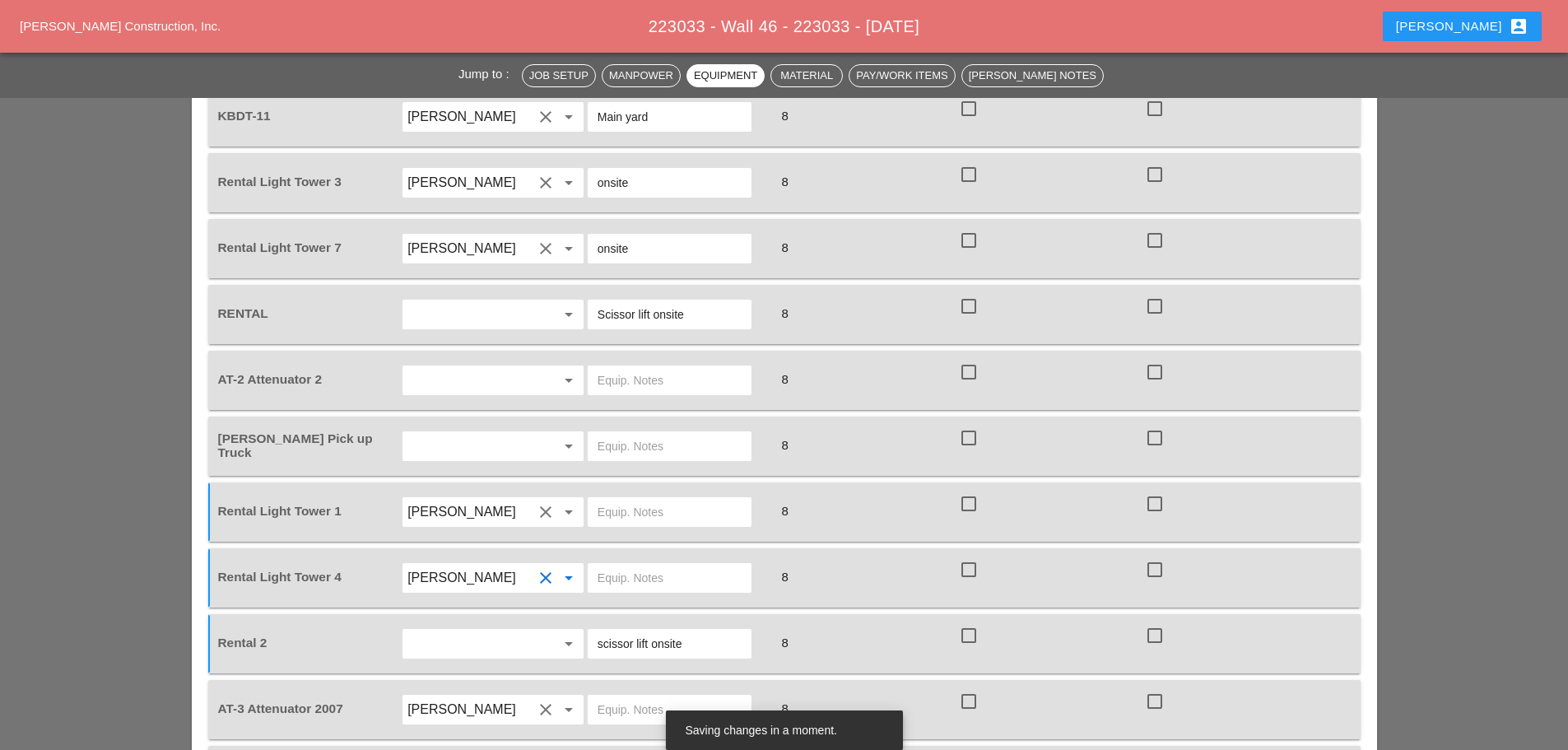
click at [479, 367] on input "text" at bounding box center [470, 381] width 125 height 27
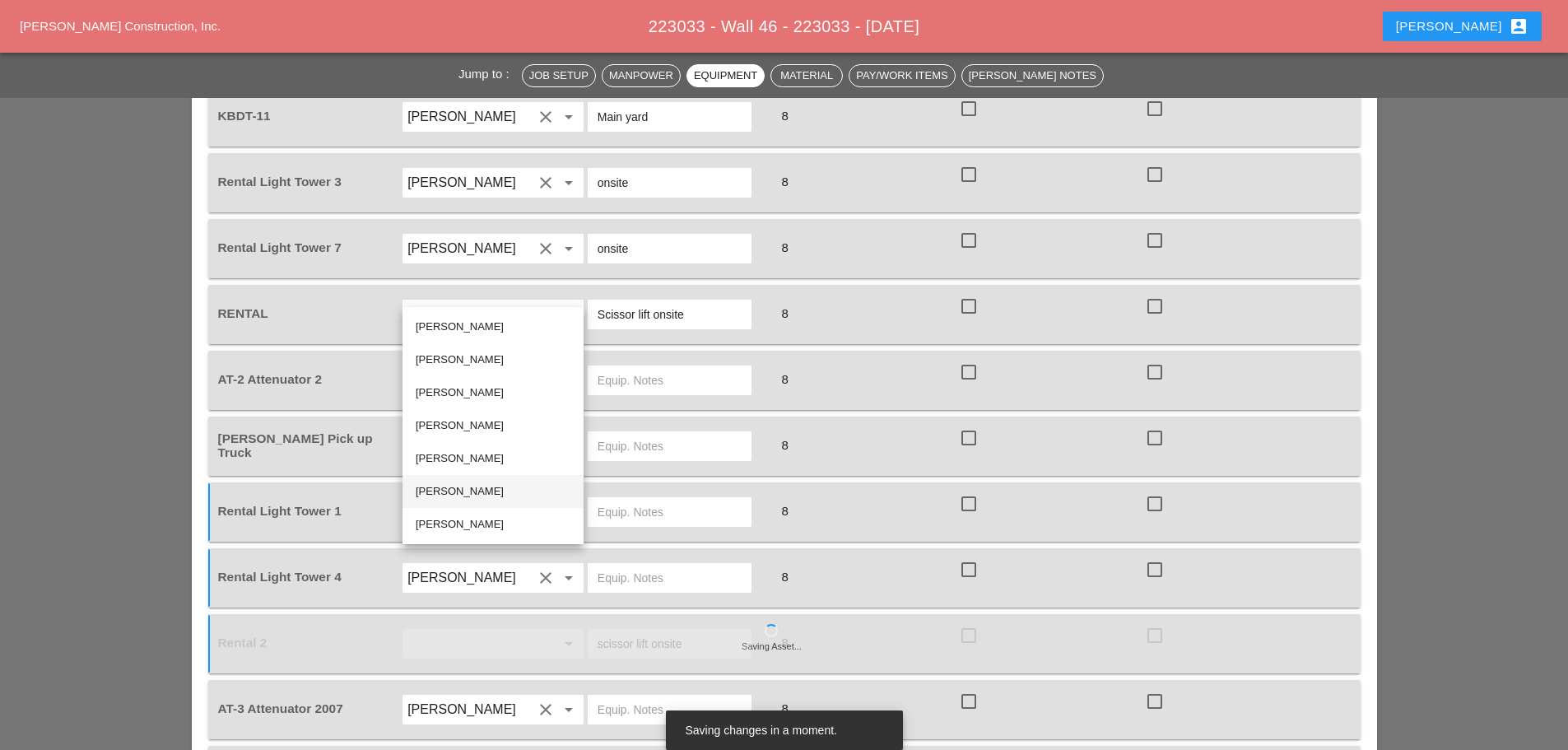
click at [458, 482] on div "[PERSON_NAME]" at bounding box center [493, 491] width 155 height 20
type input "[PERSON_NAME]"
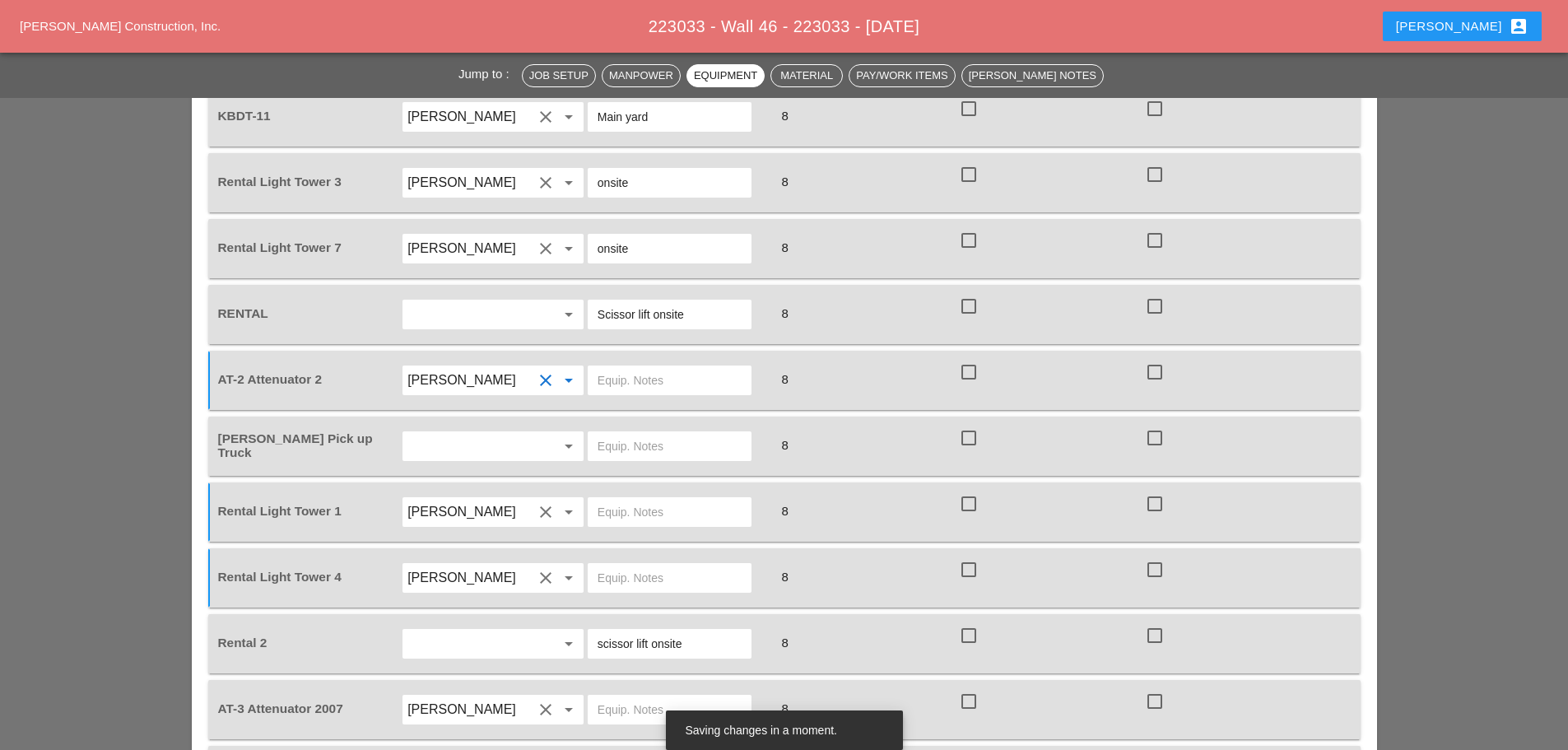
click at [602, 367] on input "text" at bounding box center [670, 381] width 144 height 27
type input "[PERSON_NAME] yard"
click at [550, 436] on div at bounding box center [546, 446] width 20 height 20
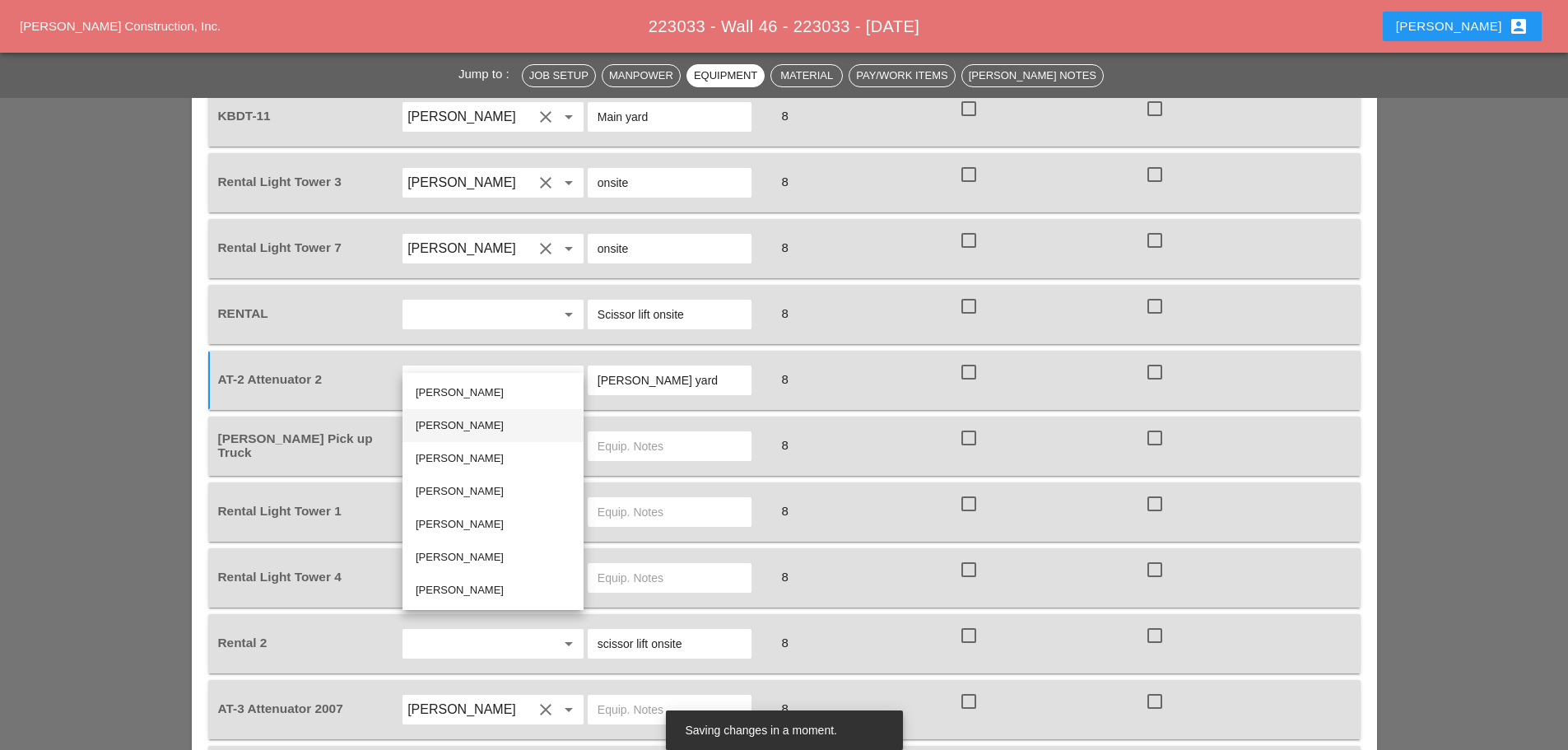
click at [509, 426] on div "[PERSON_NAME]" at bounding box center [493, 425] width 155 height 20
type input "[PERSON_NAME]"
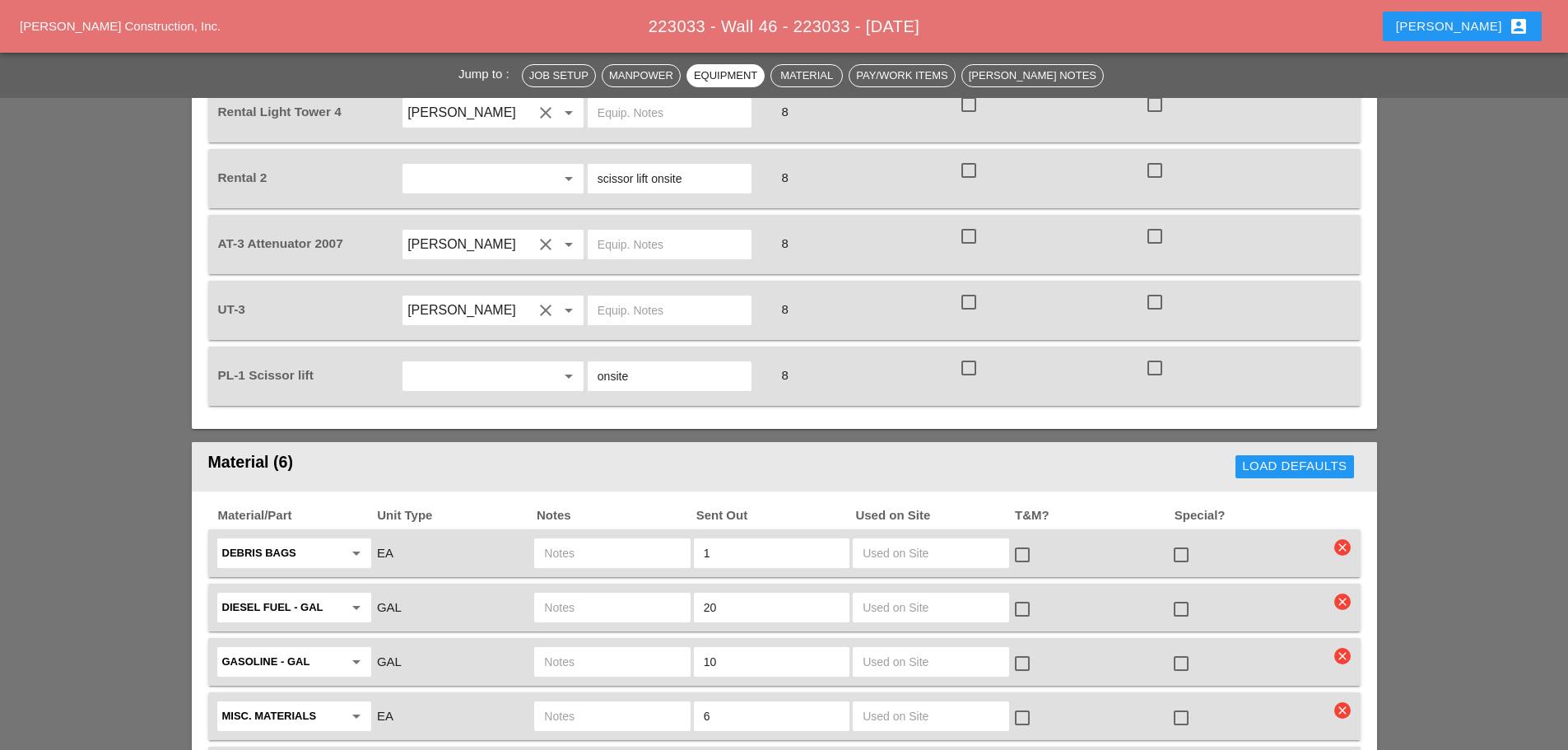
scroll to position [2140, 0]
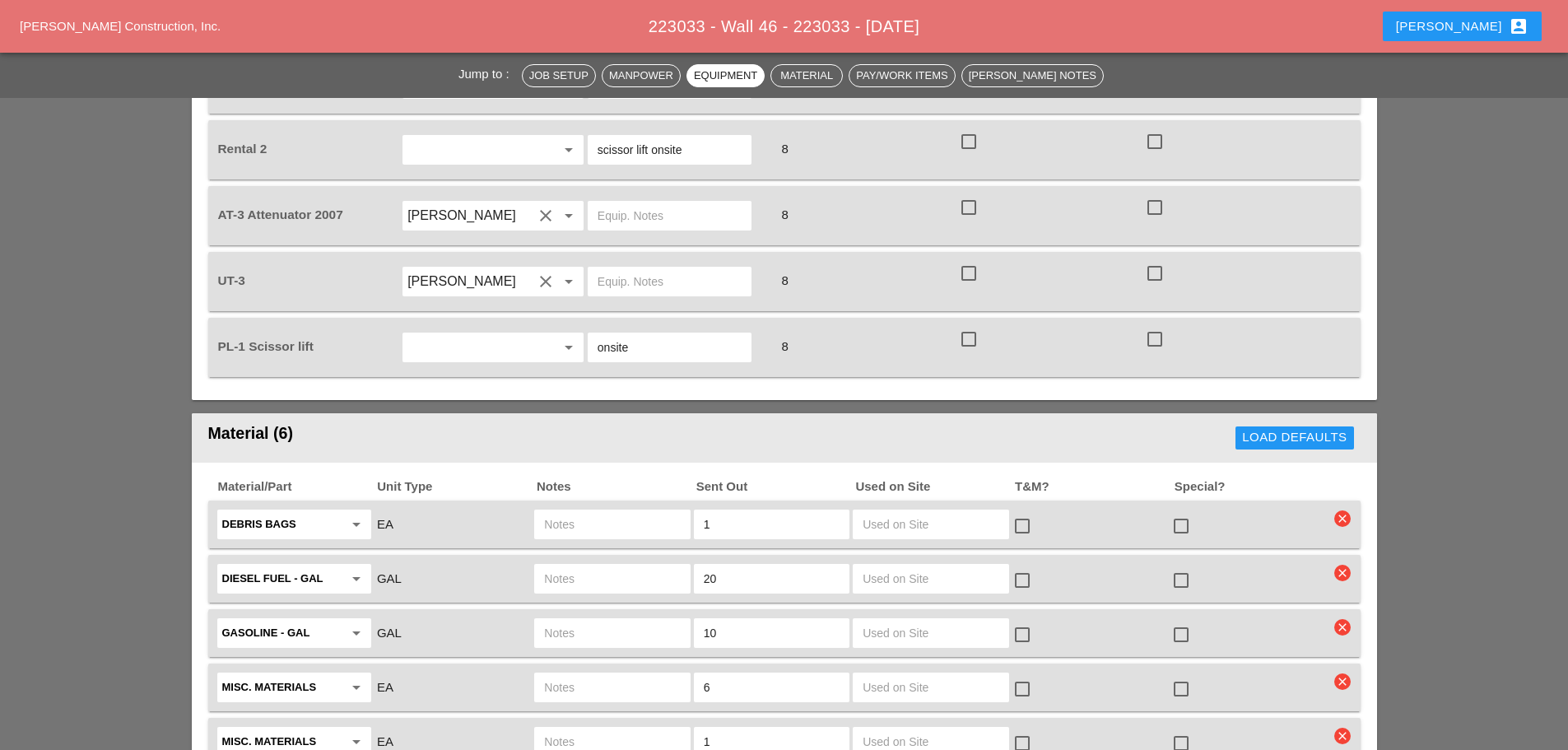
click at [587, 620] on input "text" at bounding box center [612, 633] width 136 height 27
type input "UT3"
click at [582, 511] on input "text" at bounding box center [612, 524] width 136 height 27
type input "UT3"
click at [558, 674] on input "text" at bounding box center [612, 688] width 136 height 27
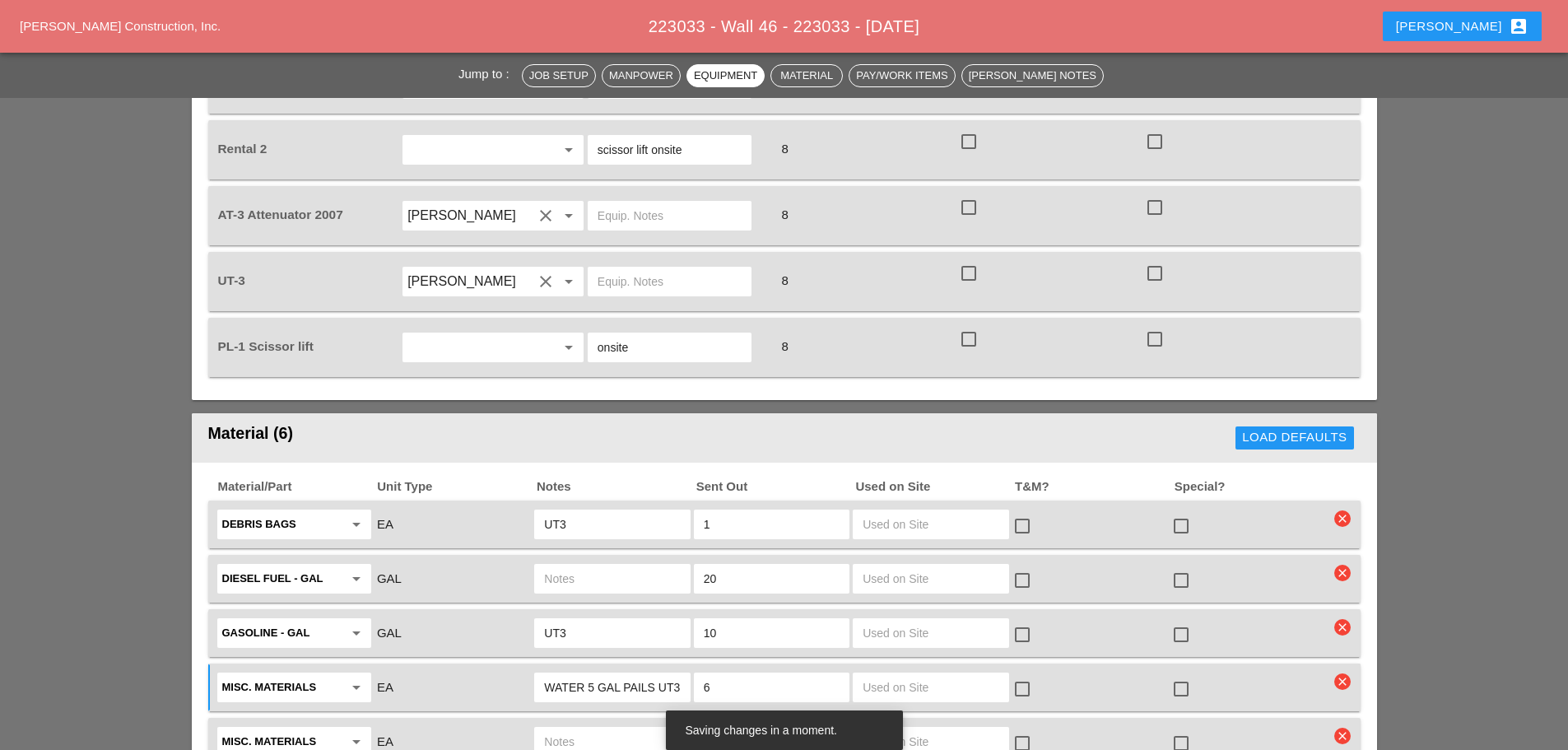
type input "WATER 5 GAL PAILS UT3"
click at [544, 729] on input "text" at bounding box center [612, 742] width 136 height 27
type input "55 GAL TANK"
